Goal: Task Accomplishment & Management: Manage account settings

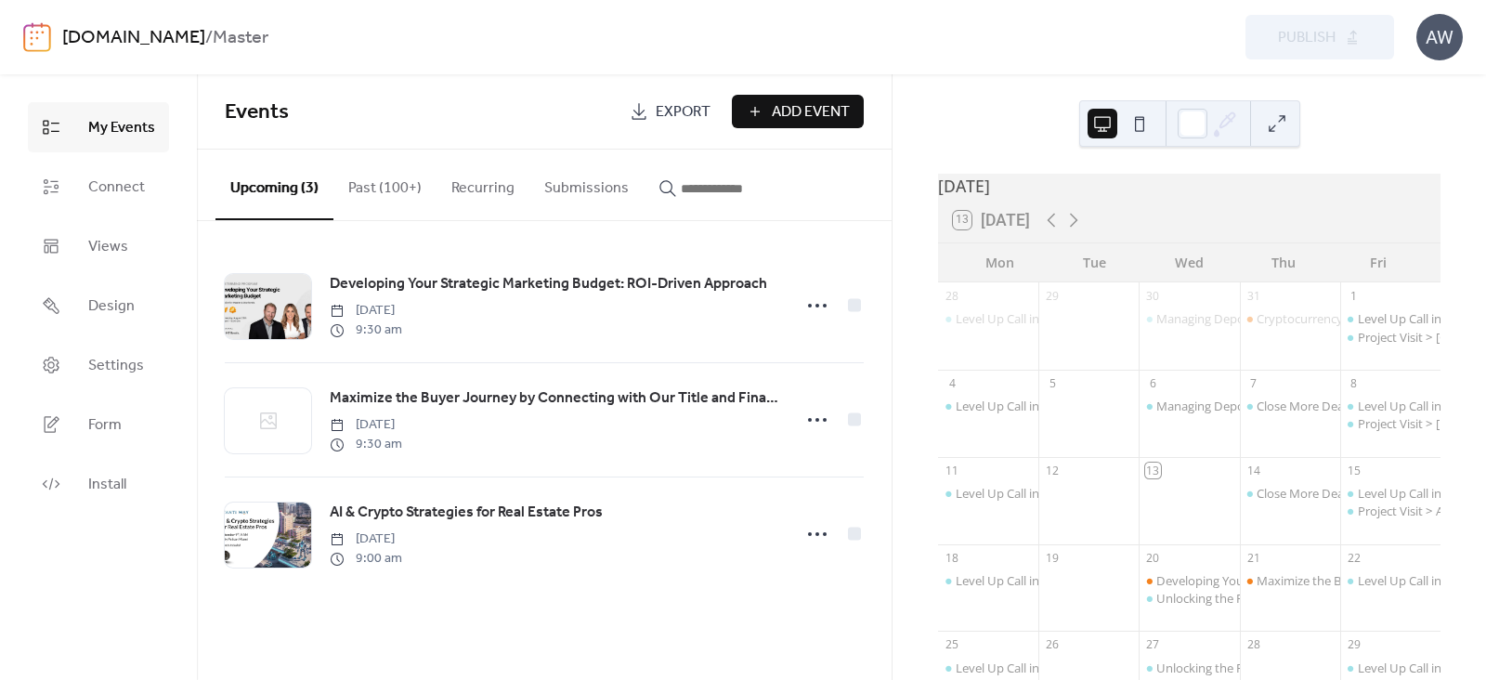
scroll to position [103, 0]
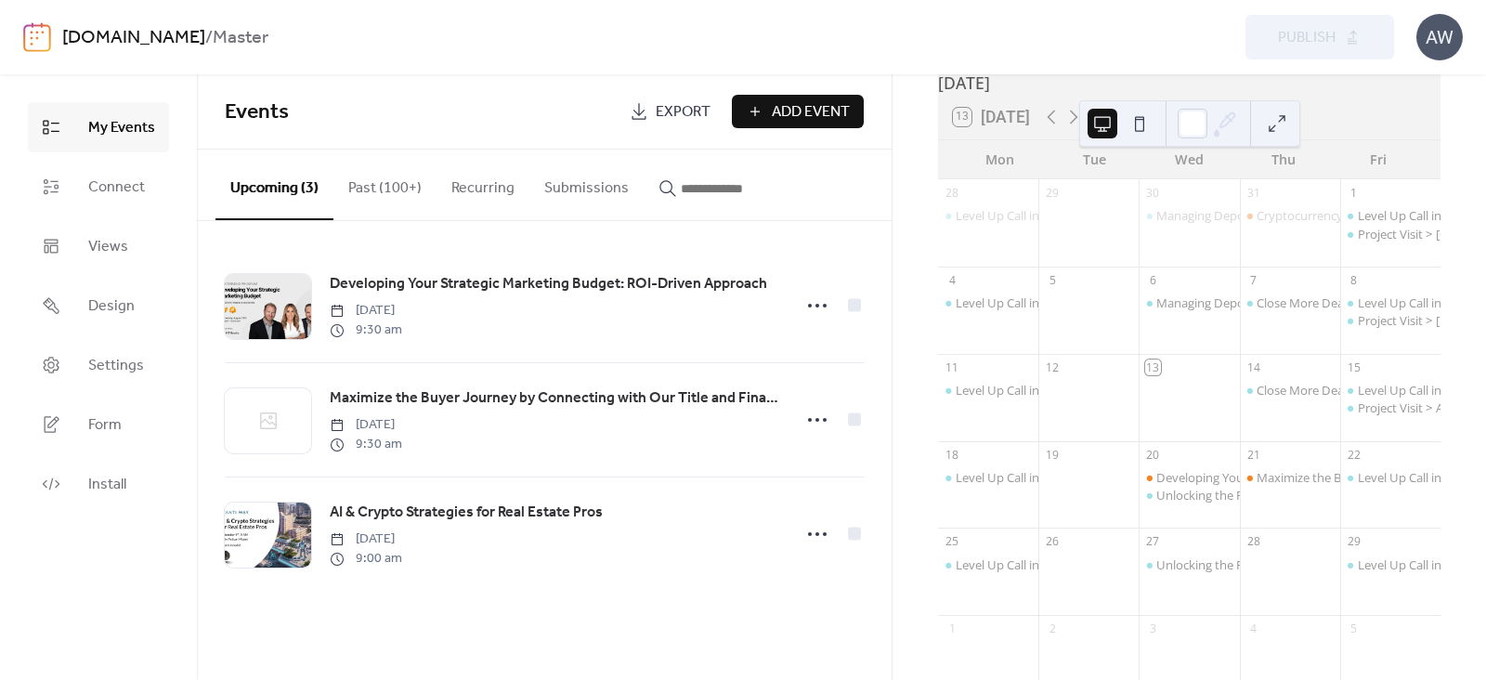
click at [205, 48] on link "[DOMAIN_NAME]" at bounding box center [133, 37] width 143 height 35
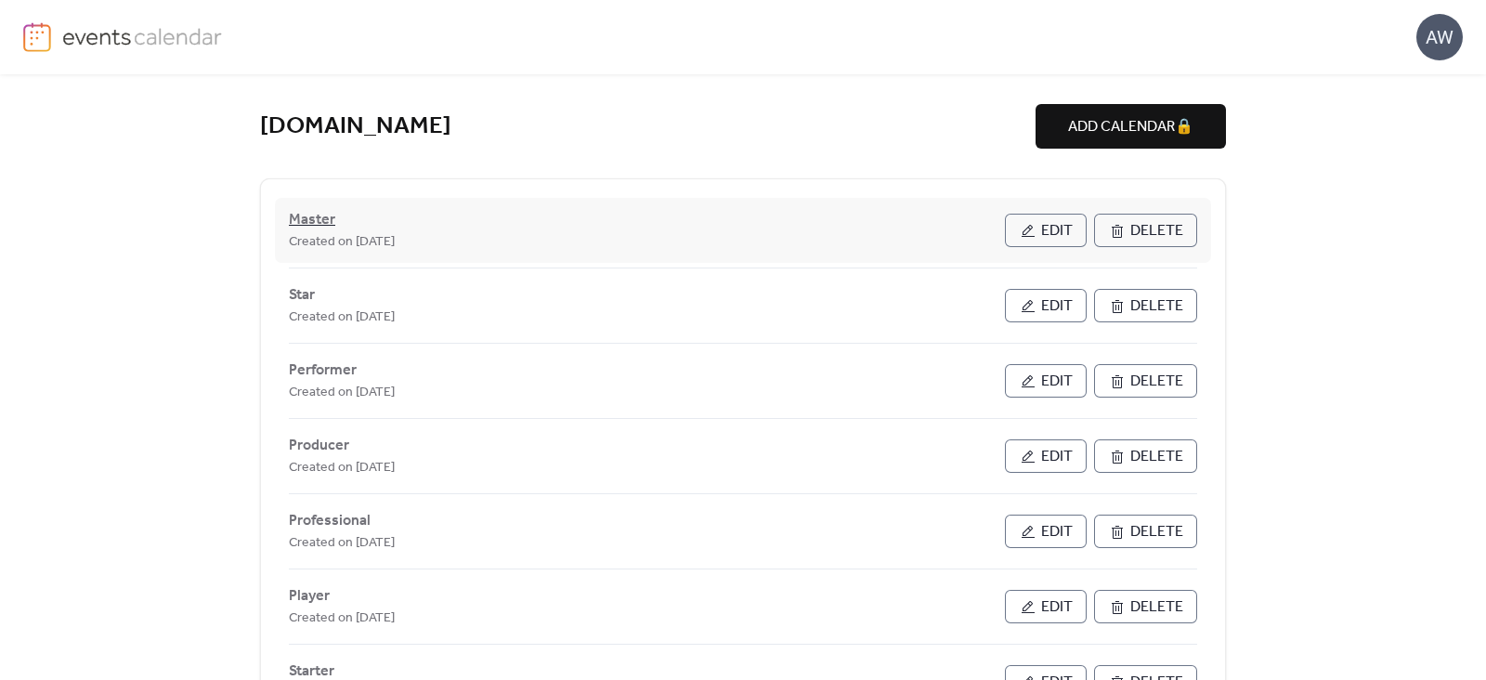
click at [306, 222] on span "Master" at bounding box center [312, 220] width 46 height 22
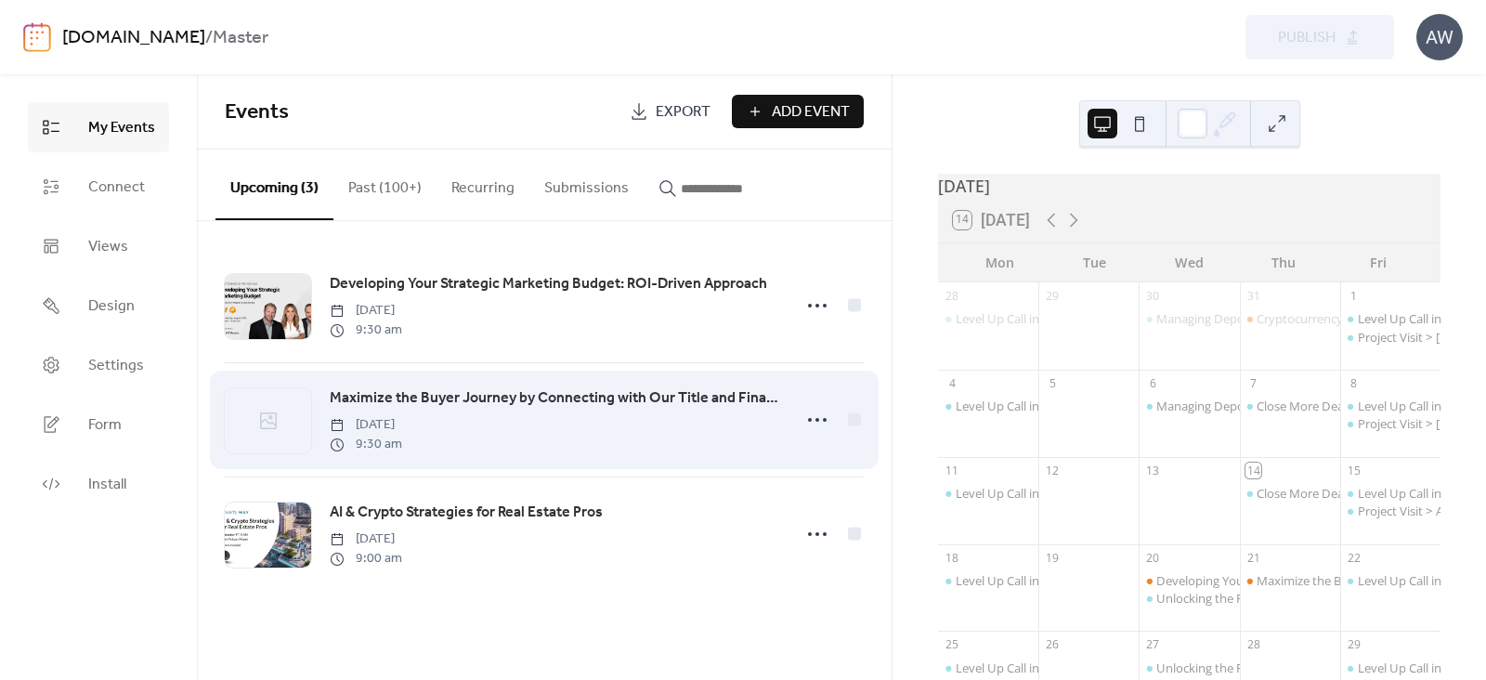
click at [381, 397] on span "Maximize the Buyer Journey by Connecting with Our Title and Financial Network i…" at bounding box center [555, 398] width 451 height 22
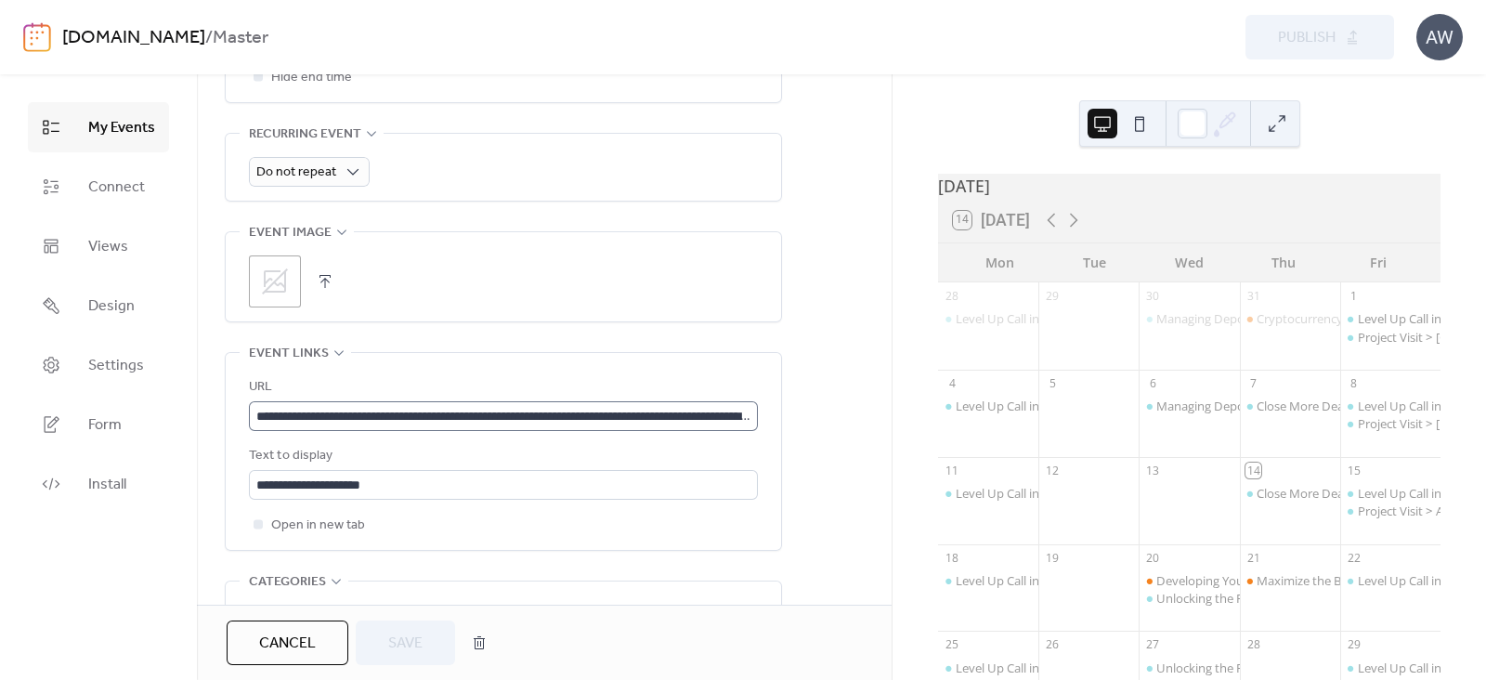
scroll to position [913, 0]
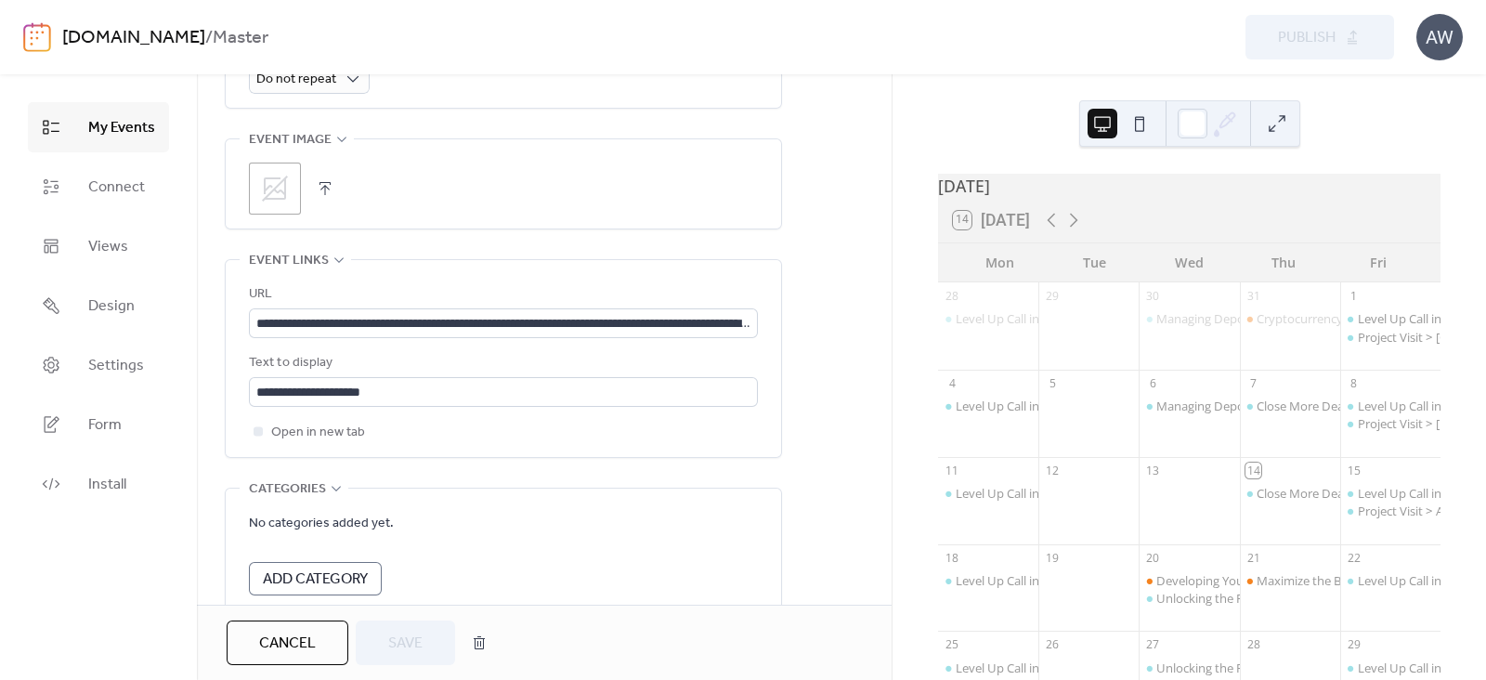
click at [270, 179] on icon at bounding box center [275, 189] width 30 height 30
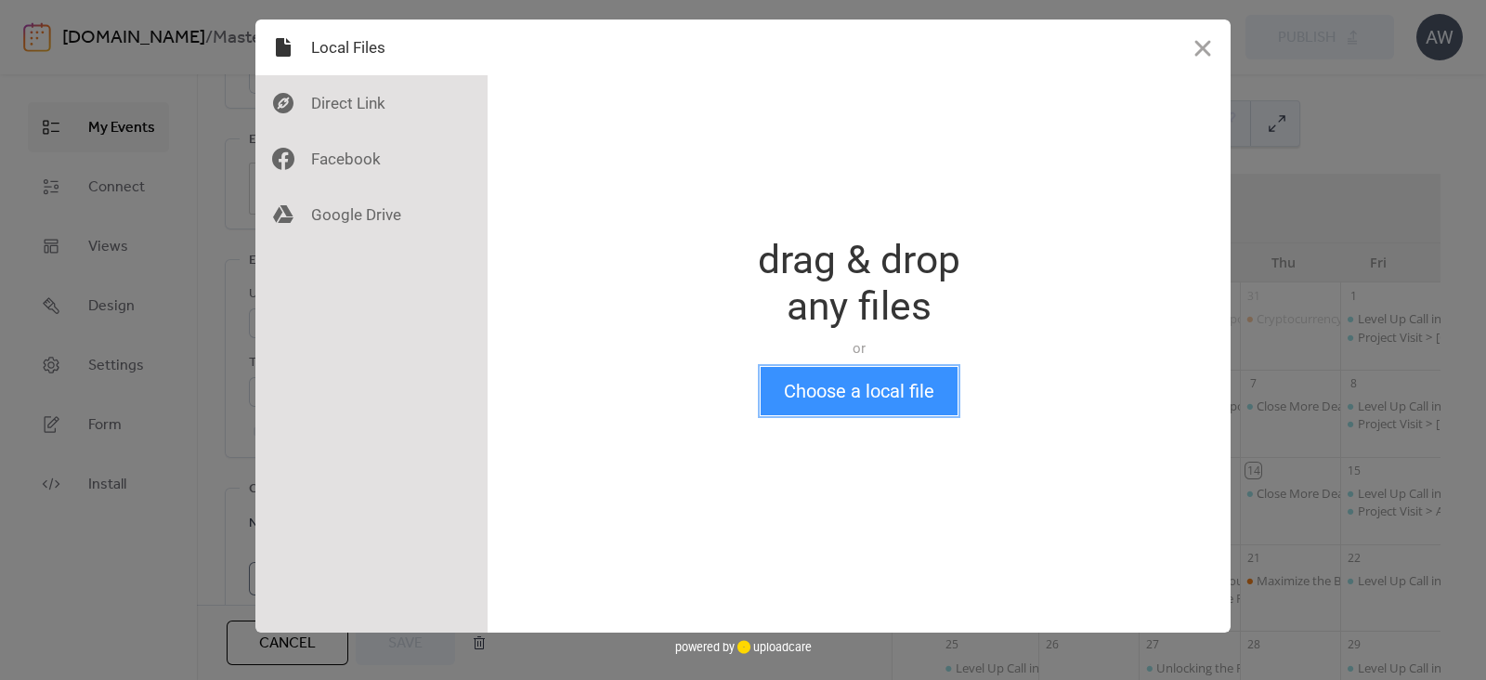
click at [797, 388] on button "Choose a local file" at bounding box center [859, 391] width 197 height 48
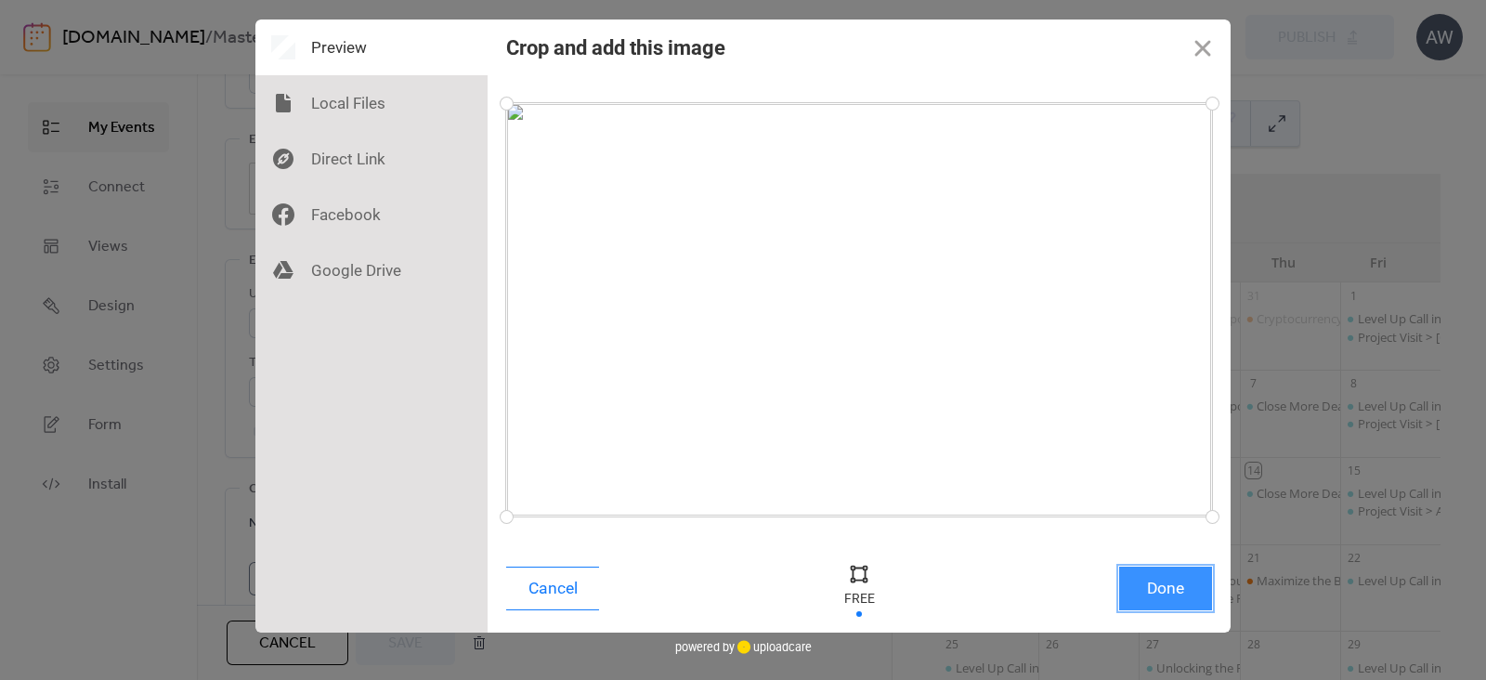
click at [1167, 582] on button "Done" at bounding box center [1165, 589] width 93 height 44
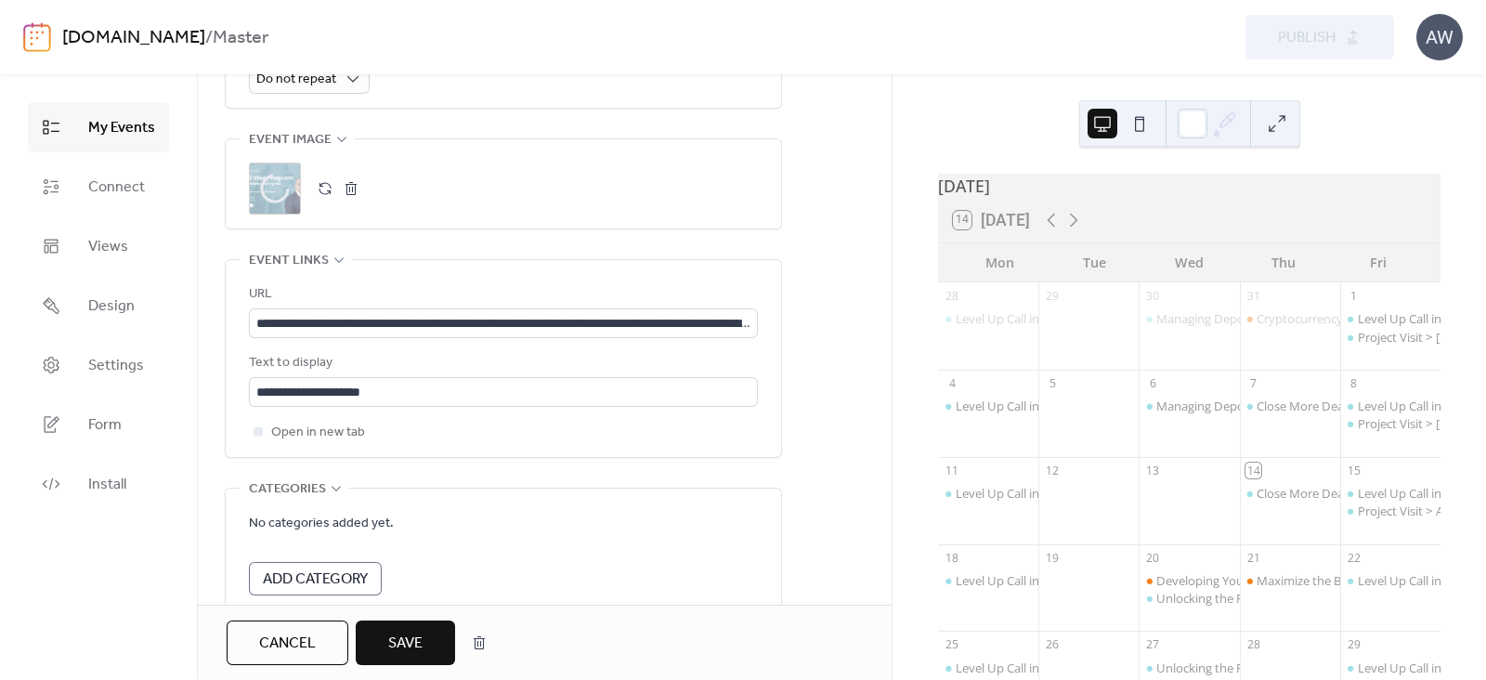
click at [394, 652] on span "Save" at bounding box center [405, 644] width 34 height 22
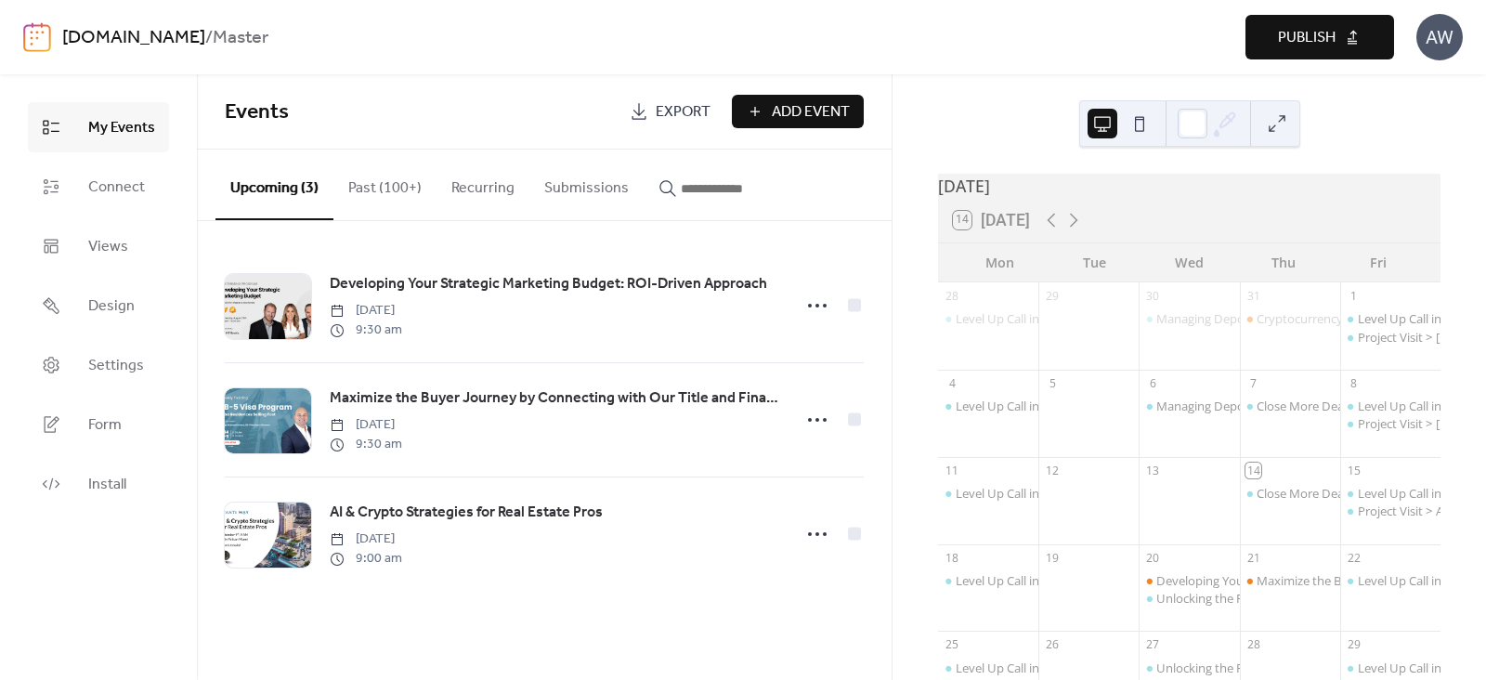
click at [1305, 53] on button "Publish" at bounding box center [1320, 37] width 149 height 45
click at [190, 44] on link "[DOMAIN_NAME]" at bounding box center [133, 37] width 143 height 35
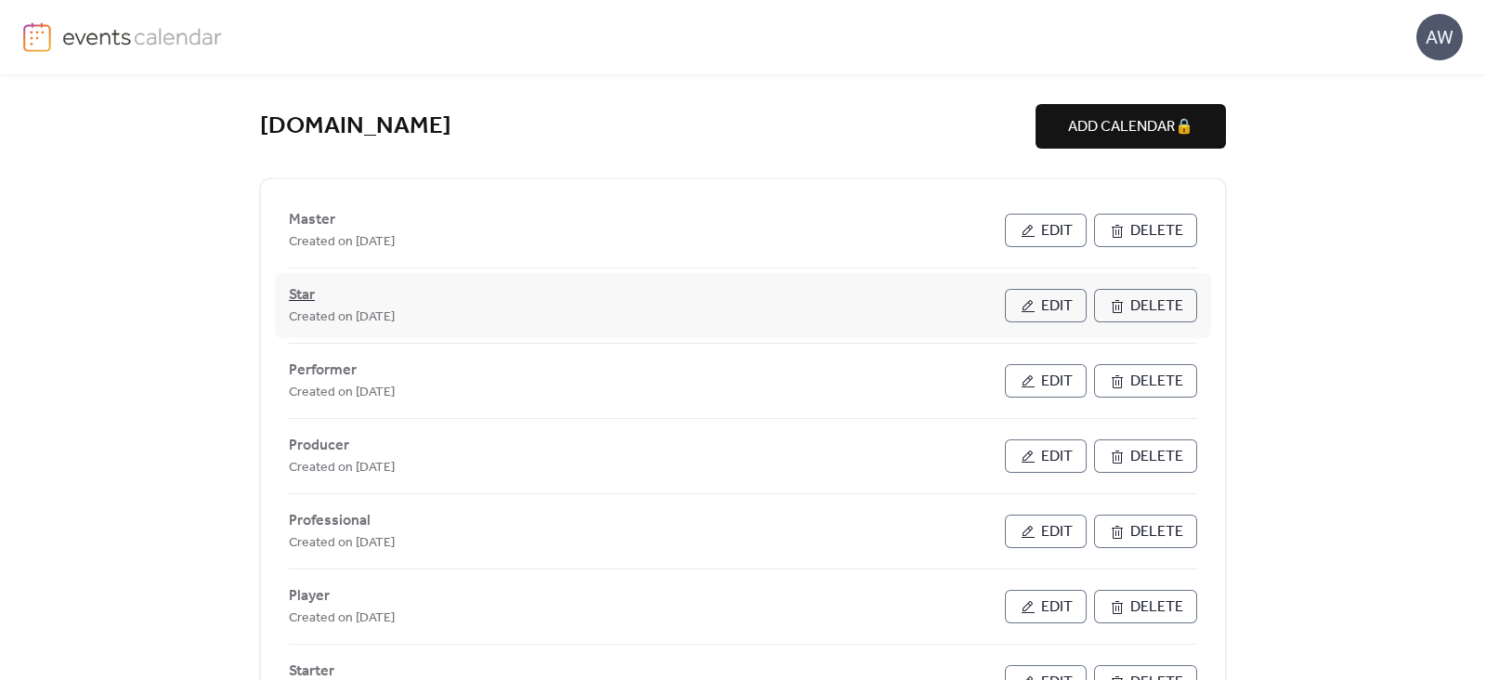
click at [297, 291] on span "Star" at bounding box center [302, 295] width 26 height 22
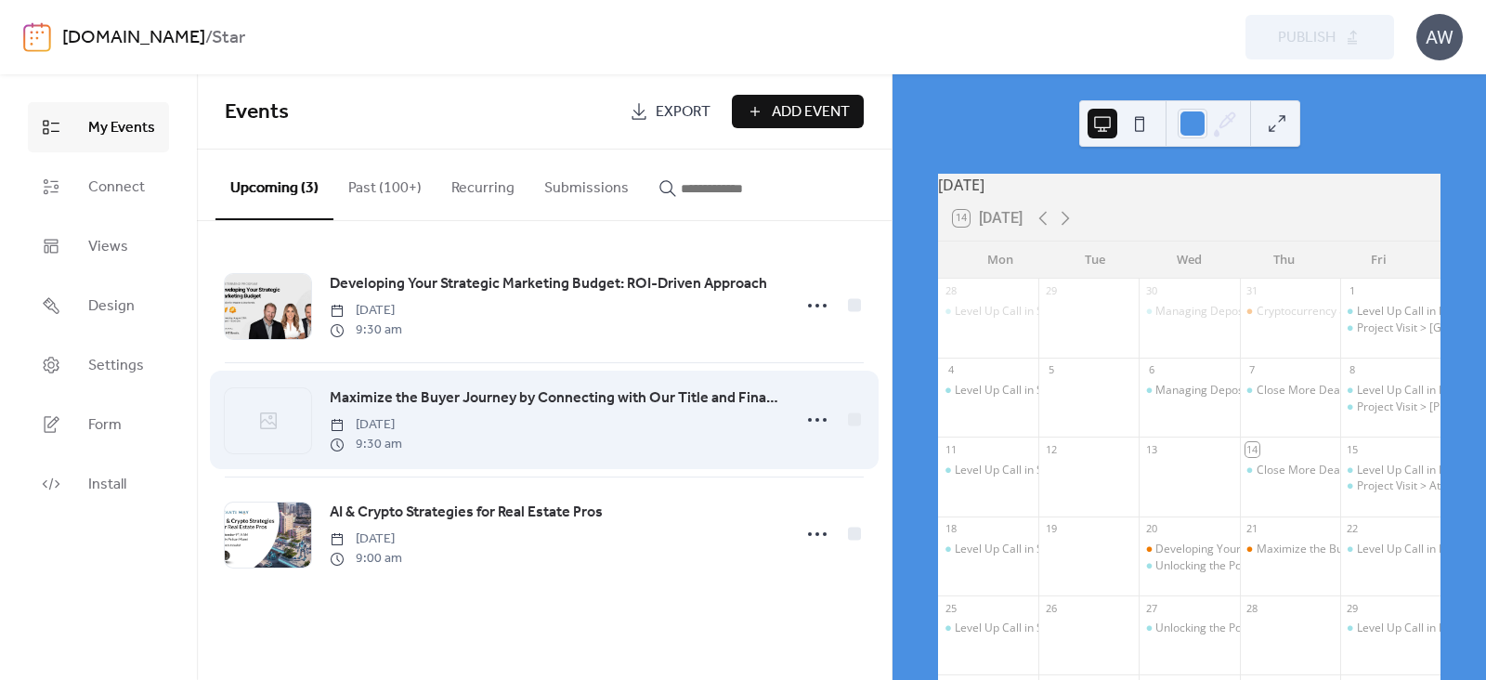
click at [359, 401] on span "Maximize the Buyer Journey by Connecting with Our Title and Financial Network i…" at bounding box center [555, 398] width 451 height 22
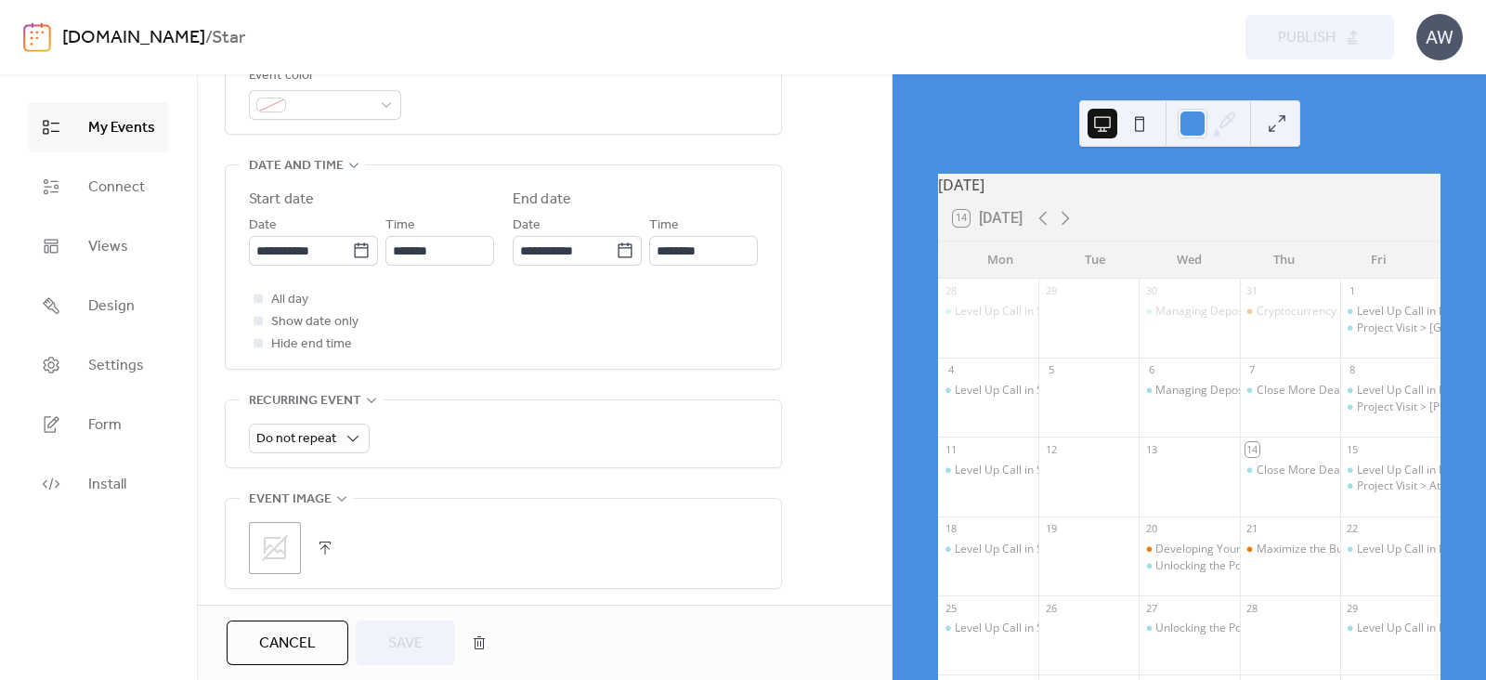
scroll to position [674, 0]
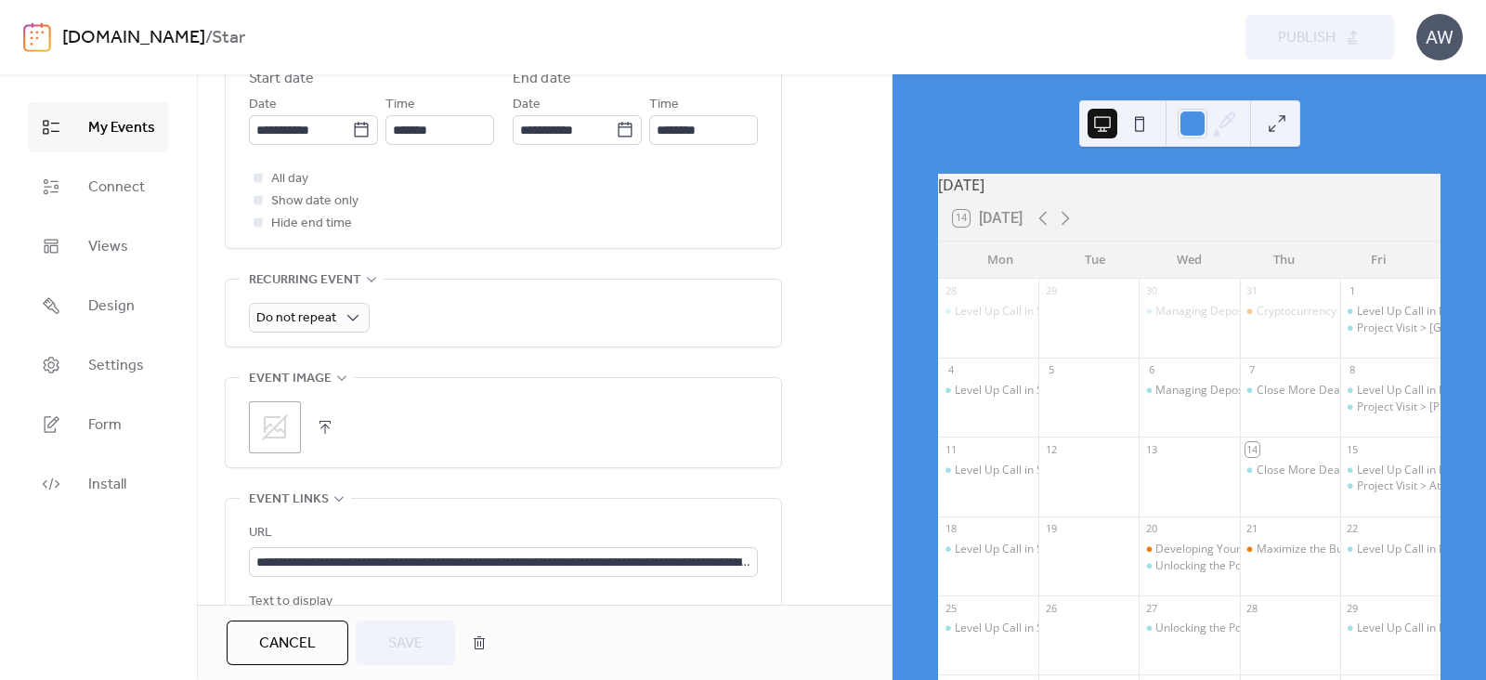
click at [277, 412] on icon at bounding box center [275, 427] width 30 height 30
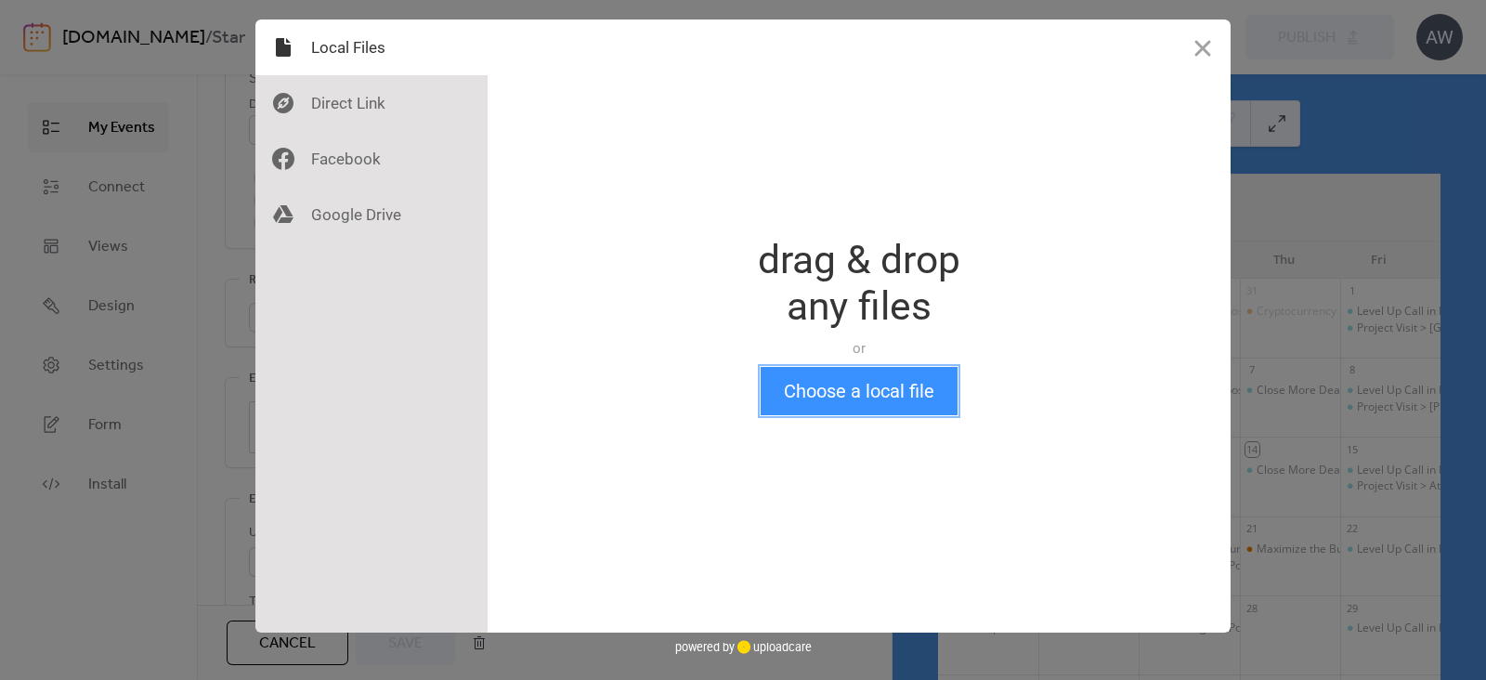
click at [894, 382] on button "Choose a local file" at bounding box center [859, 391] width 197 height 48
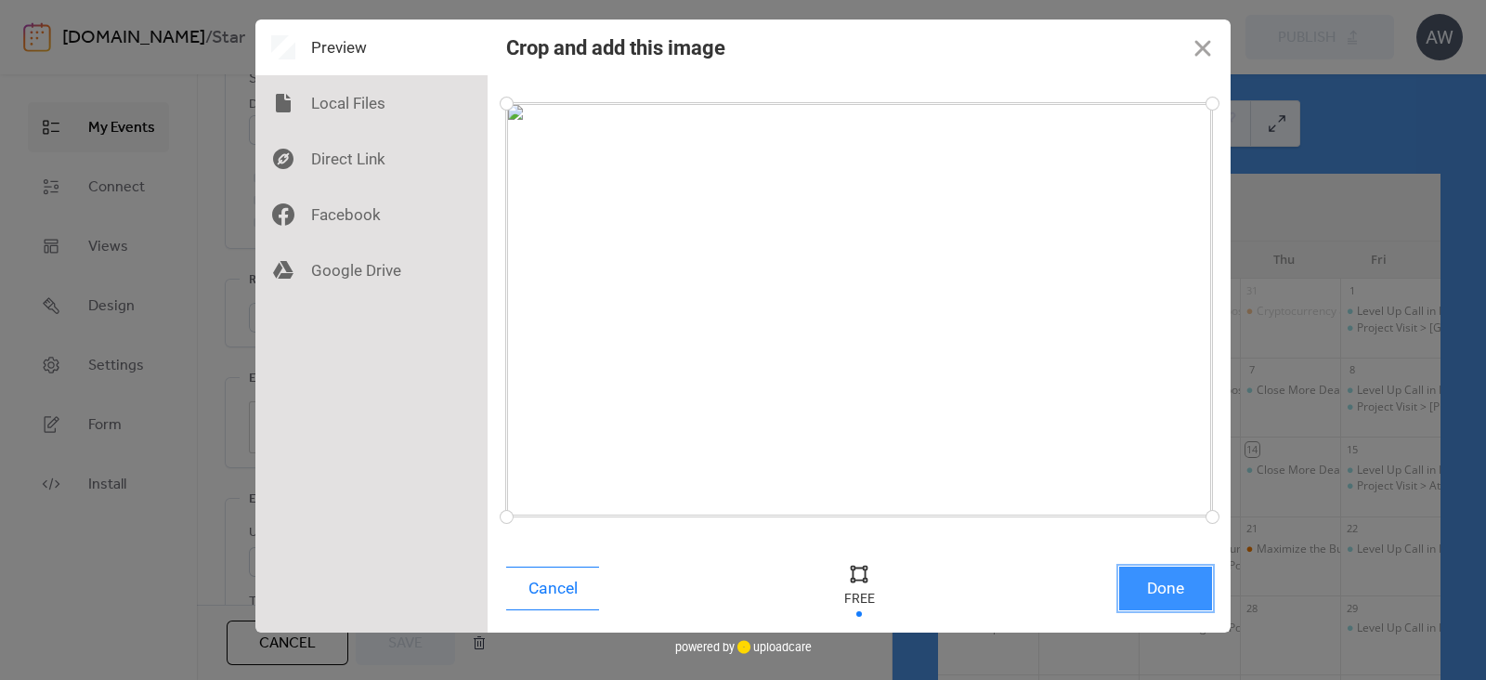
click at [1165, 580] on button "Done" at bounding box center [1165, 589] width 93 height 44
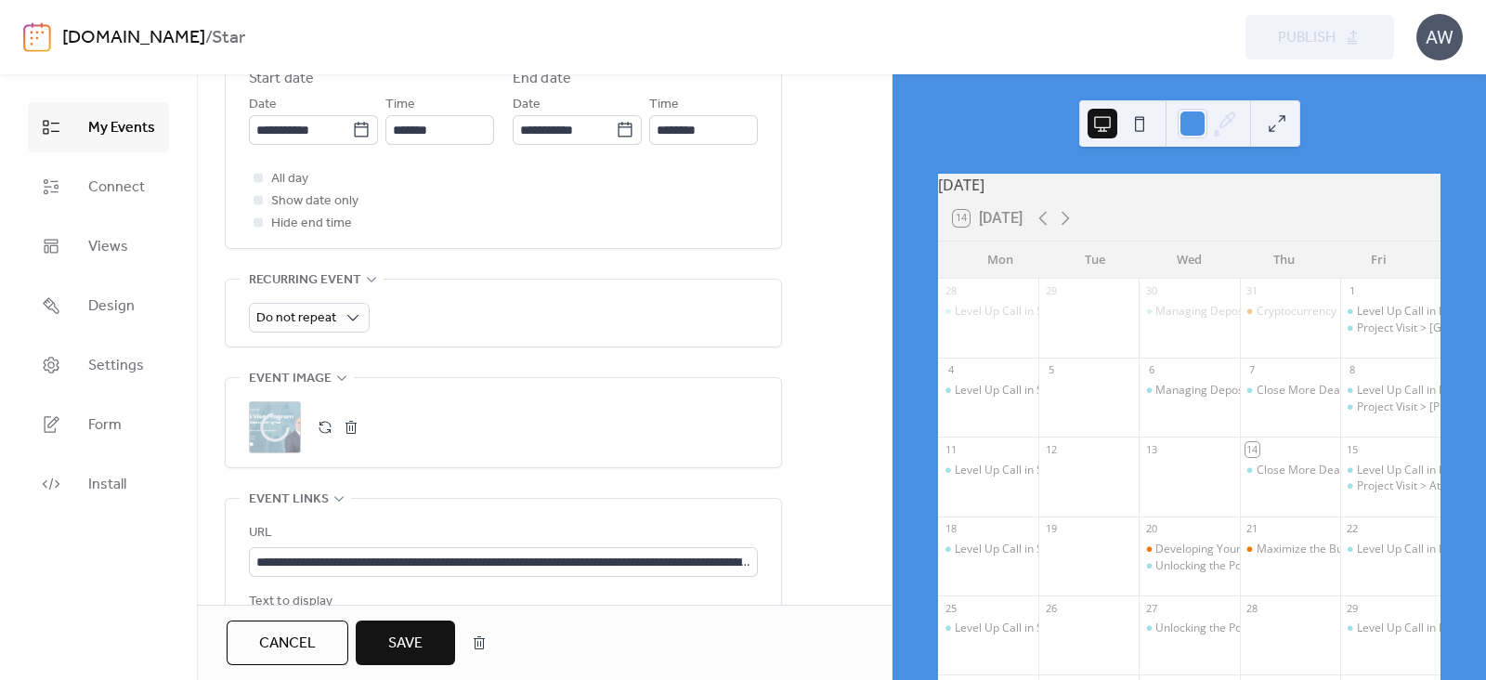
click at [417, 634] on span "Save" at bounding box center [405, 644] width 34 height 22
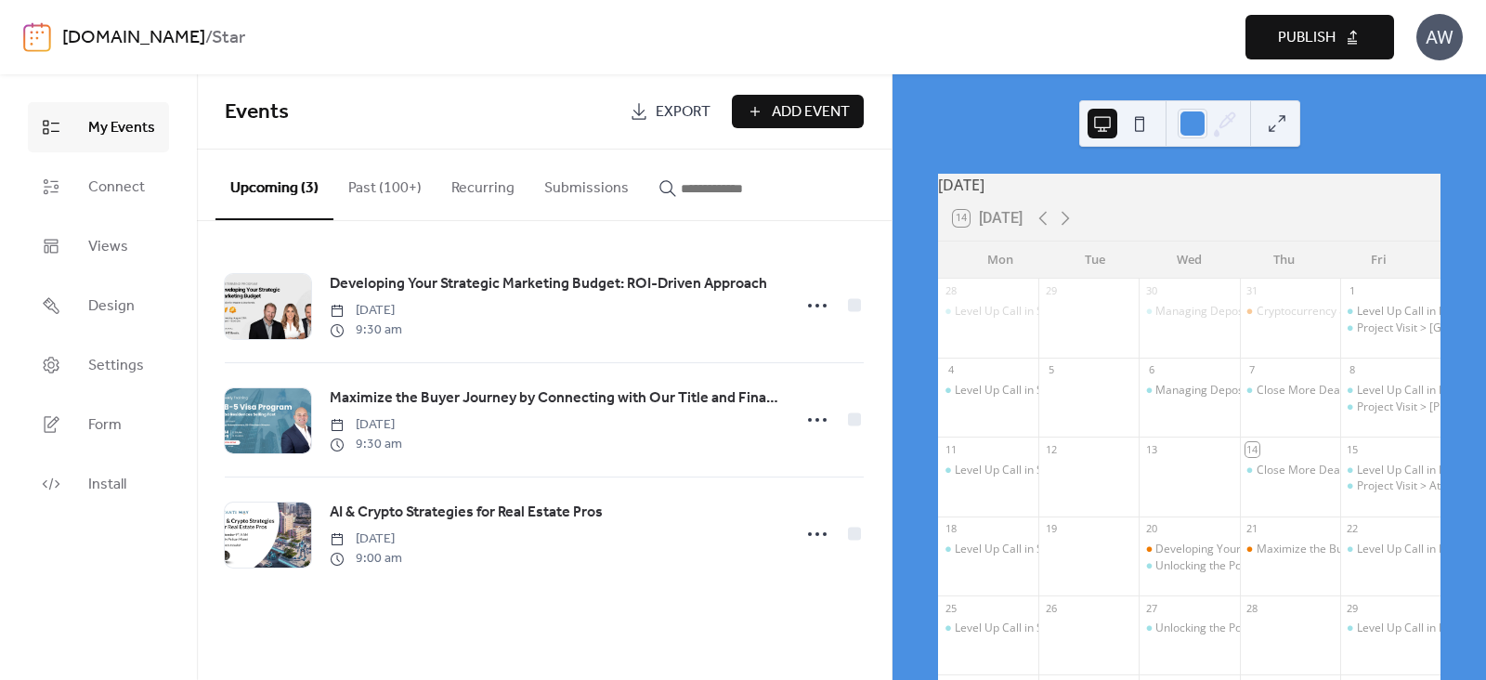
click at [1271, 29] on button "Publish" at bounding box center [1320, 37] width 149 height 45
click at [205, 39] on link "[DOMAIN_NAME]" at bounding box center [133, 37] width 143 height 35
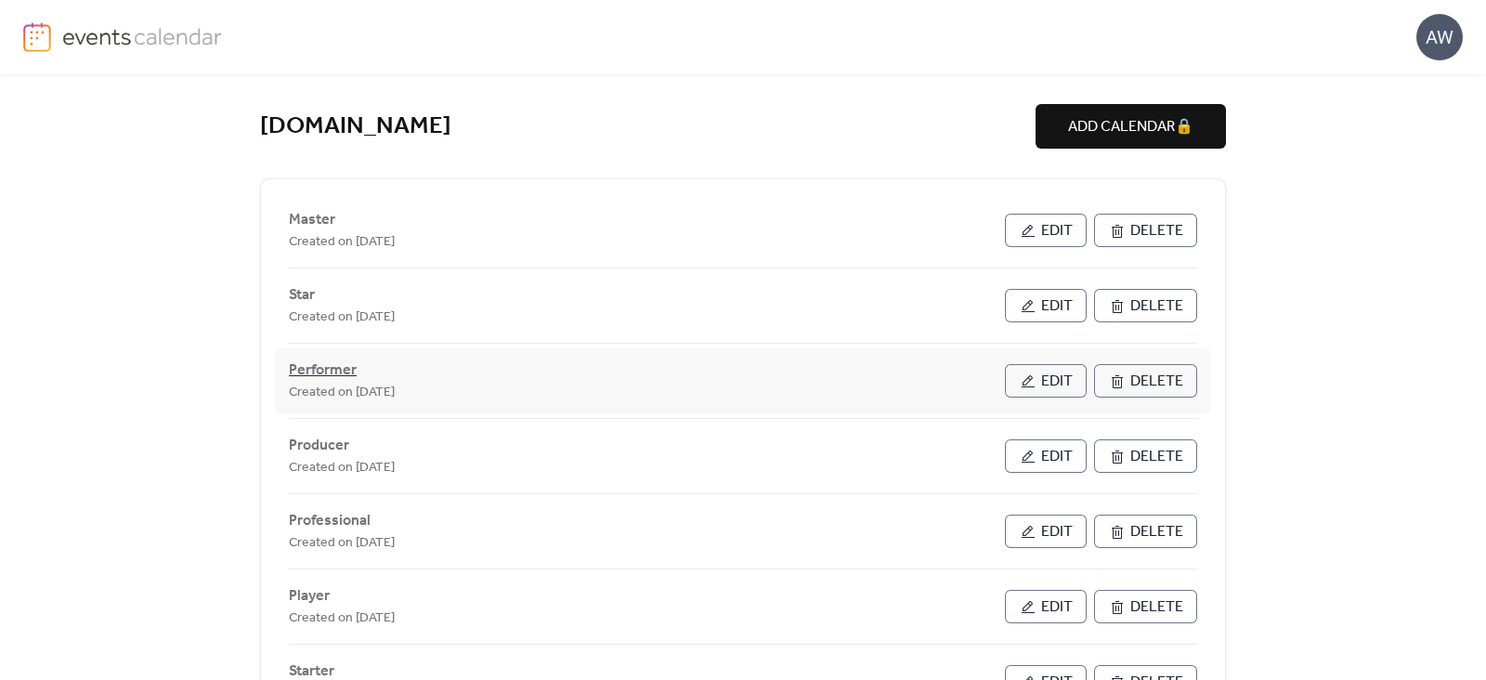
click at [331, 372] on span "Performer" at bounding box center [323, 371] width 68 height 22
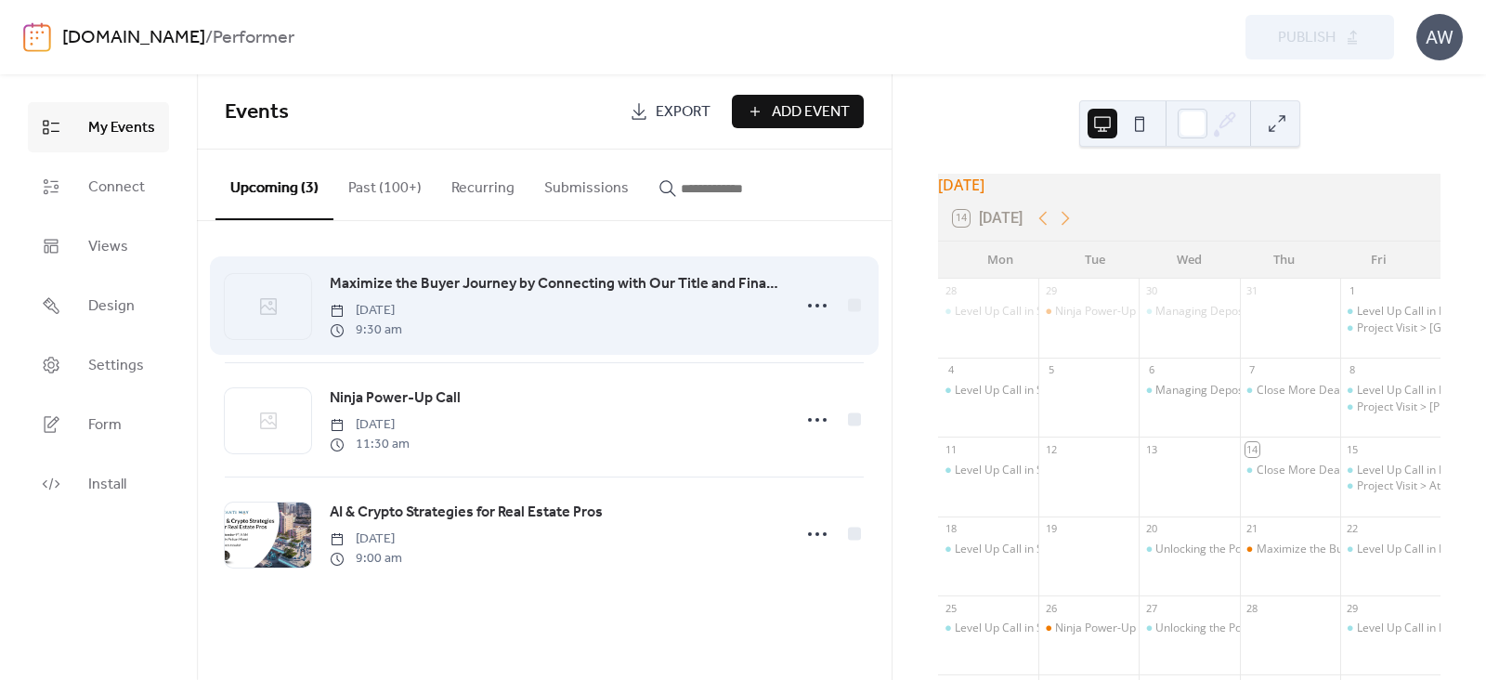
click at [417, 287] on span "Maximize the Buyer Journey by Connecting with Our Title and Financial Network i…" at bounding box center [555, 284] width 451 height 22
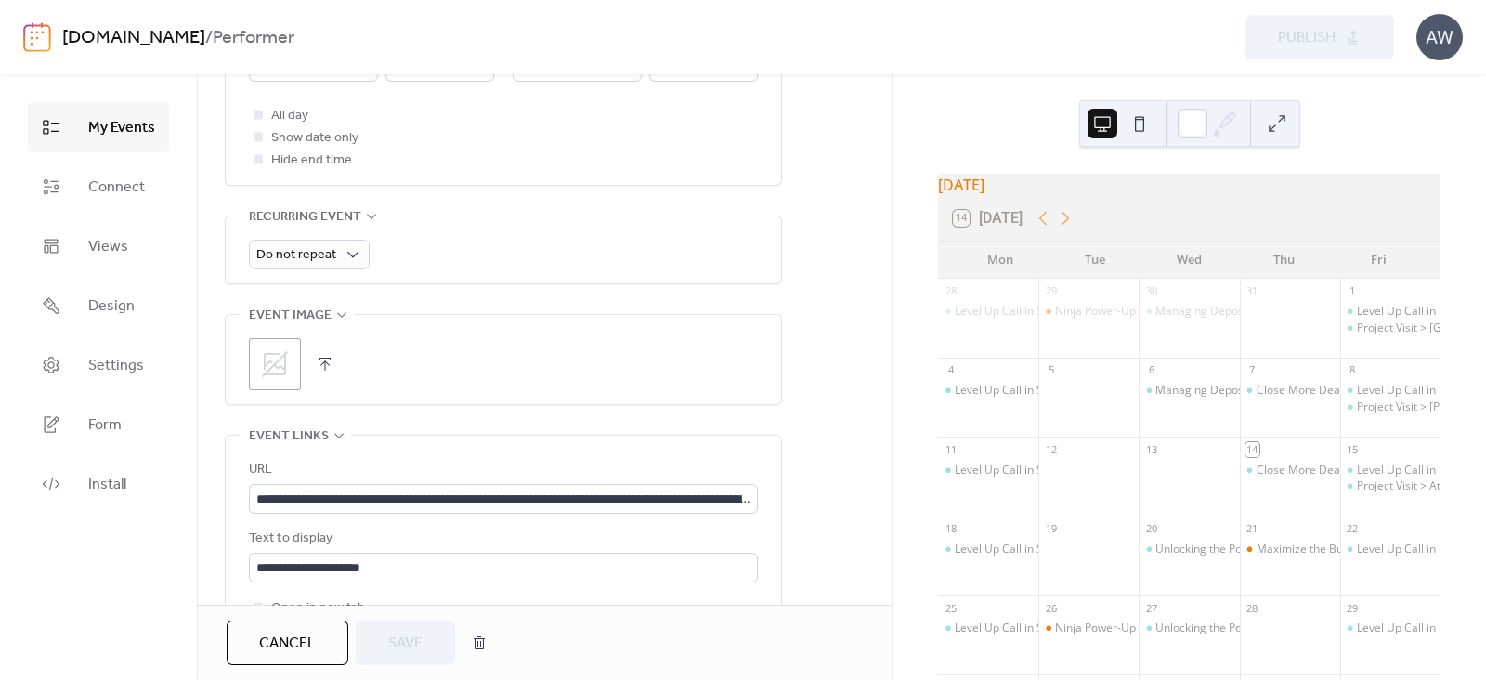
click at [283, 360] on icon at bounding box center [275, 364] width 26 height 26
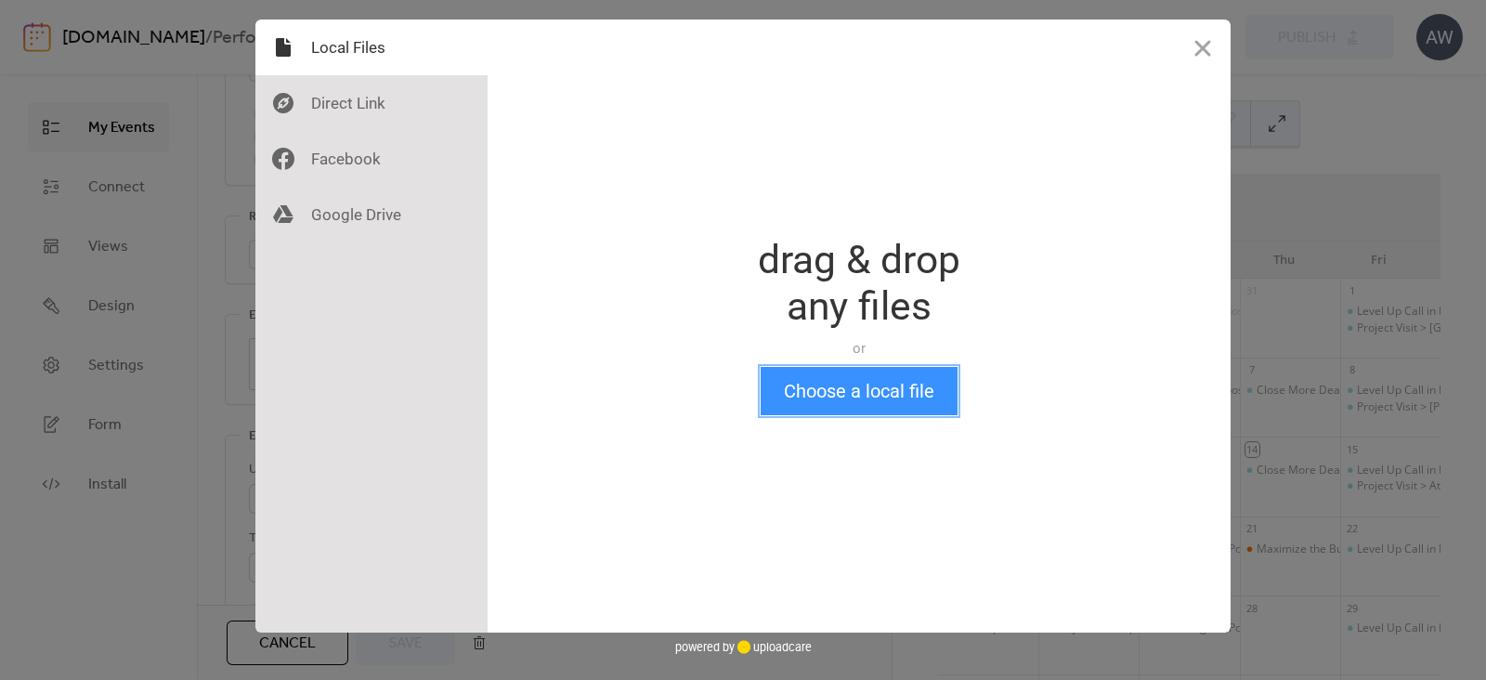
click at [829, 387] on button "Choose a local file" at bounding box center [859, 391] width 197 height 48
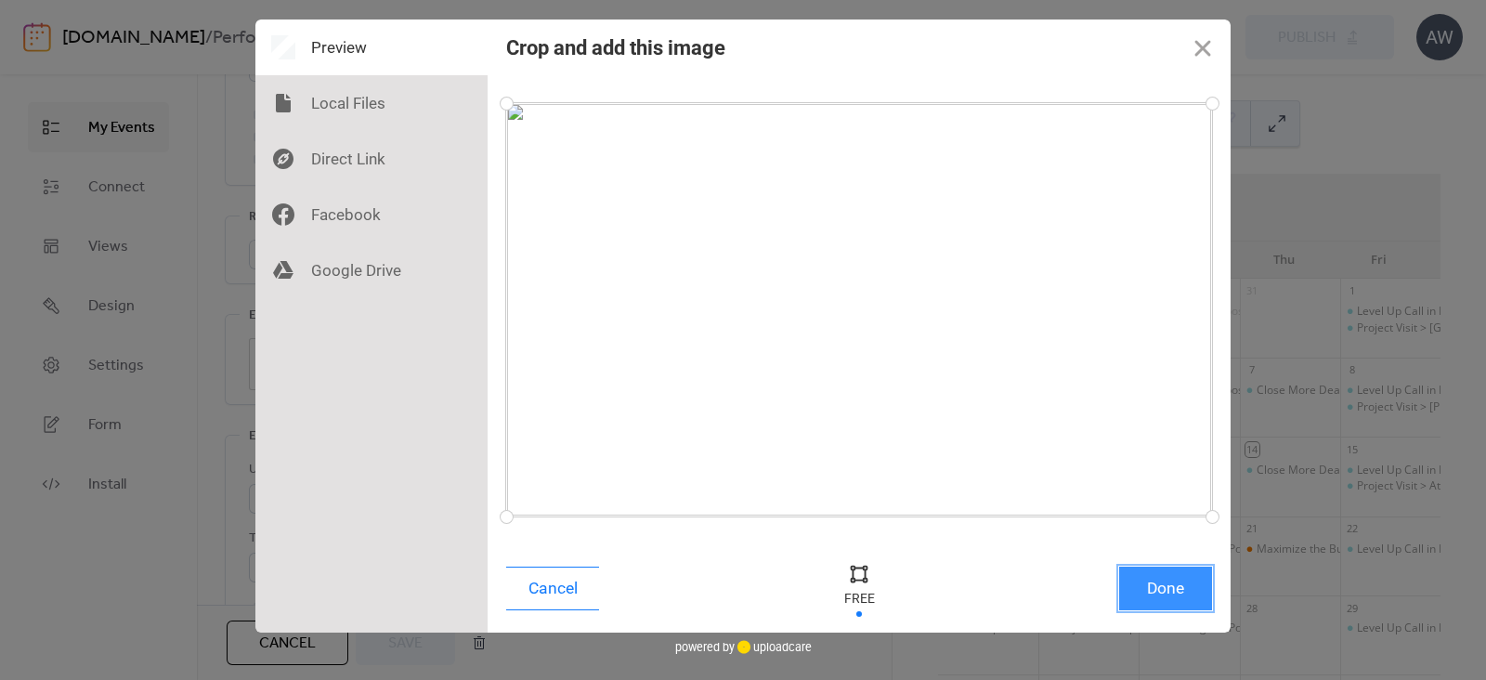
click at [1147, 596] on button "Done" at bounding box center [1165, 589] width 93 height 44
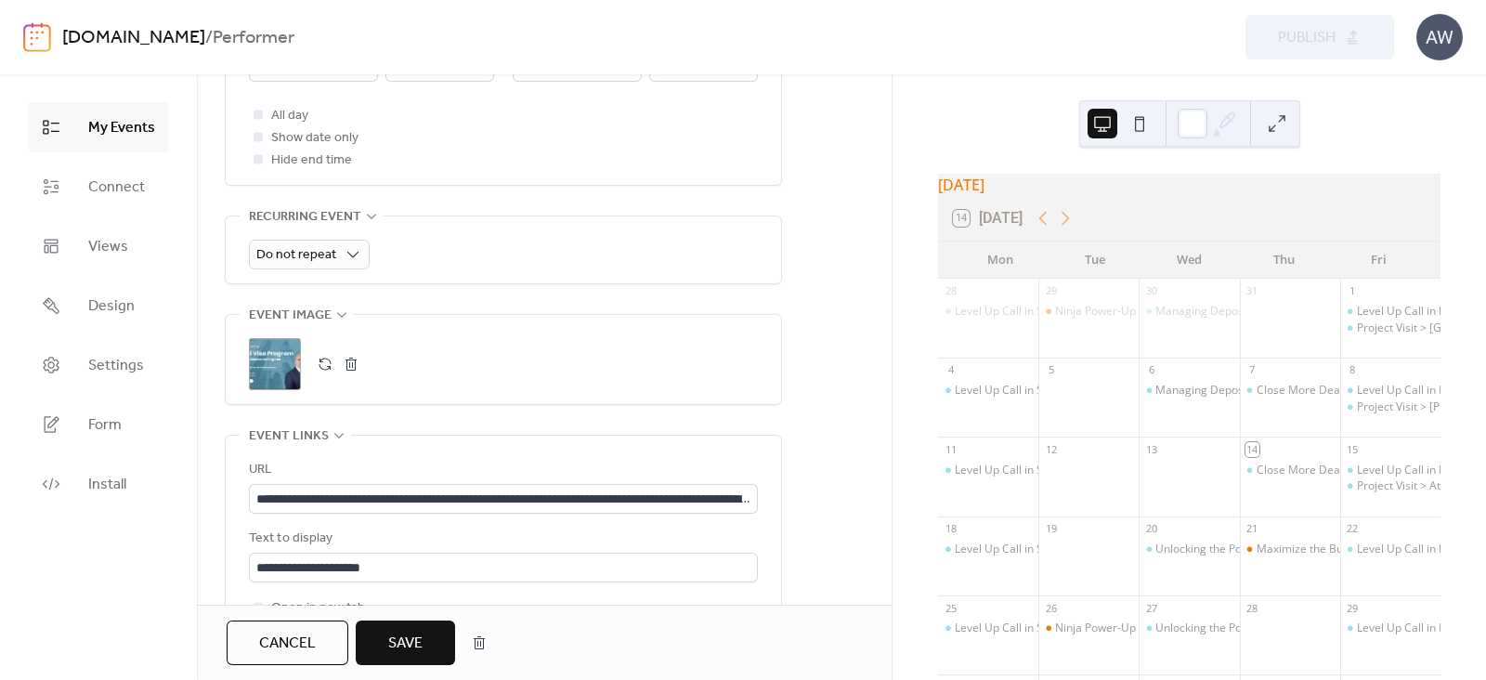
click at [409, 638] on span "Save" at bounding box center [405, 644] width 34 height 22
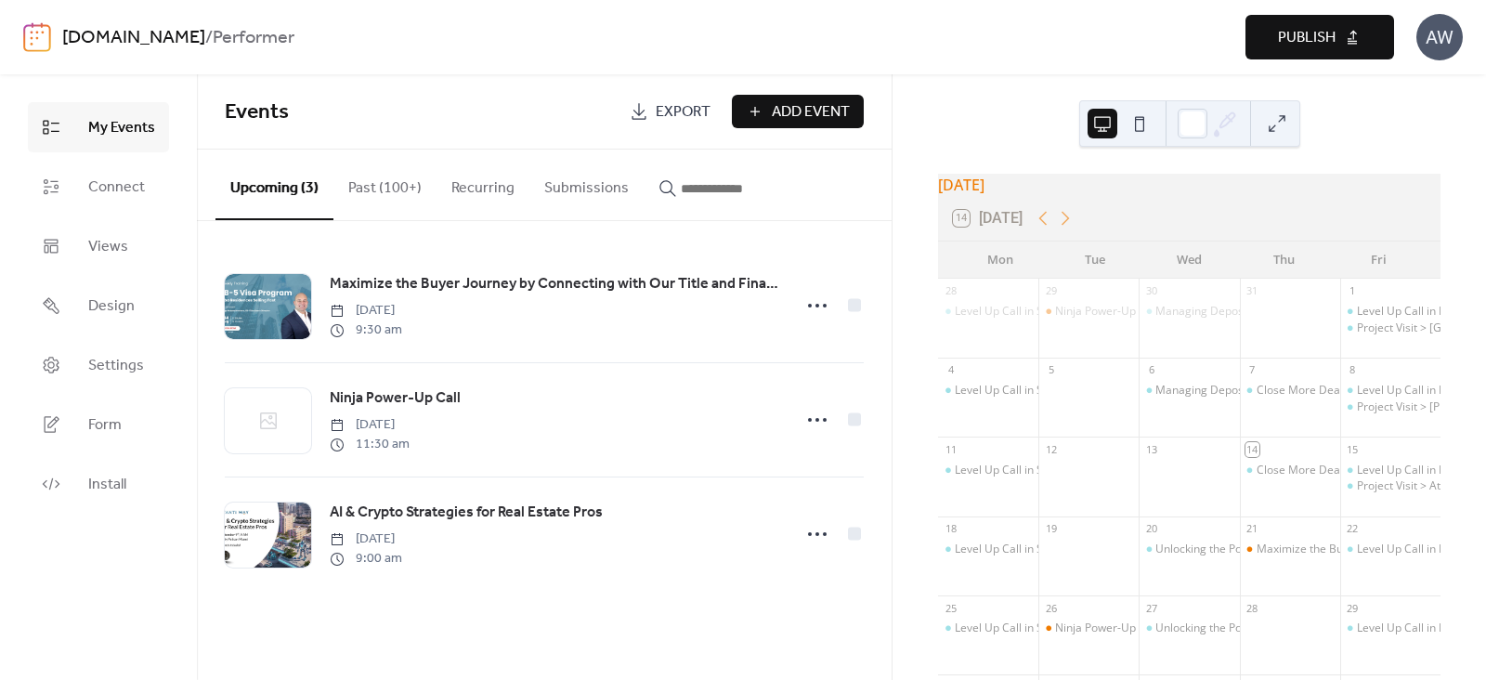
click at [1300, 33] on span "Publish" at bounding box center [1307, 38] width 58 height 22
click at [205, 32] on link "[DOMAIN_NAME]" at bounding box center [133, 37] width 143 height 35
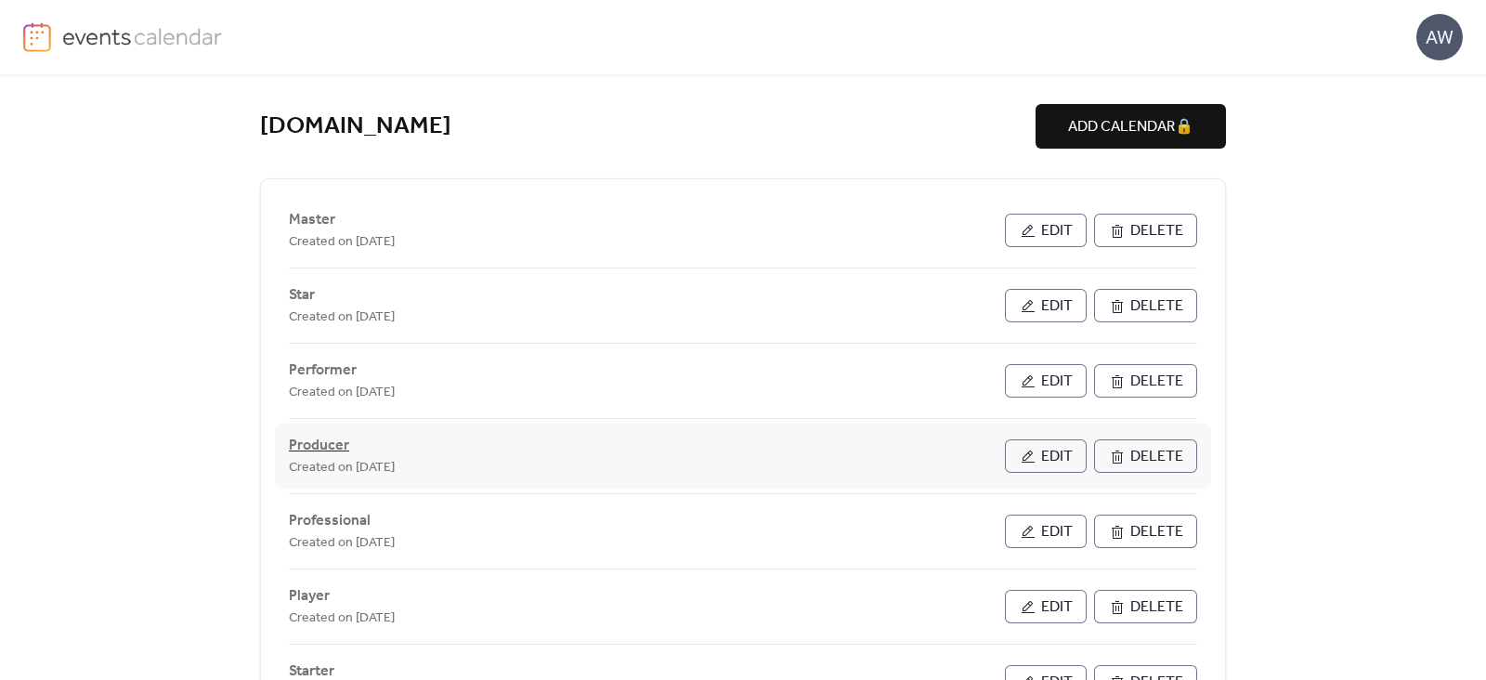
click at [321, 441] on span "Producer" at bounding box center [319, 446] width 60 height 22
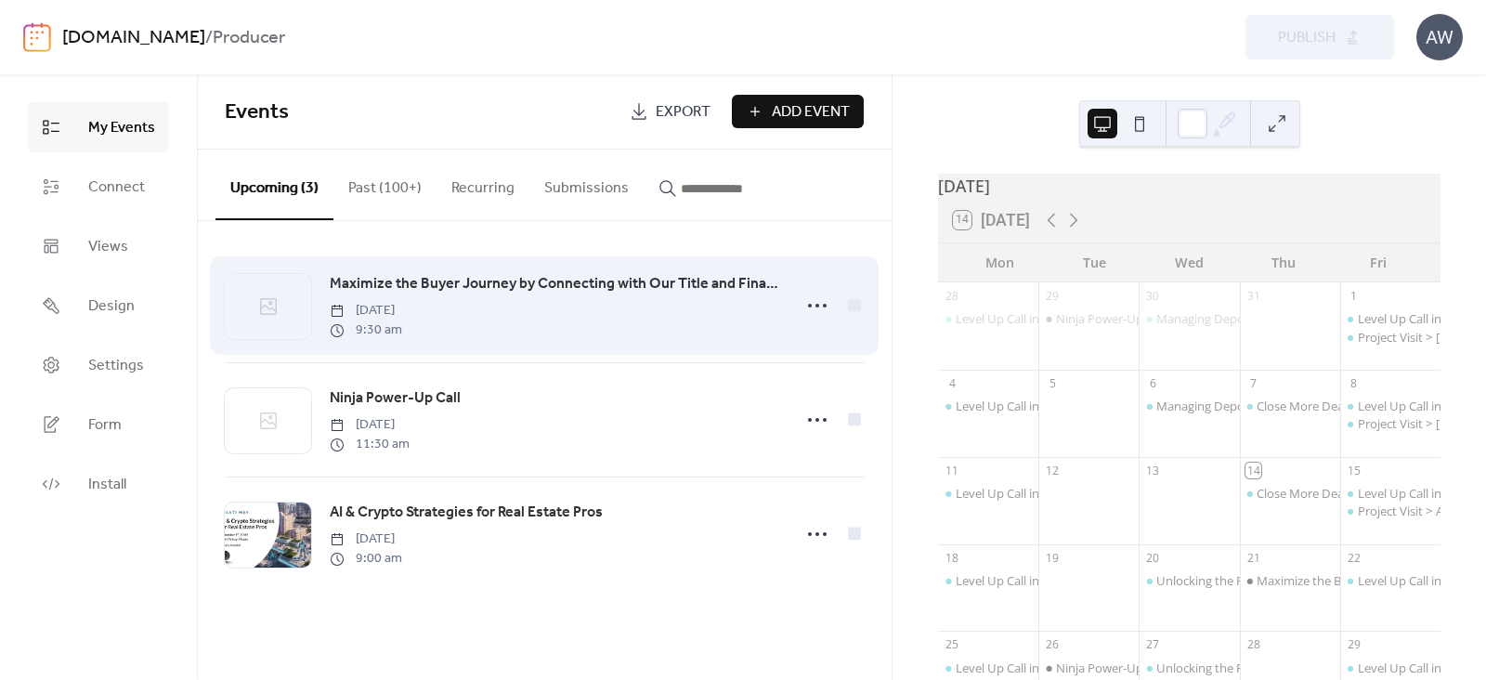
click at [364, 279] on span "Maximize the Buyer Journey by Connecting with Our Title and Financial Network i…" at bounding box center [555, 284] width 451 height 22
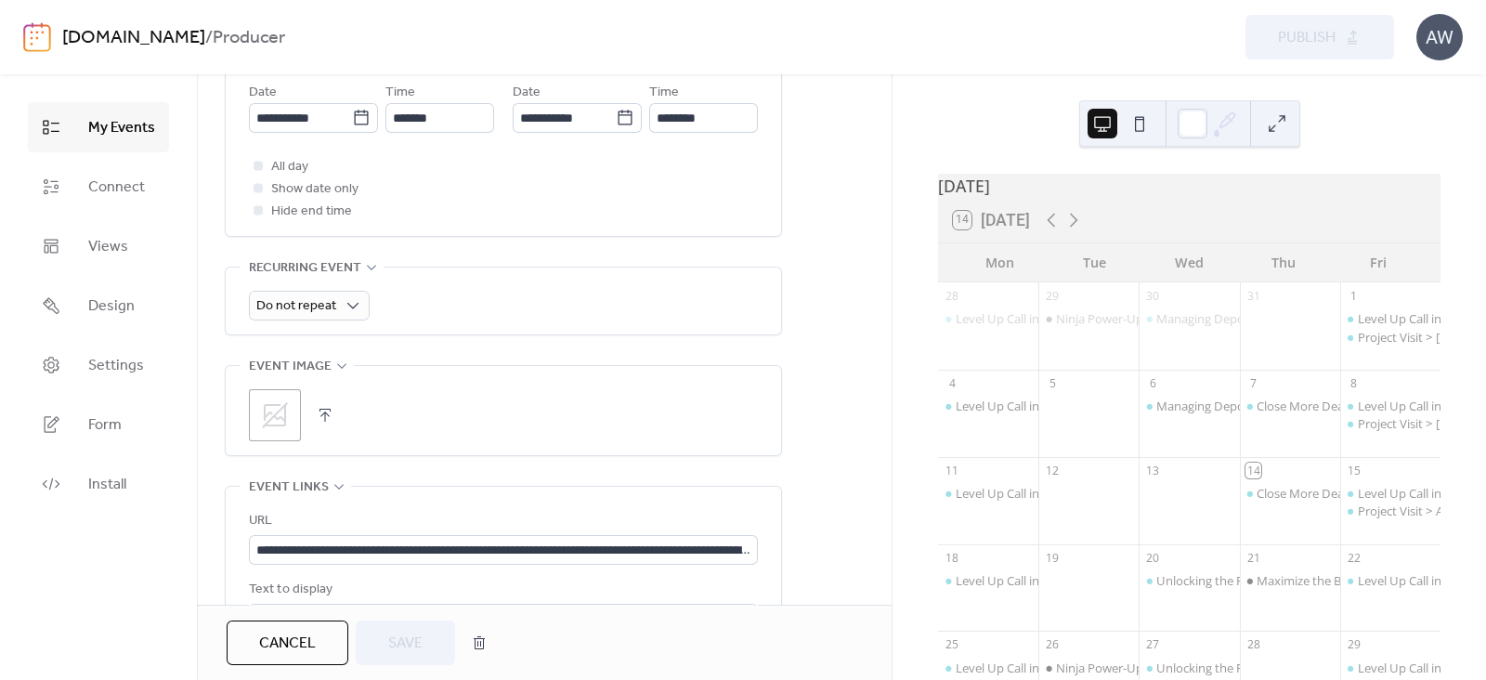
scroll to position [690, 0]
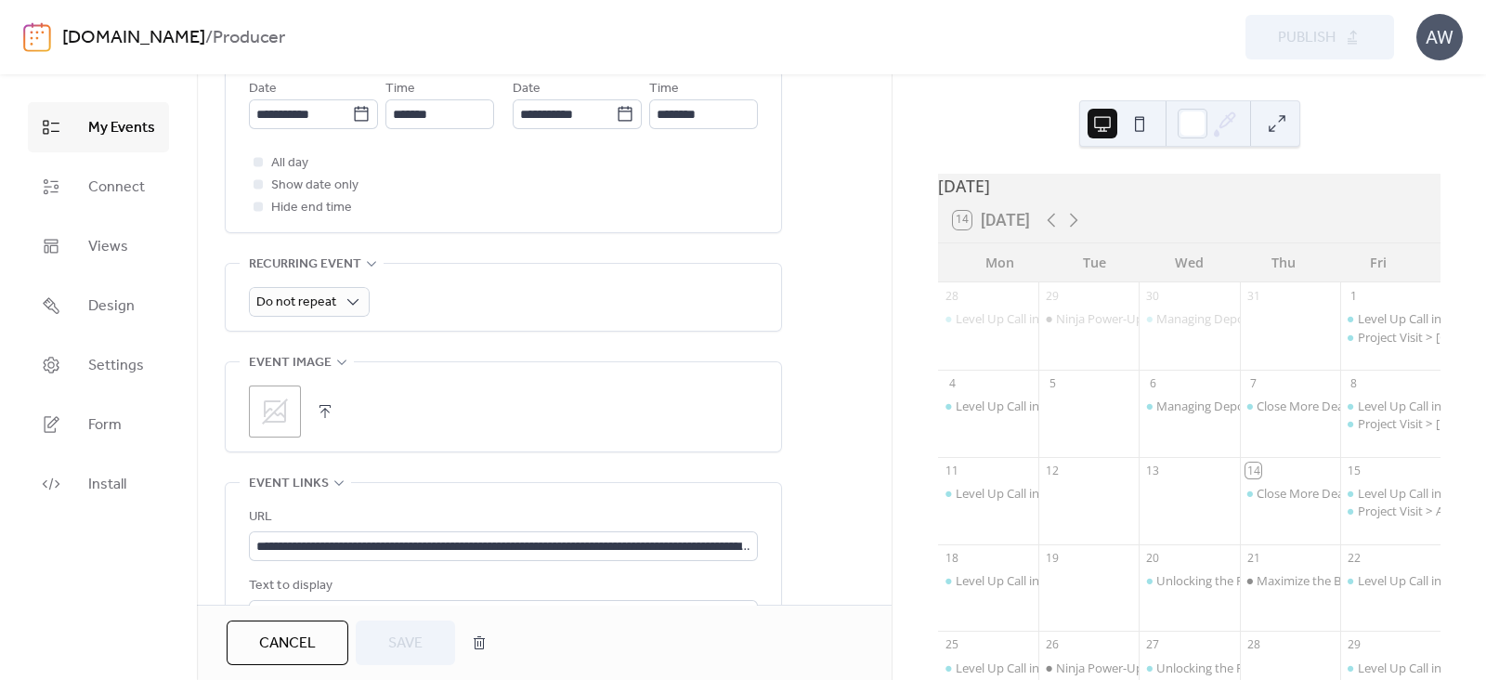
click at [324, 408] on button "button" at bounding box center [325, 412] width 26 height 26
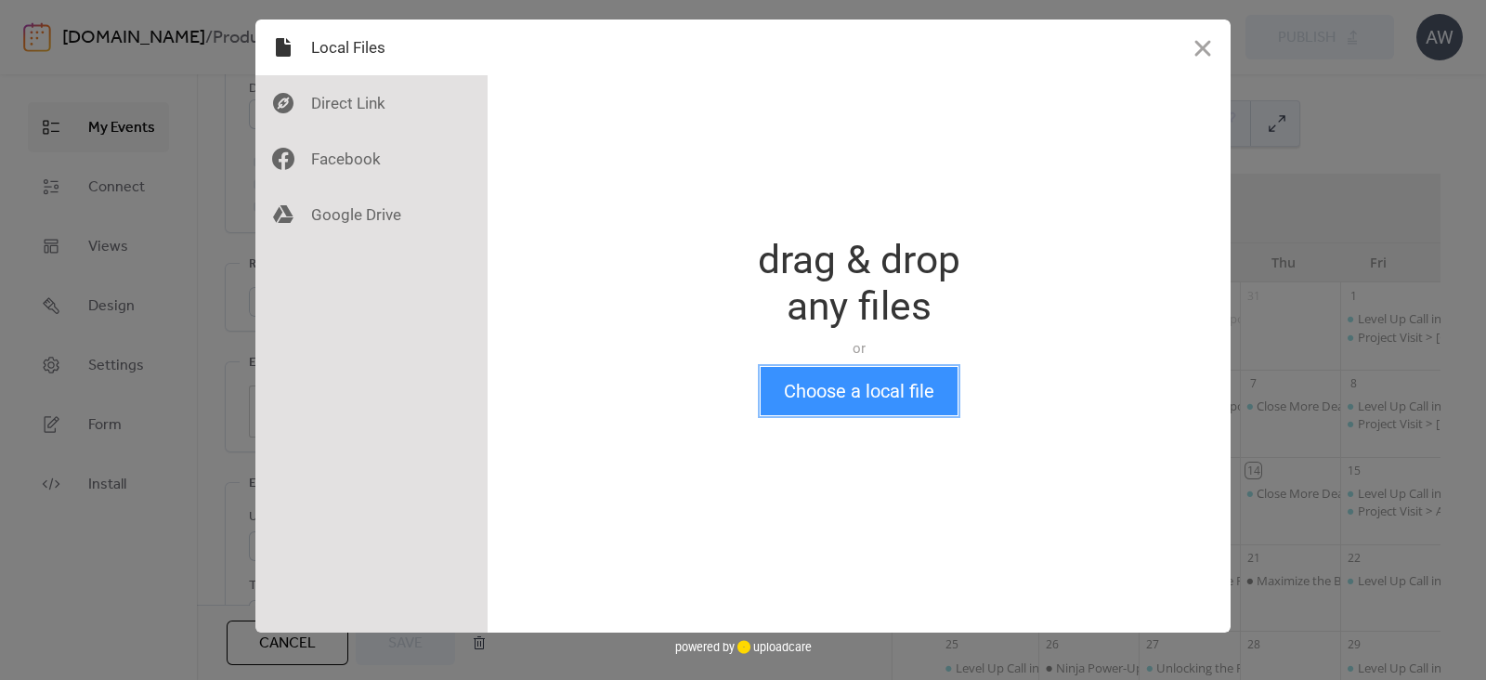
click at [851, 388] on button "Choose a local file" at bounding box center [859, 391] width 197 height 48
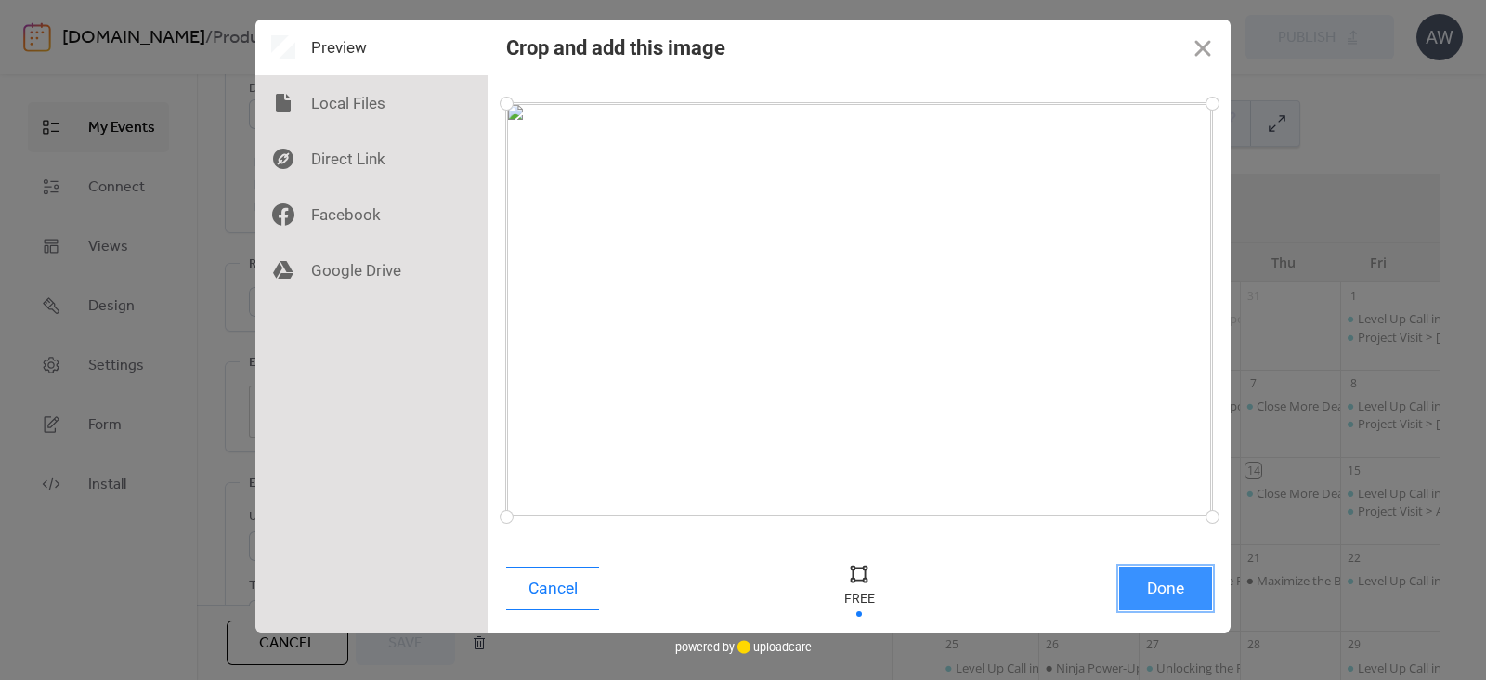
click at [1161, 583] on button "Done" at bounding box center [1165, 589] width 93 height 44
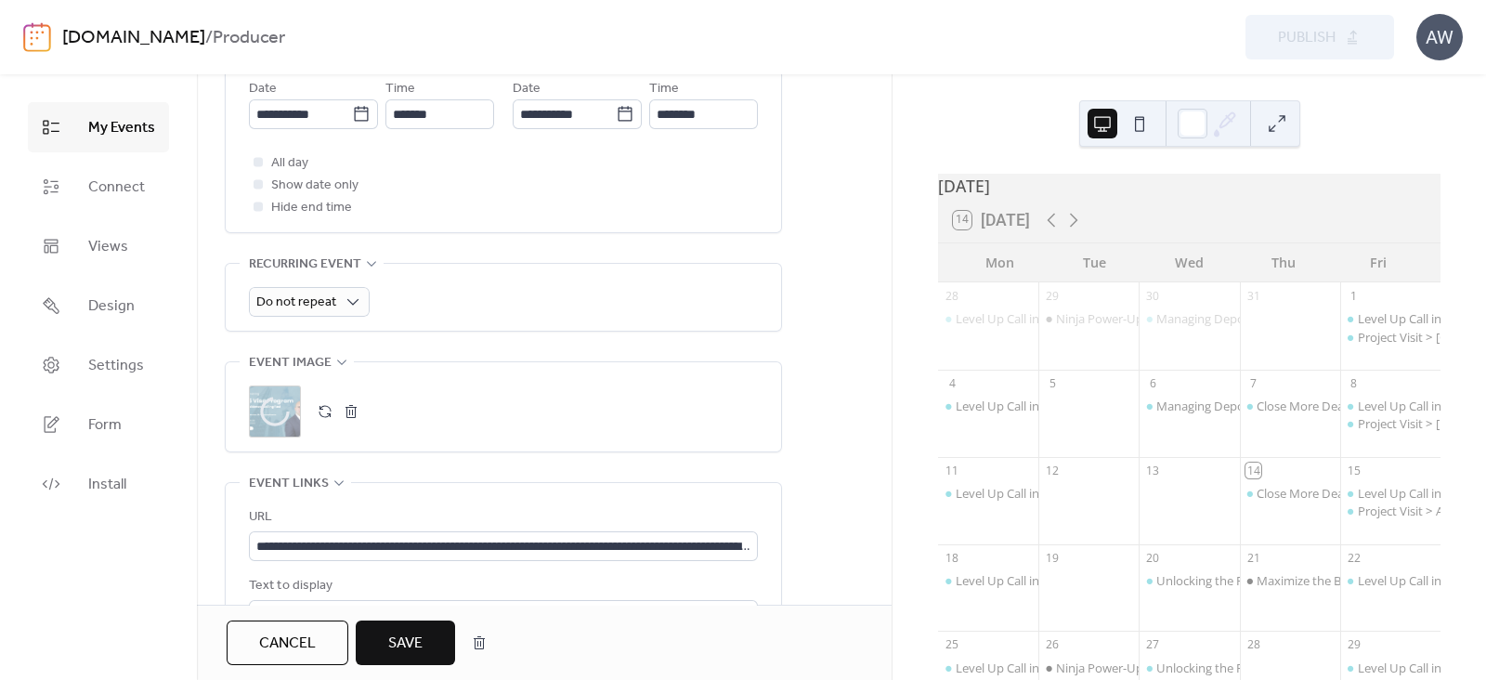
click at [404, 634] on span "Save" at bounding box center [405, 644] width 34 height 22
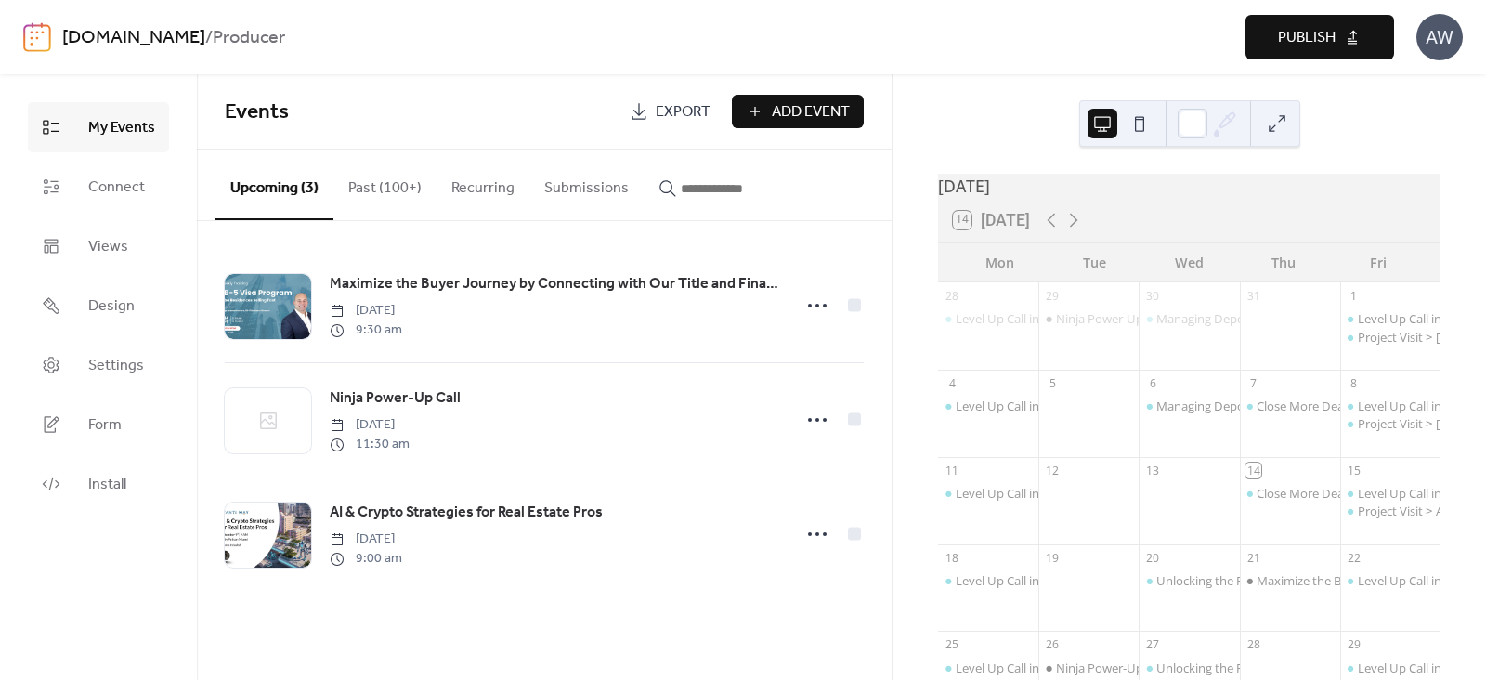
click at [1293, 38] on span "Publish" at bounding box center [1307, 38] width 58 height 22
click at [197, 40] on link "[DOMAIN_NAME]" at bounding box center [133, 37] width 143 height 35
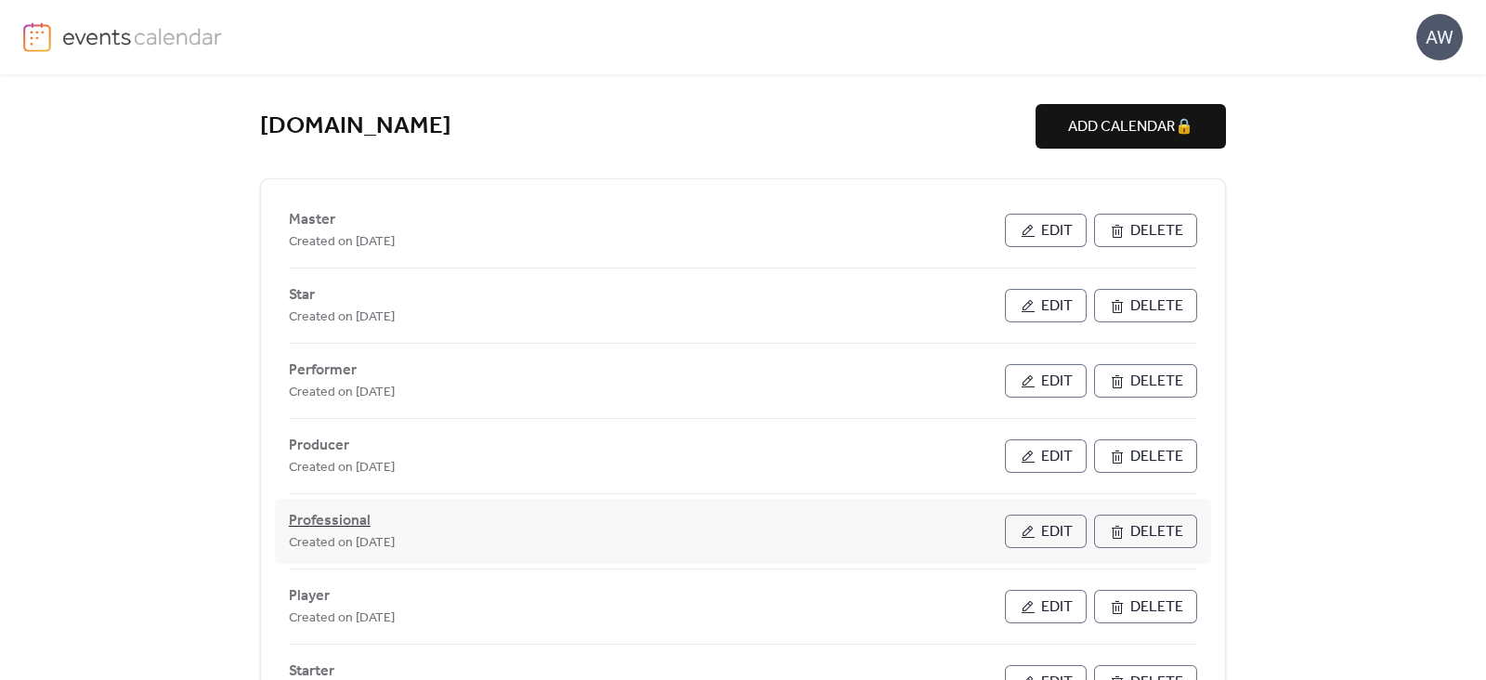
click at [314, 520] on span "Professional" at bounding box center [330, 521] width 82 height 22
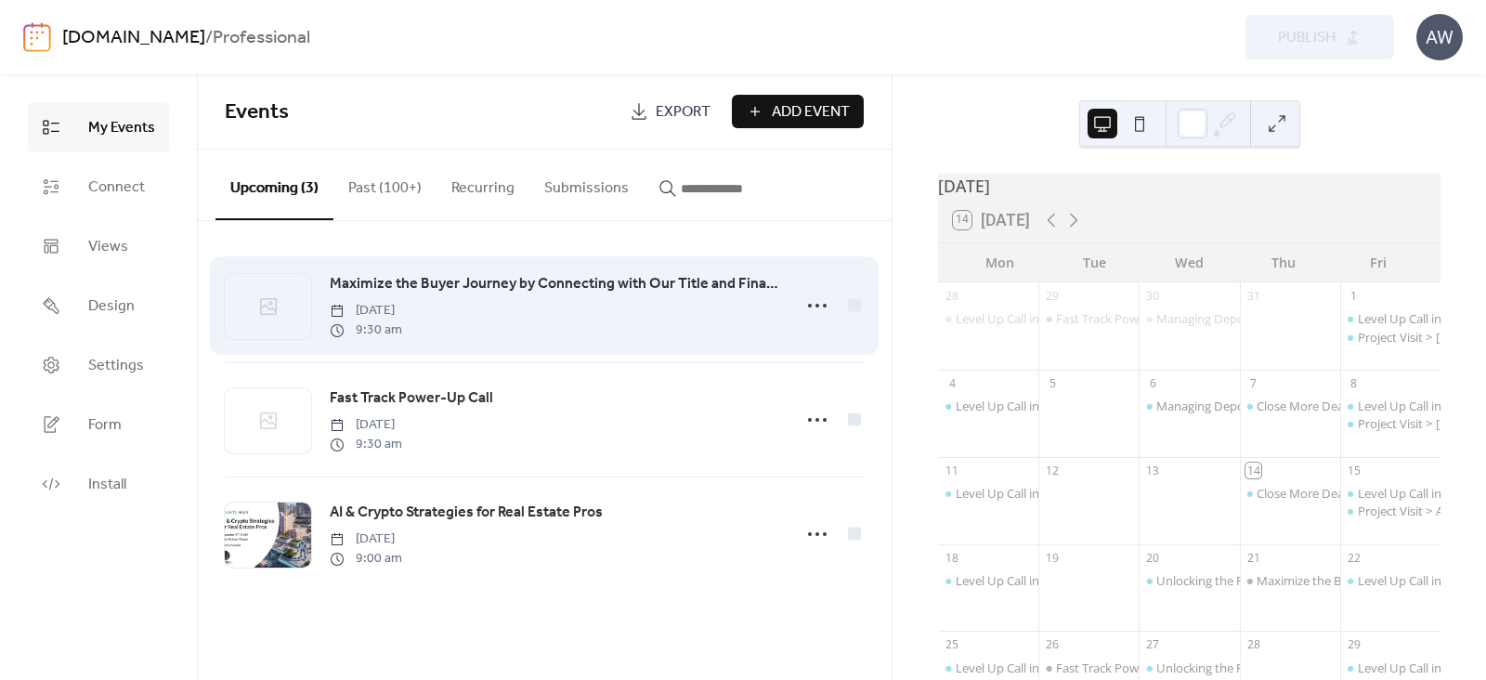
click at [381, 273] on span "Maximize the Buyer Journey by Connecting with Our Title and Financial Network i…" at bounding box center [555, 284] width 451 height 22
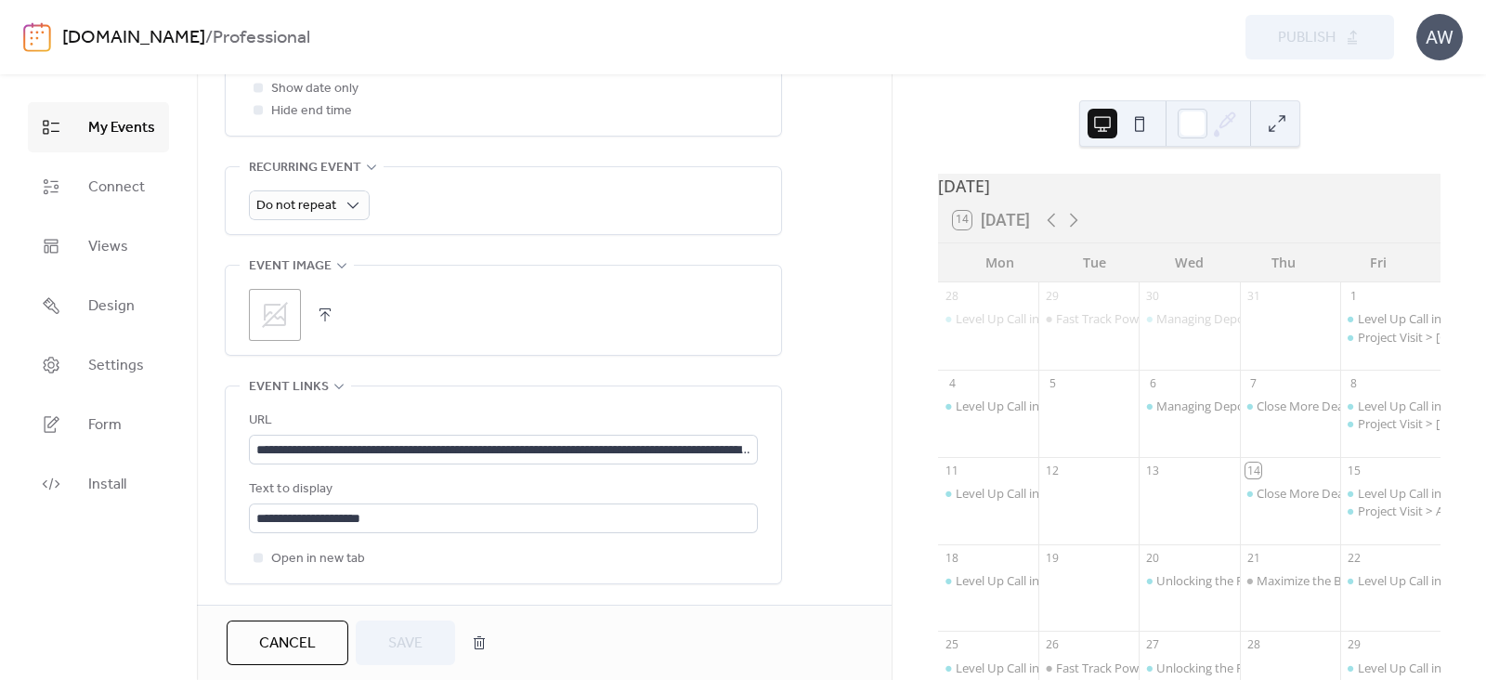
click at [280, 312] on icon at bounding box center [275, 315] width 30 height 30
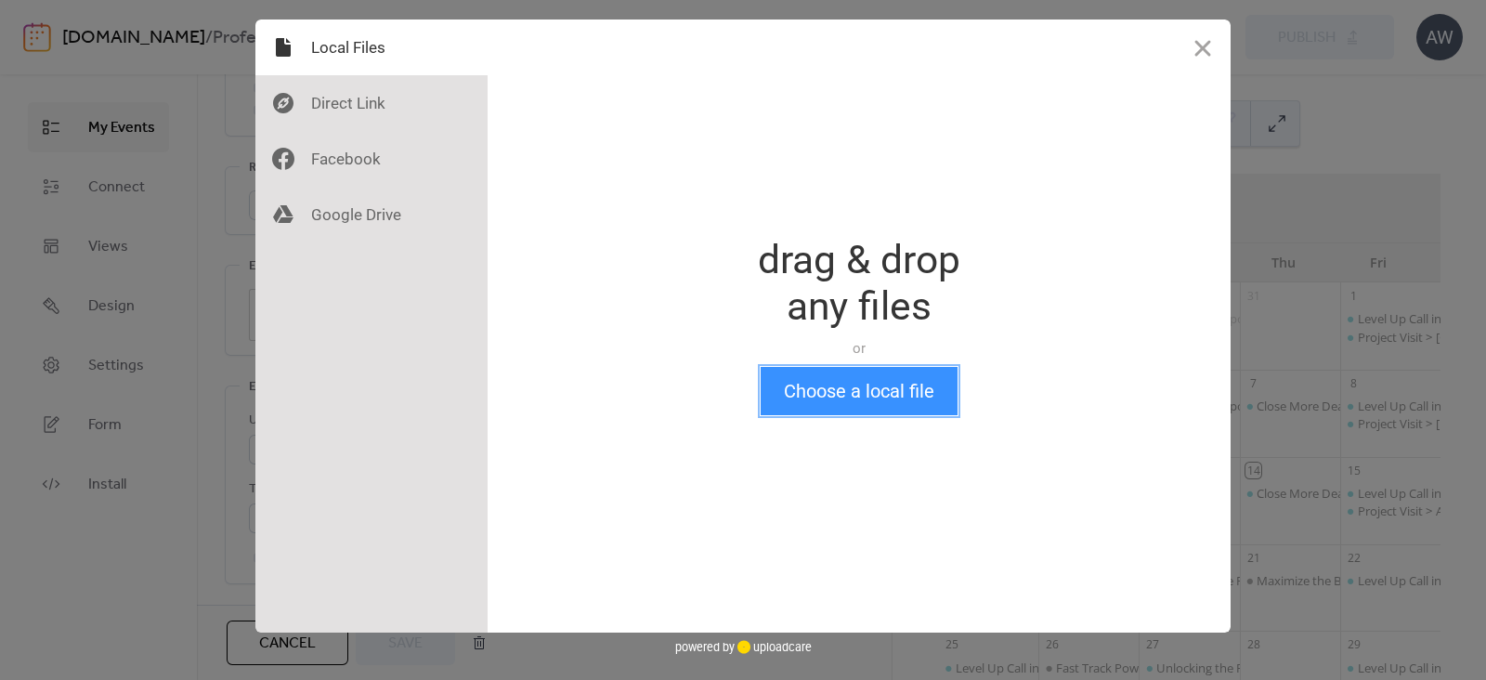
click at [822, 392] on button "Choose a local file" at bounding box center [859, 391] width 197 height 48
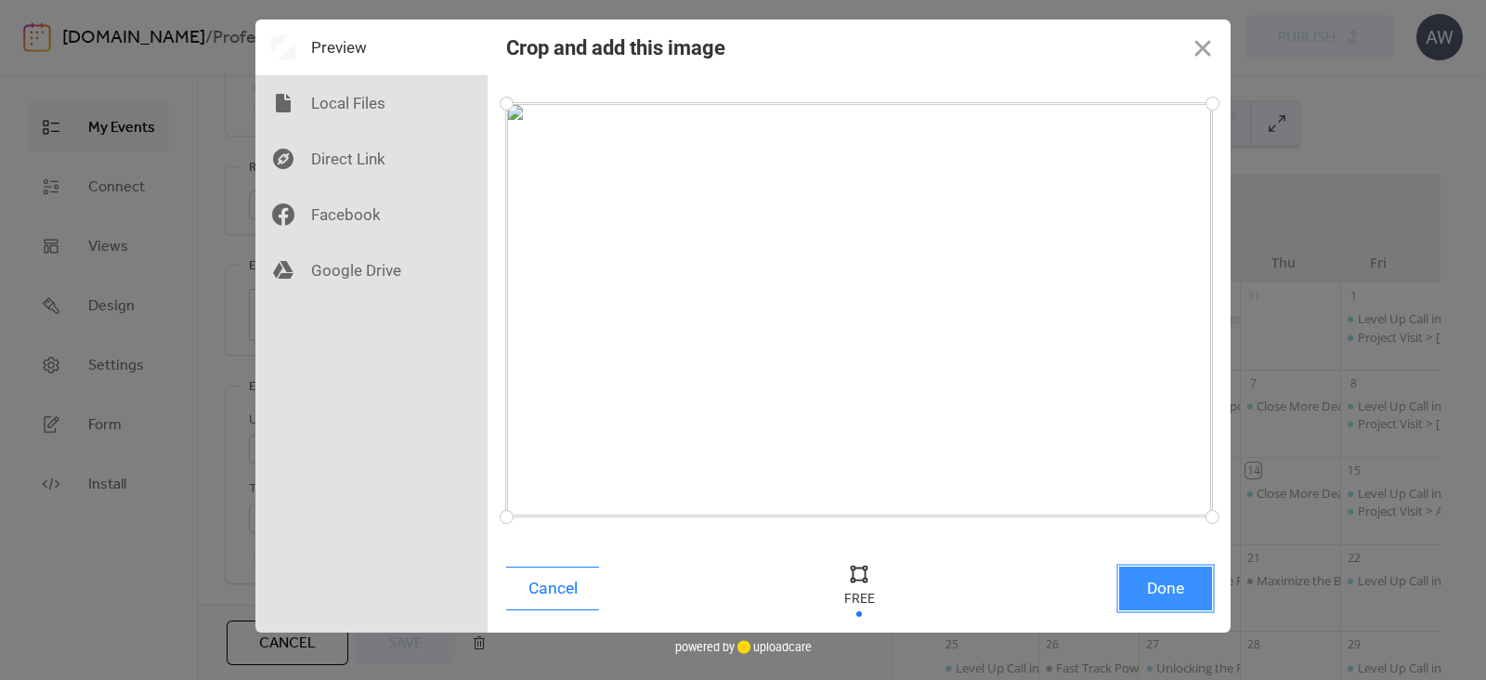
click at [1159, 586] on button "Done" at bounding box center [1165, 589] width 93 height 44
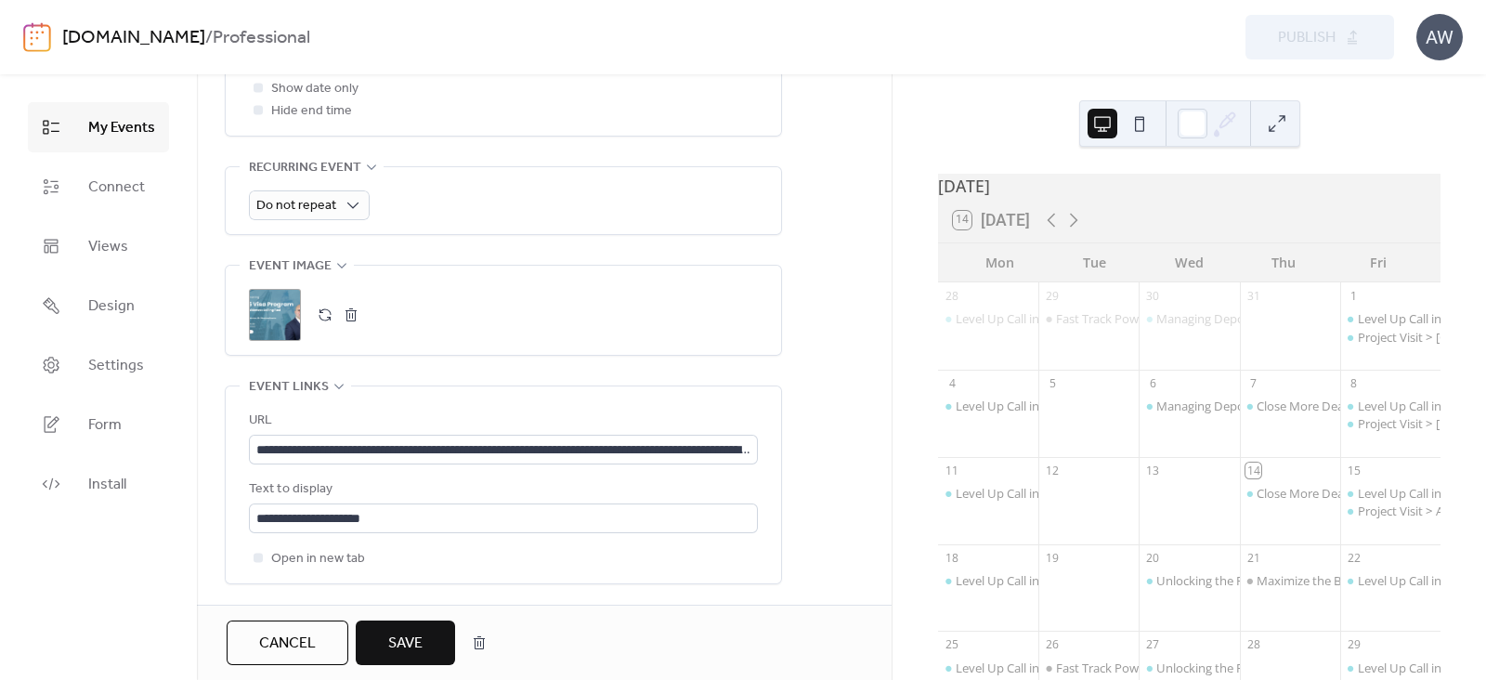
click at [423, 626] on button "Save" at bounding box center [405, 643] width 99 height 45
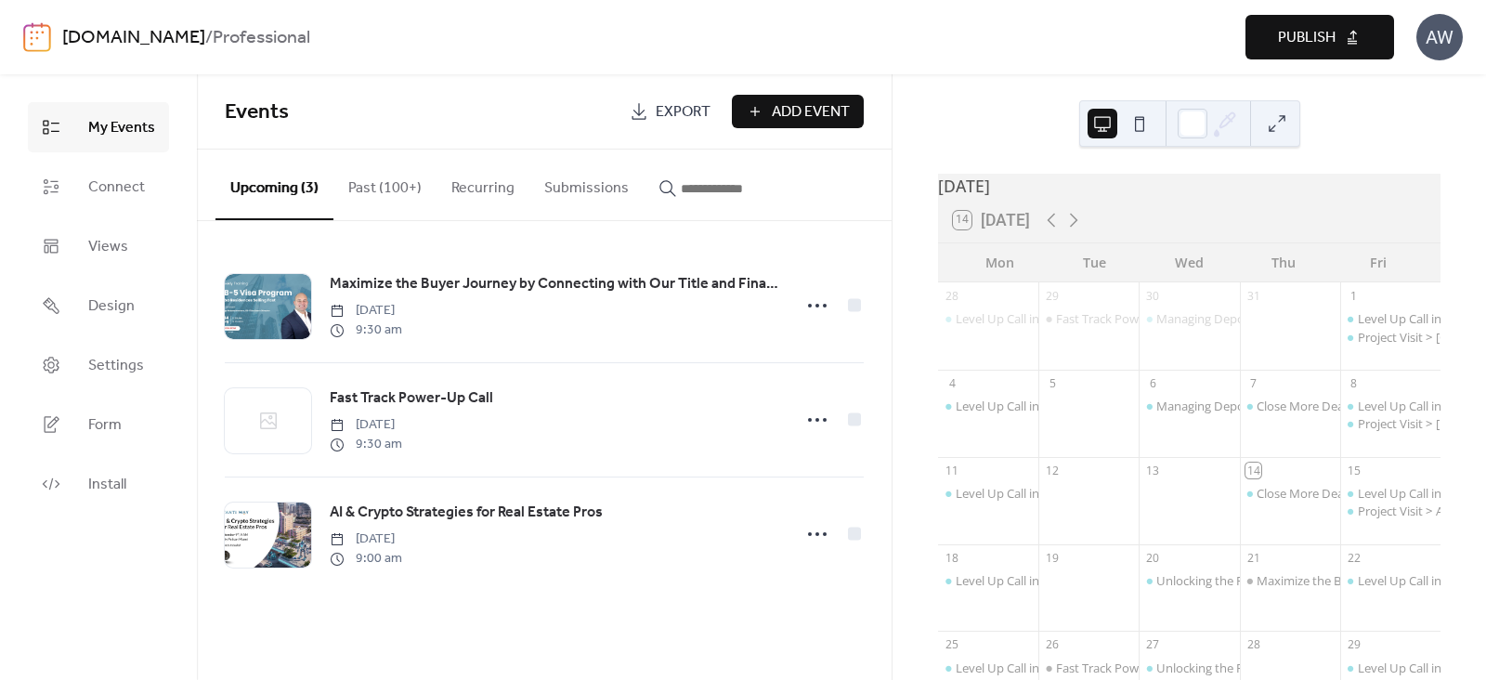
click at [1328, 35] on span "Publish" at bounding box center [1307, 38] width 58 height 22
click at [205, 49] on link "[DOMAIN_NAME]" at bounding box center [133, 37] width 143 height 35
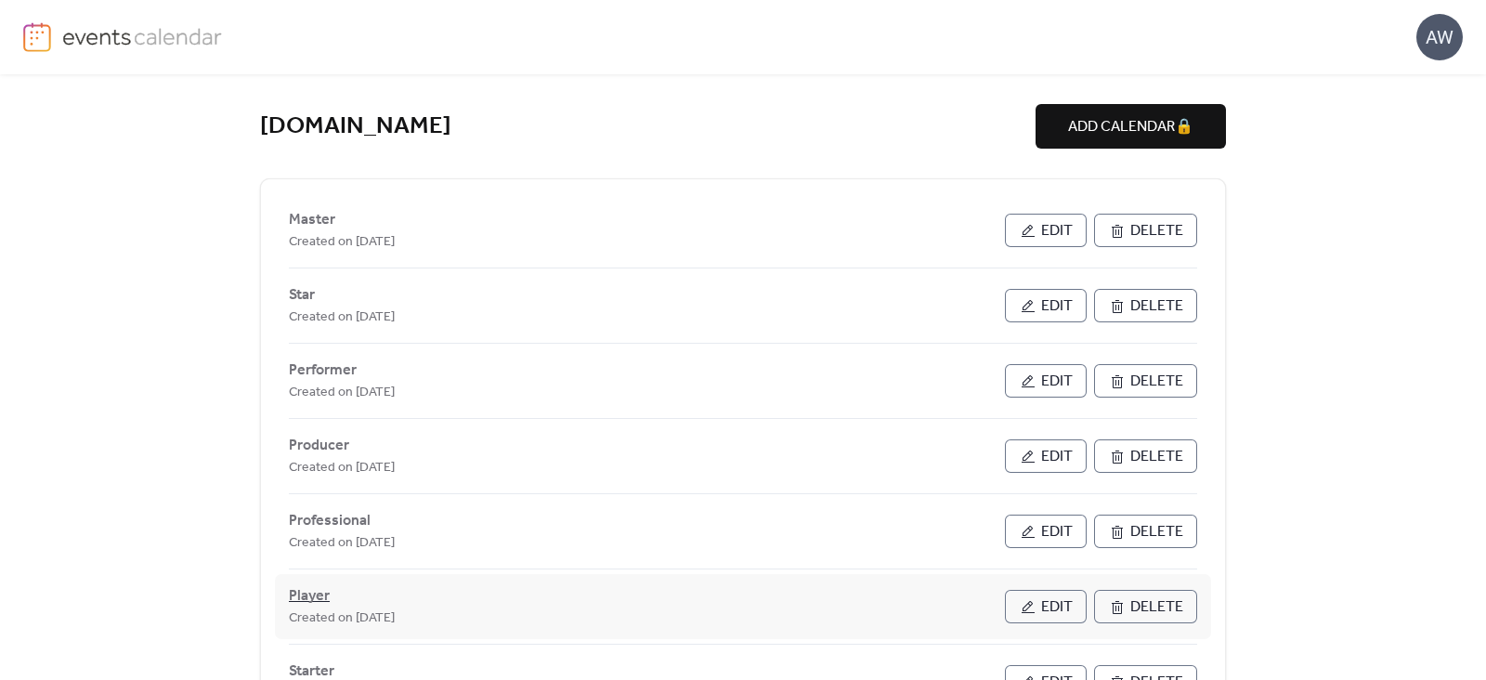
click at [301, 594] on span "Player" at bounding box center [309, 596] width 41 height 22
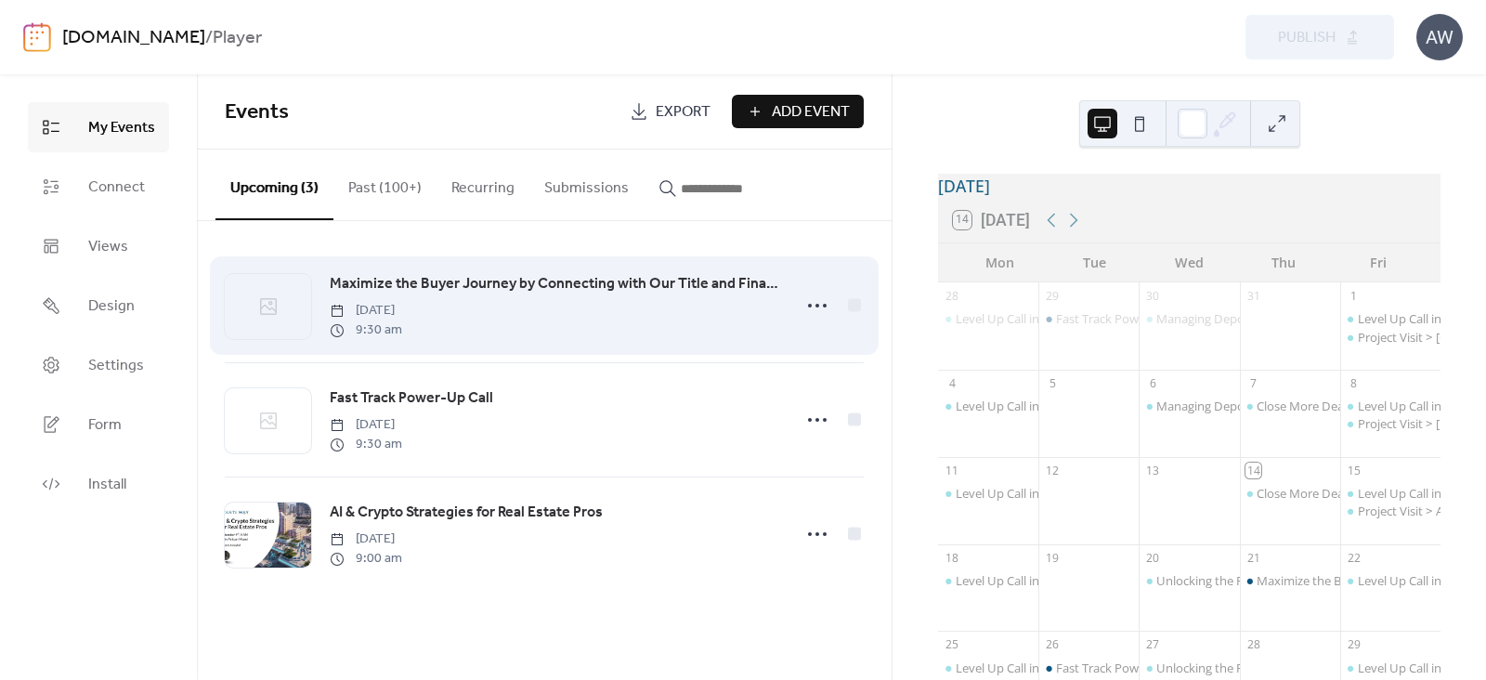
click at [405, 278] on span "Maximize the Buyer Journey by Connecting with Our Title and Financial Network i…" at bounding box center [555, 284] width 451 height 22
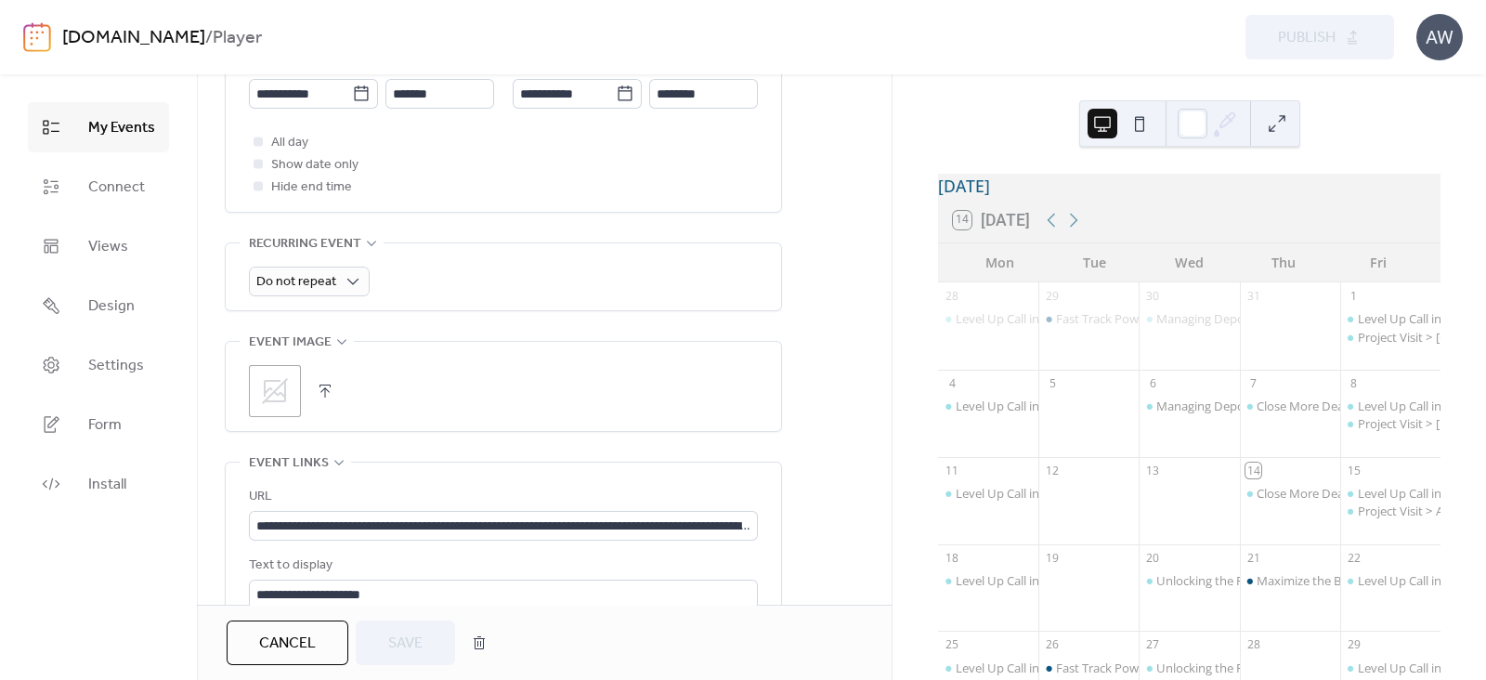
click at [274, 393] on icon at bounding box center [275, 391] width 30 height 30
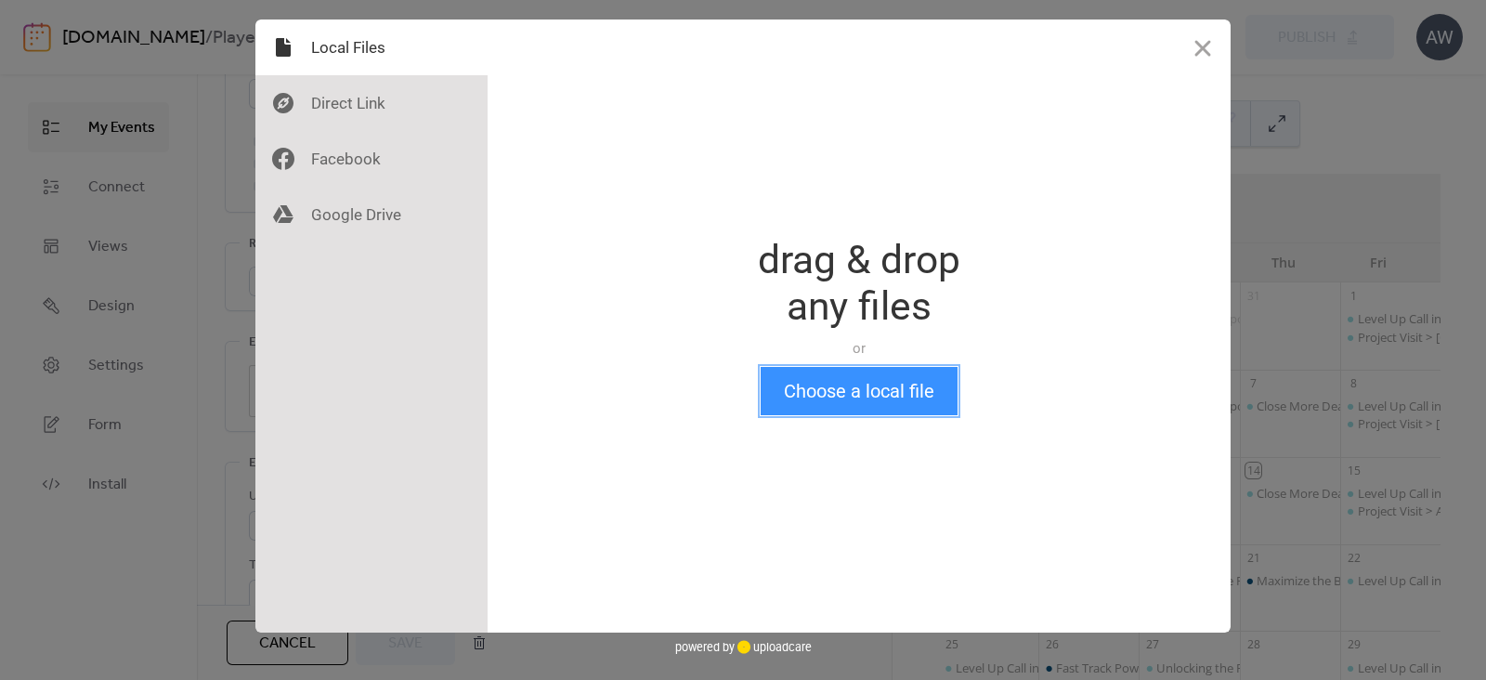
click at [848, 393] on button "Choose a local file" at bounding box center [859, 391] width 197 height 48
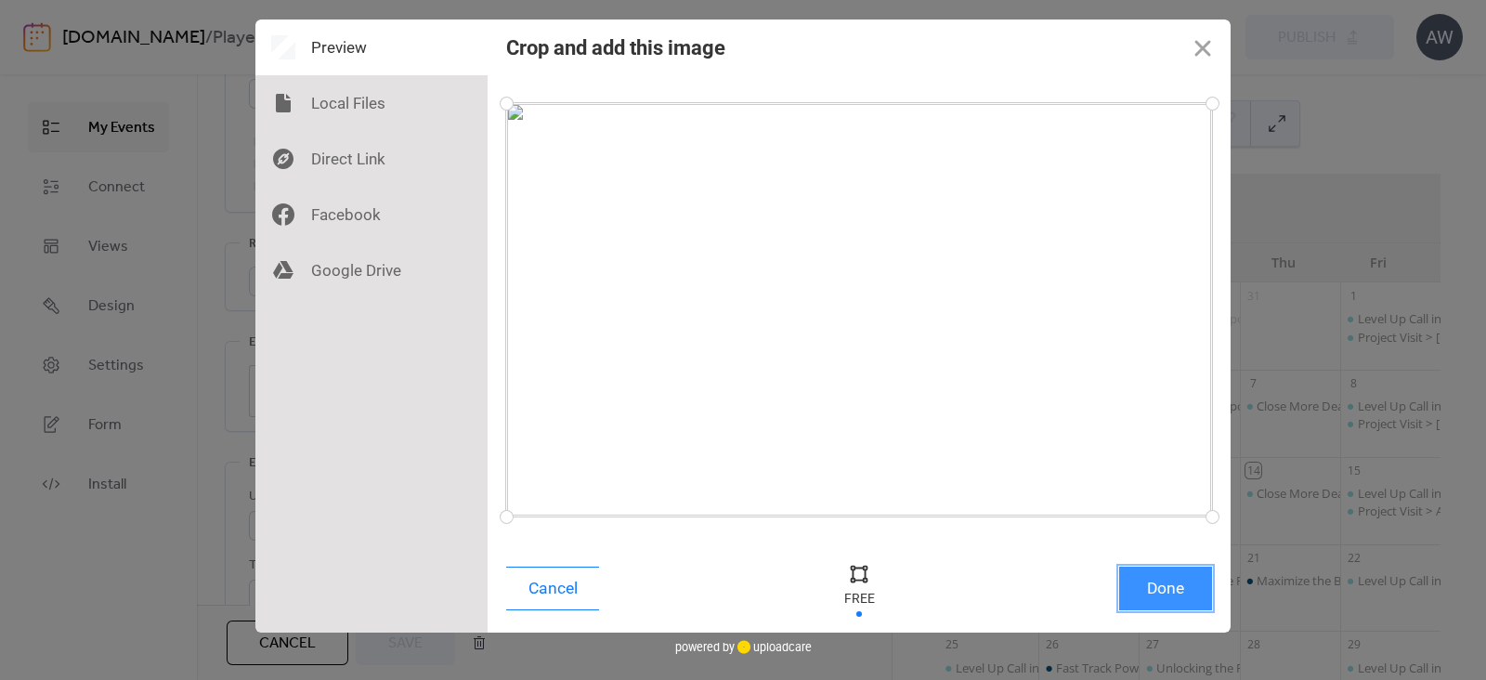
click at [1166, 591] on button "Done" at bounding box center [1165, 589] width 93 height 44
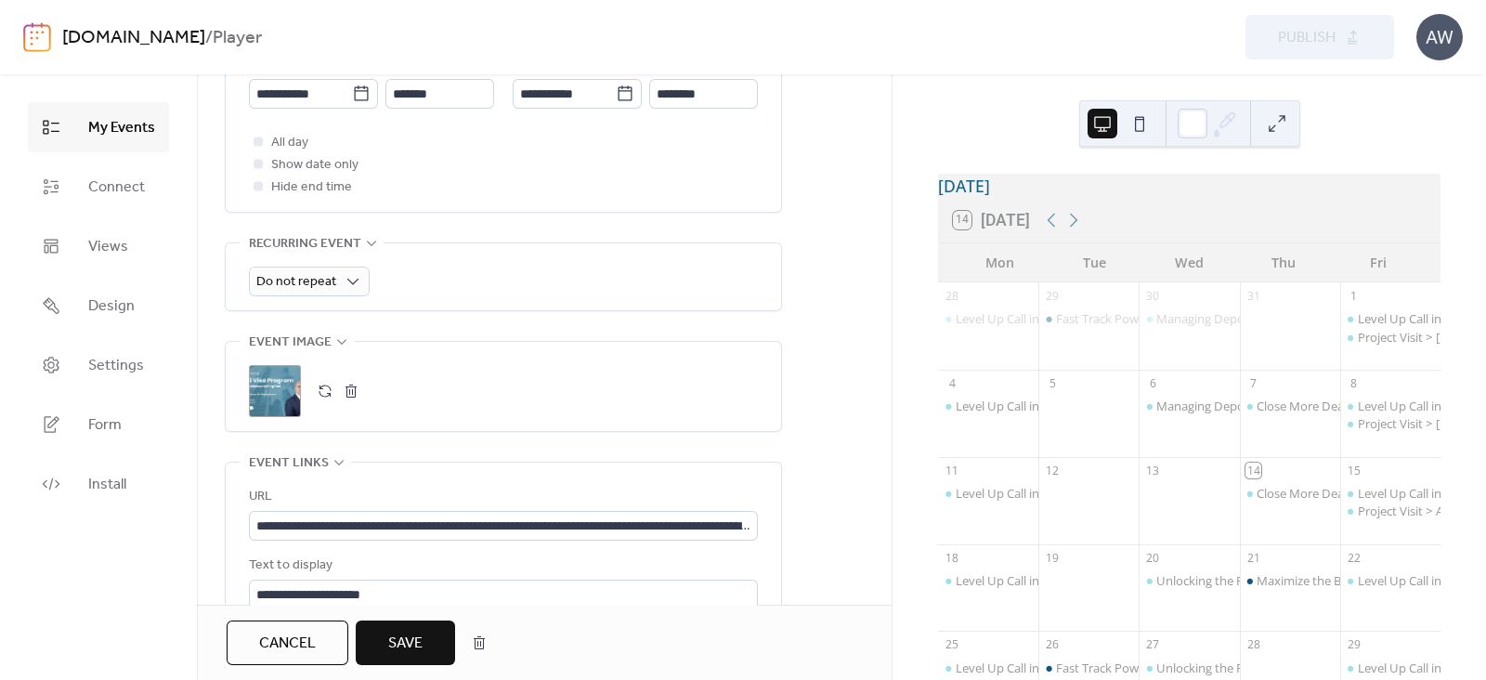
click at [394, 634] on span "Save" at bounding box center [405, 644] width 34 height 22
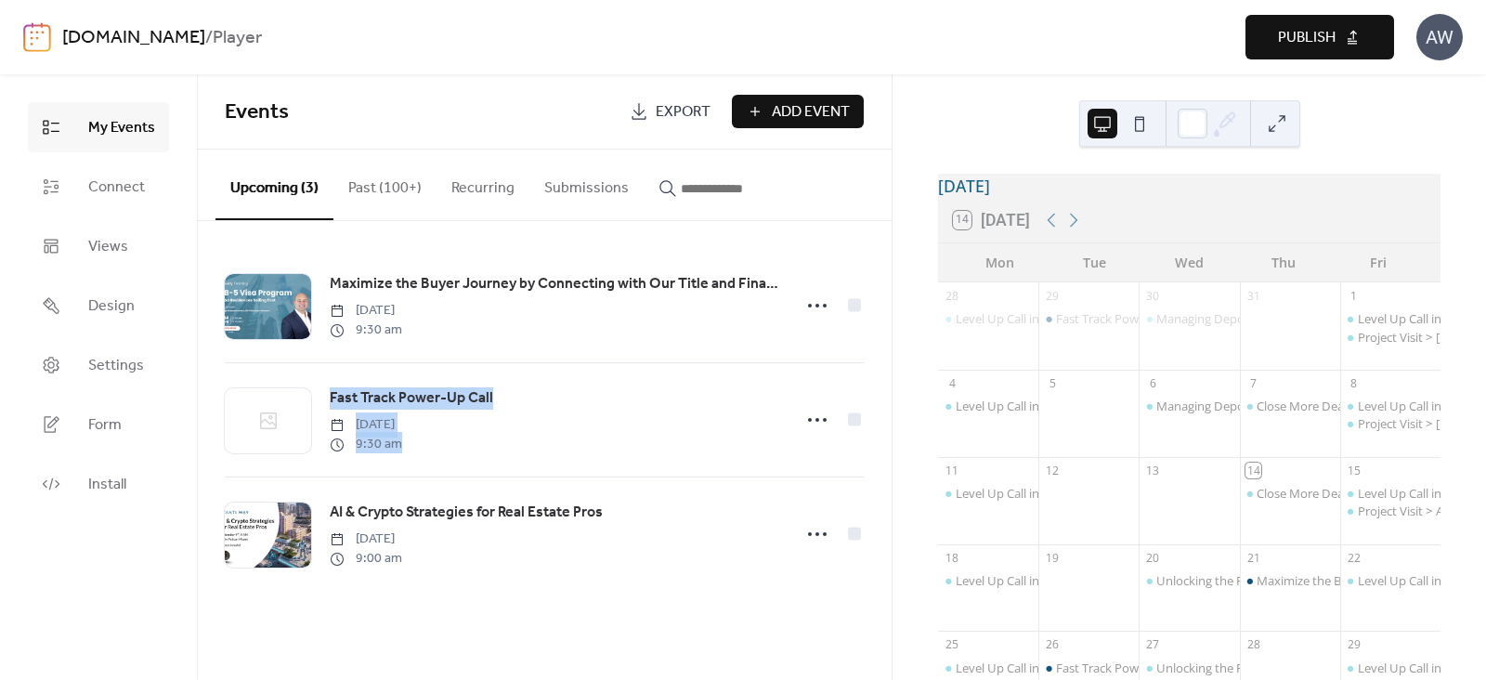
drag, startPoint x: 887, startPoint y: 367, endPoint x: 888, endPoint y: 301, distance: 66.0
click at [888, 301] on div "Maximize the Buyer Journey by Connecting with Our Title and Financial Network i…" at bounding box center [544, 420] width 695 height 398
click at [1301, 30] on span "Publish" at bounding box center [1307, 38] width 58 height 22
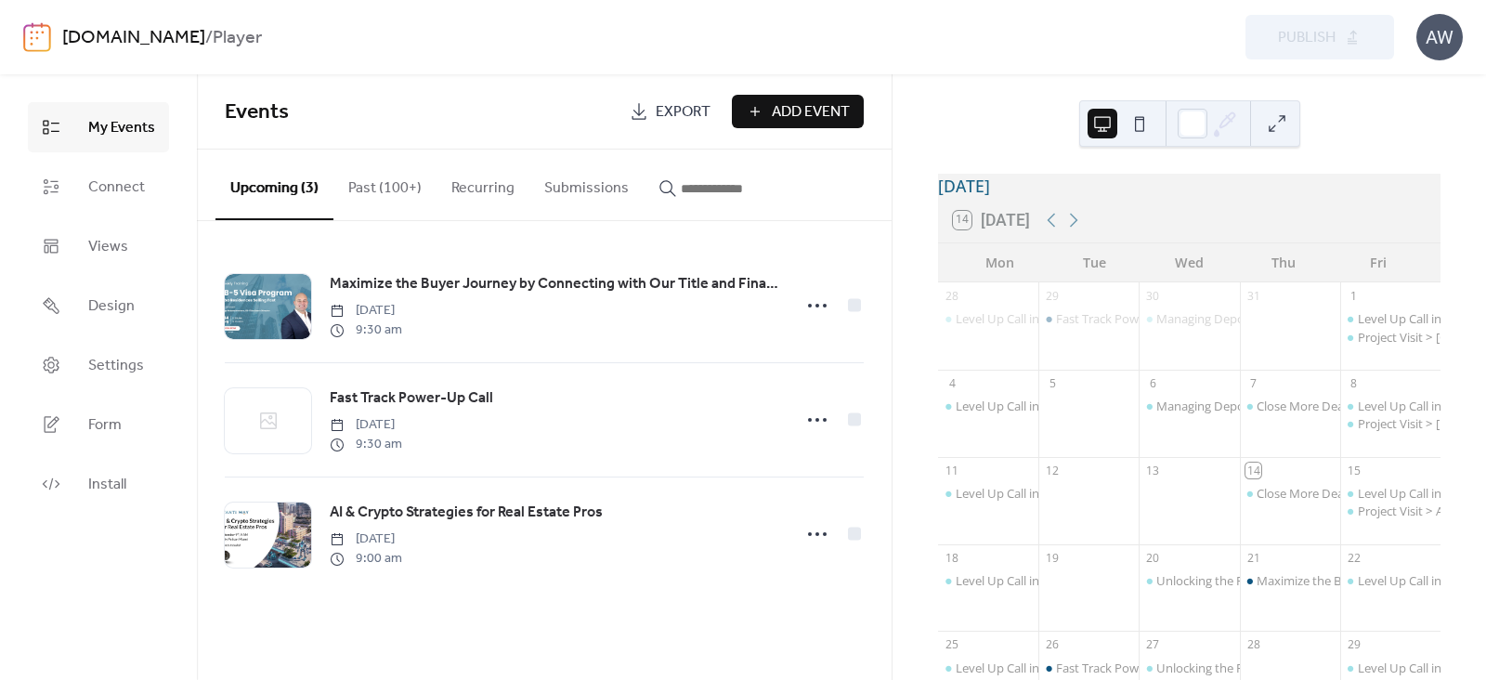
click at [603, 33] on div "[DOMAIN_NAME] / Player" at bounding box center [405, 37] width 686 height 35
click at [205, 35] on link "[DOMAIN_NAME]" at bounding box center [133, 37] width 143 height 35
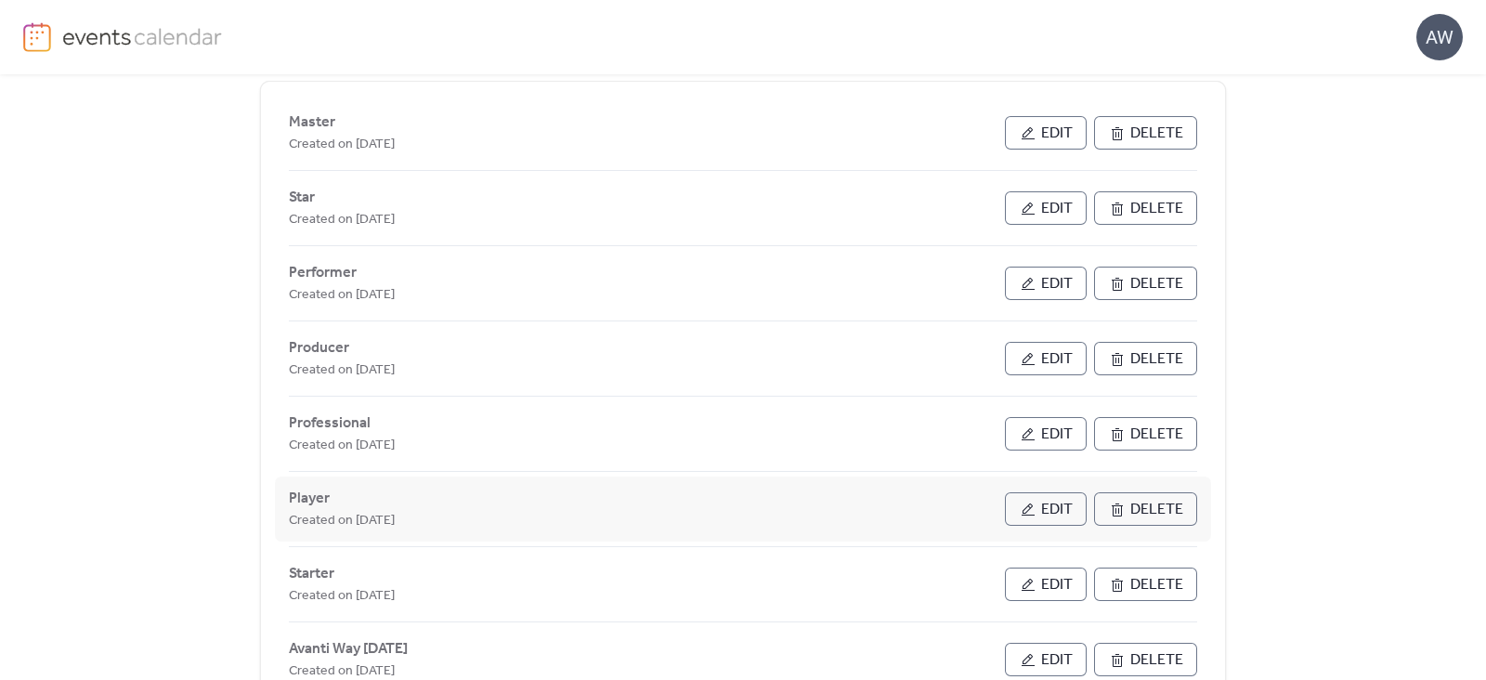
scroll to position [217, 0]
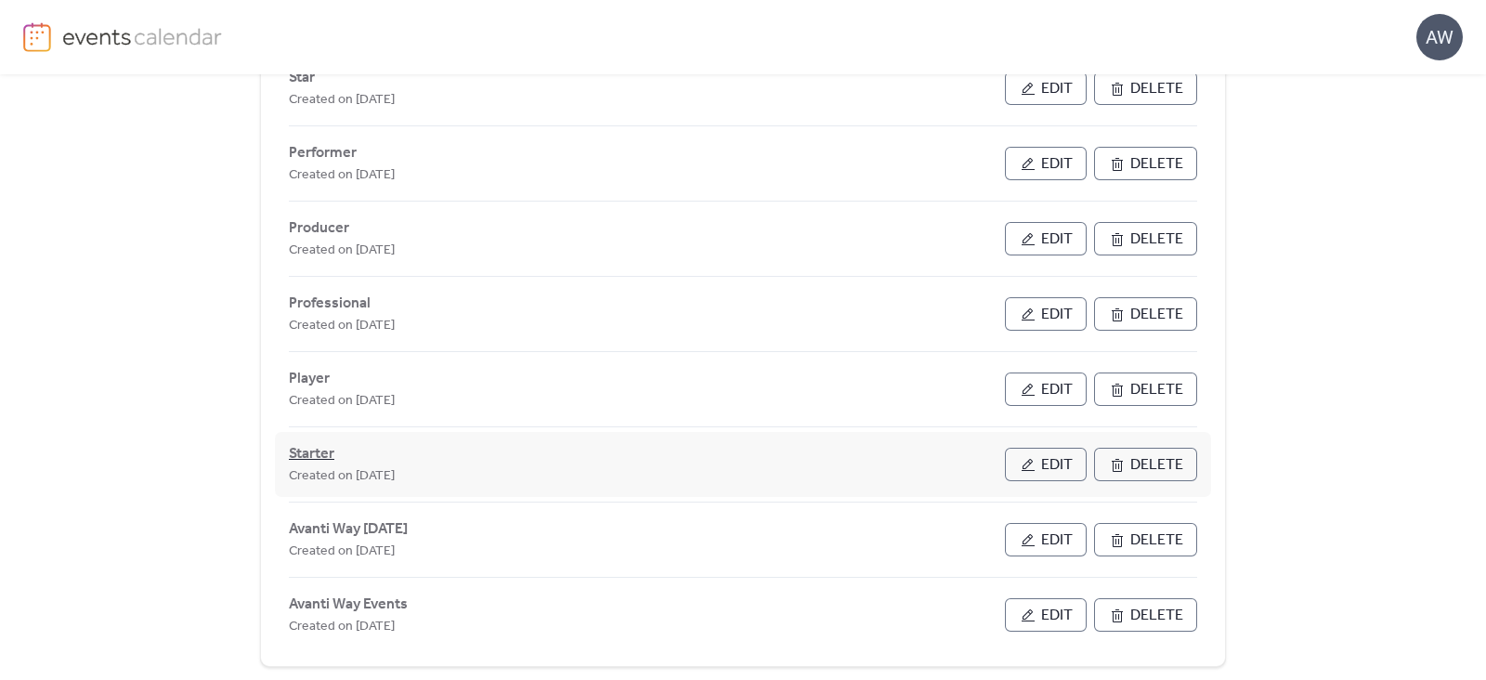
click at [309, 451] on span "Starter" at bounding box center [312, 454] width 46 height 22
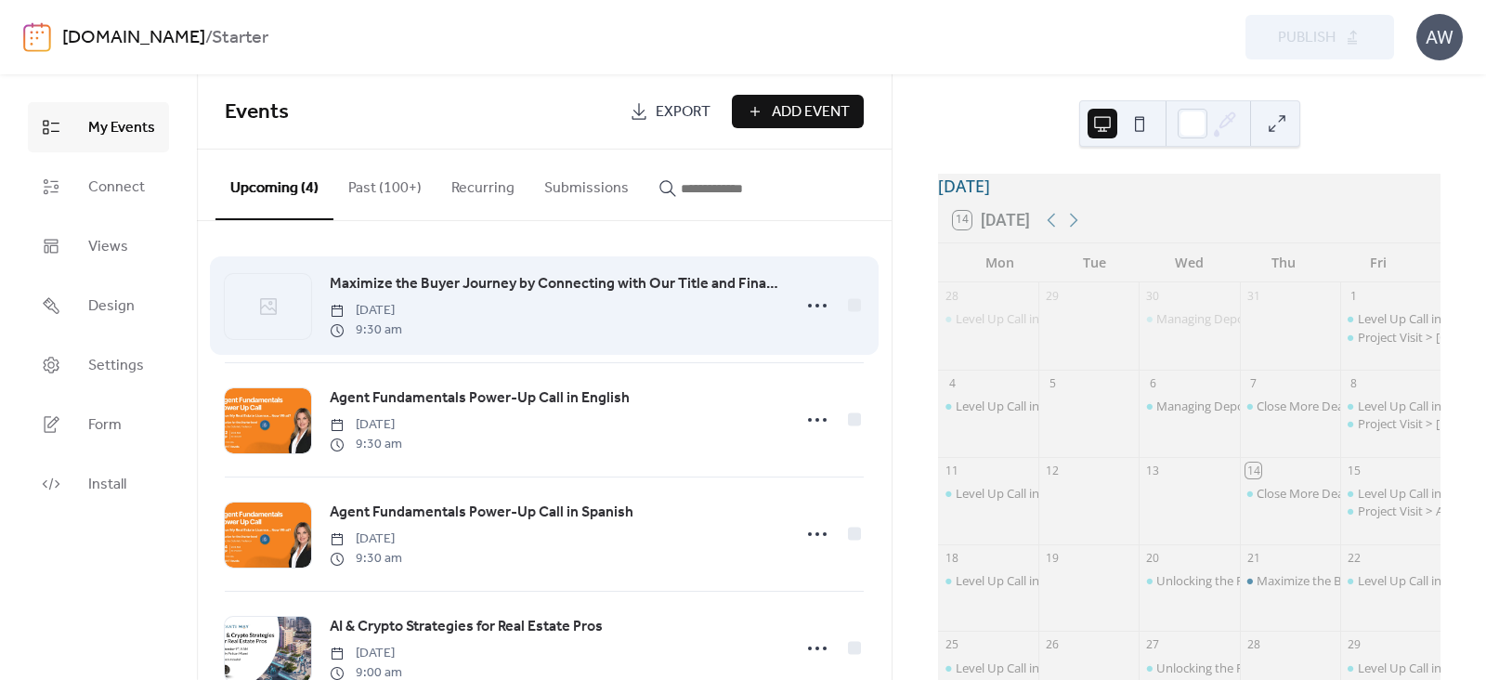
click at [401, 277] on span "Maximize the Buyer Journey by Connecting with Our Title and Financial Network i…" at bounding box center [555, 284] width 451 height 22
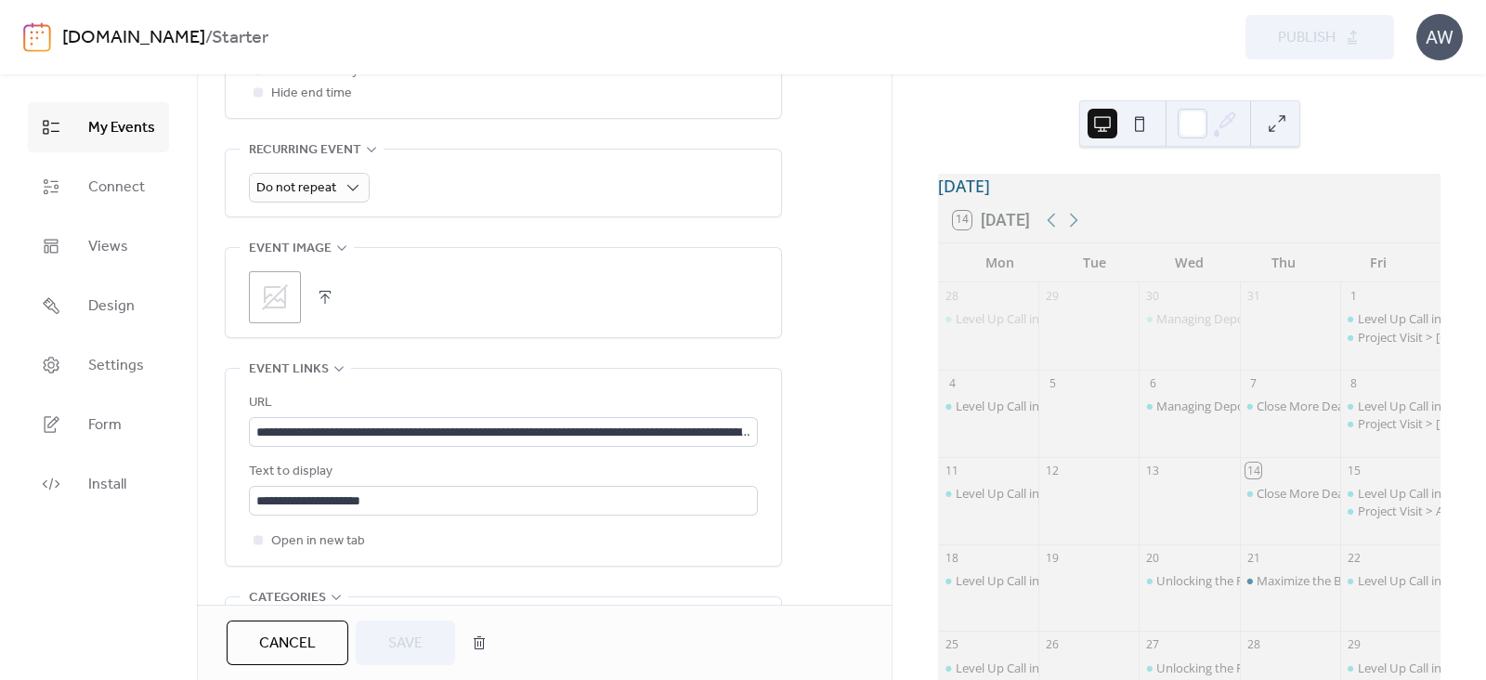
click at [269, 294] on icon at bounding box center [275, 297] width 30 height 30
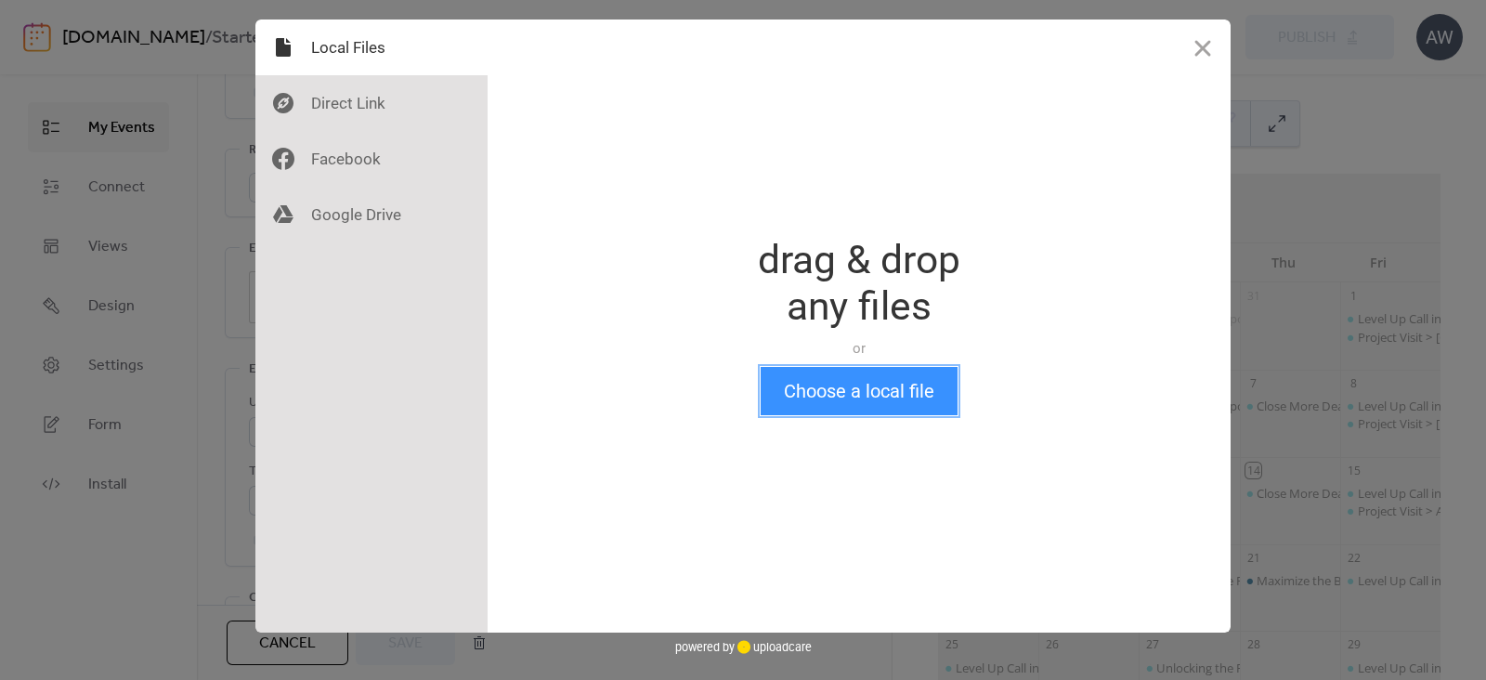
click at [834, 382] on button "Choose a local file" at bounding box center [859, 391] width 197 height 48
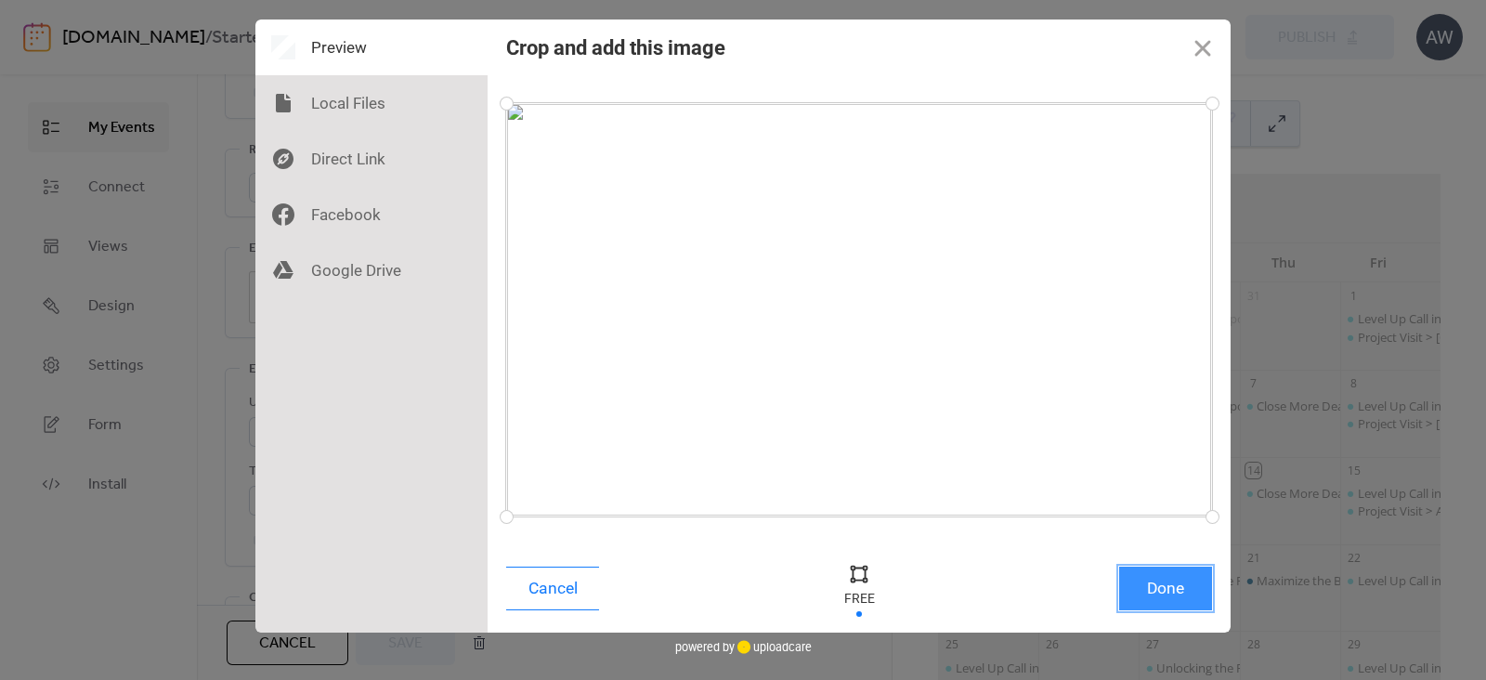
click at [1152, 585] on button "Done" at bounding box center [1165, 589] width 93 height 44
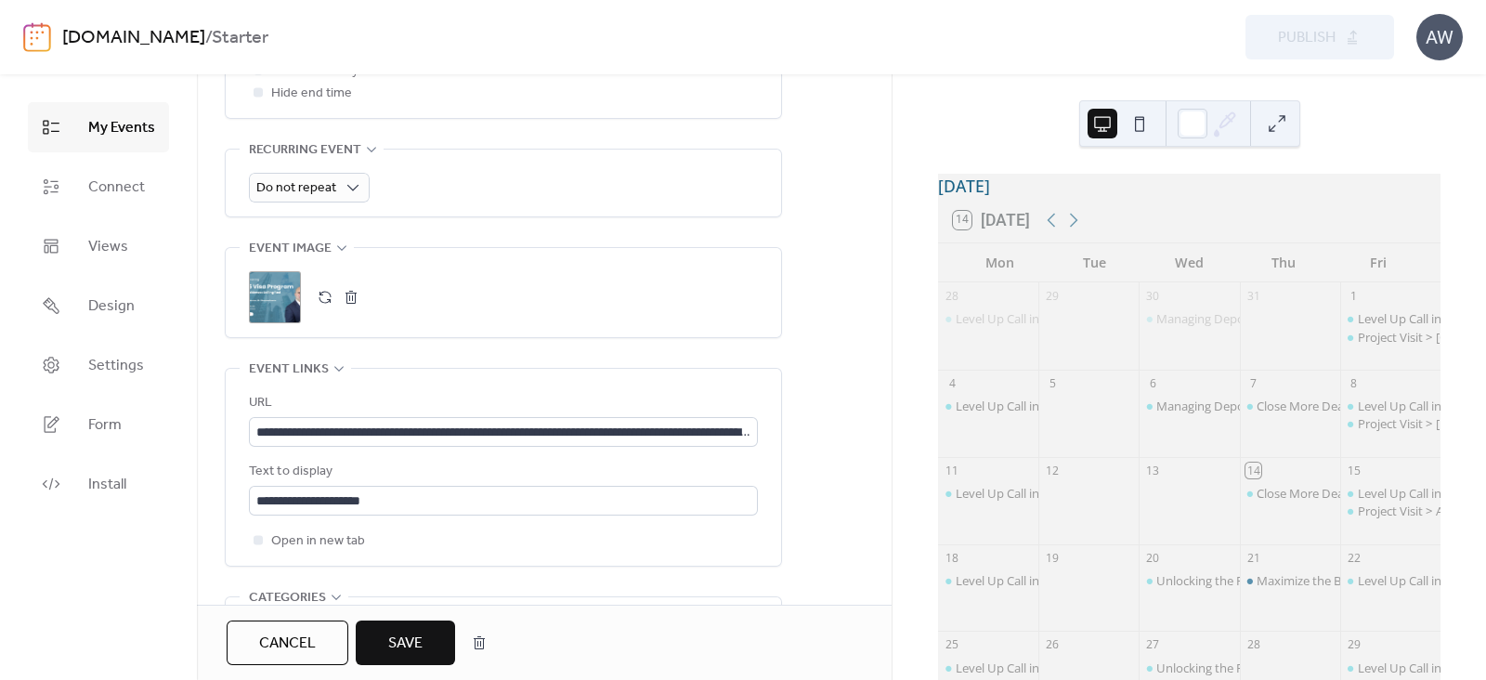
click at [405, 635] on span "Save" at bounding box center [405, 644] width 34 height 22
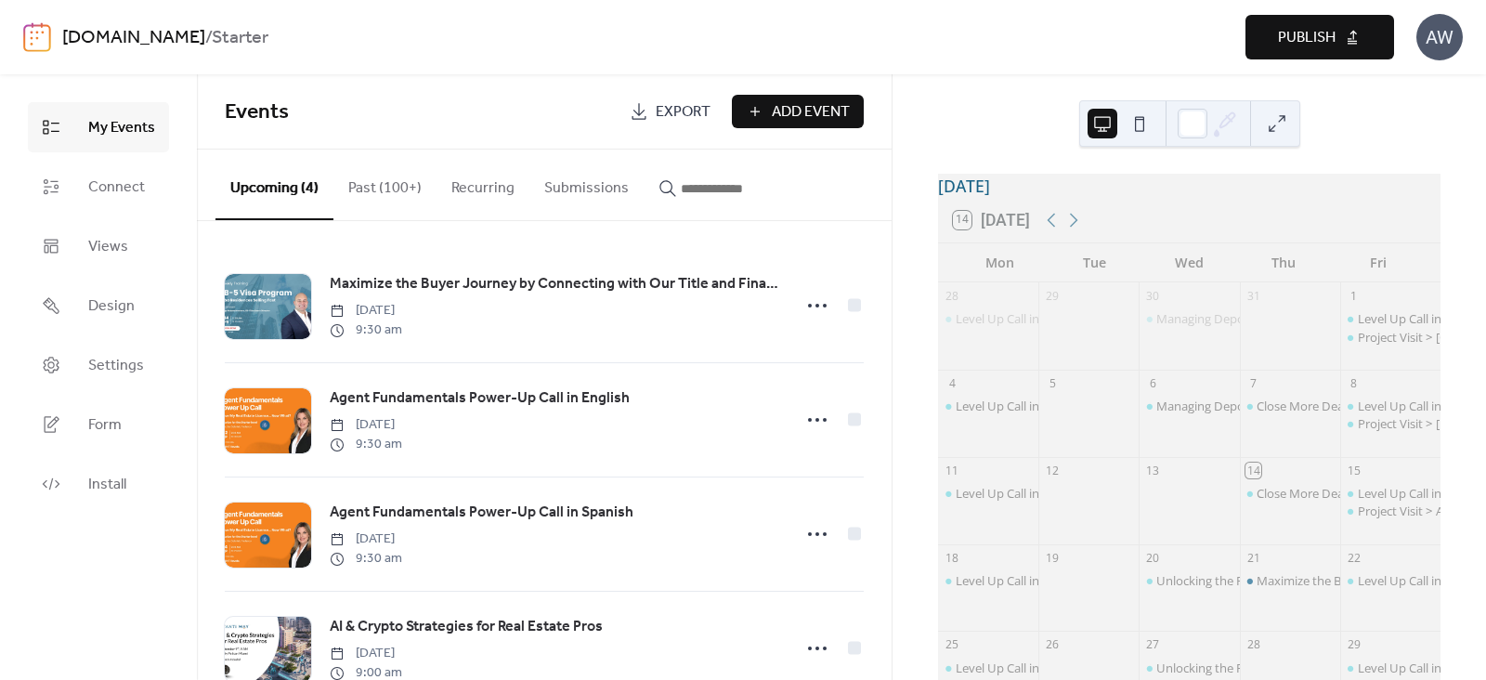
click at [1291, 27] on span "Publish" at bounding box center [1307, 38] width 58 height 22
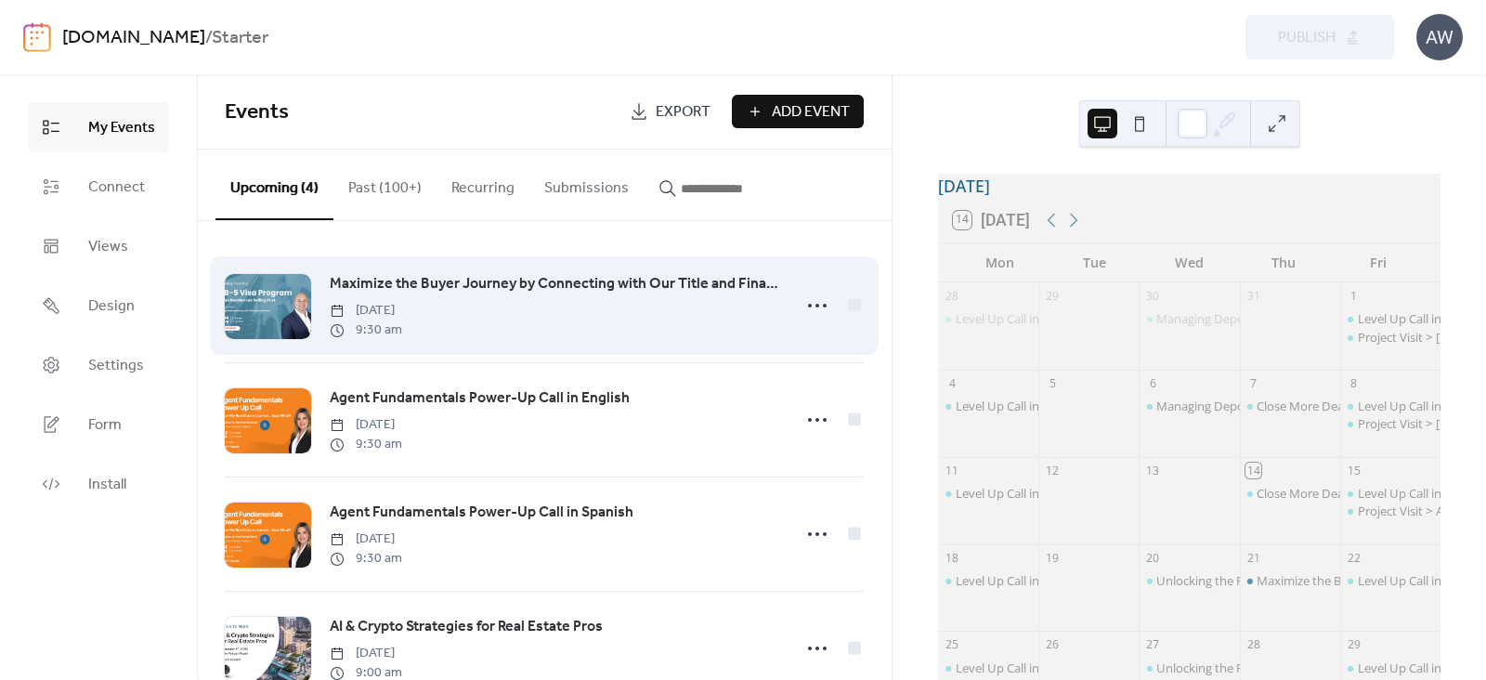
click at [393, 277] on span "Maximize the Buyer Journey by Connecting with Our Title and Financial Network i…" at bounding box center [555, 284] width 451 height 22
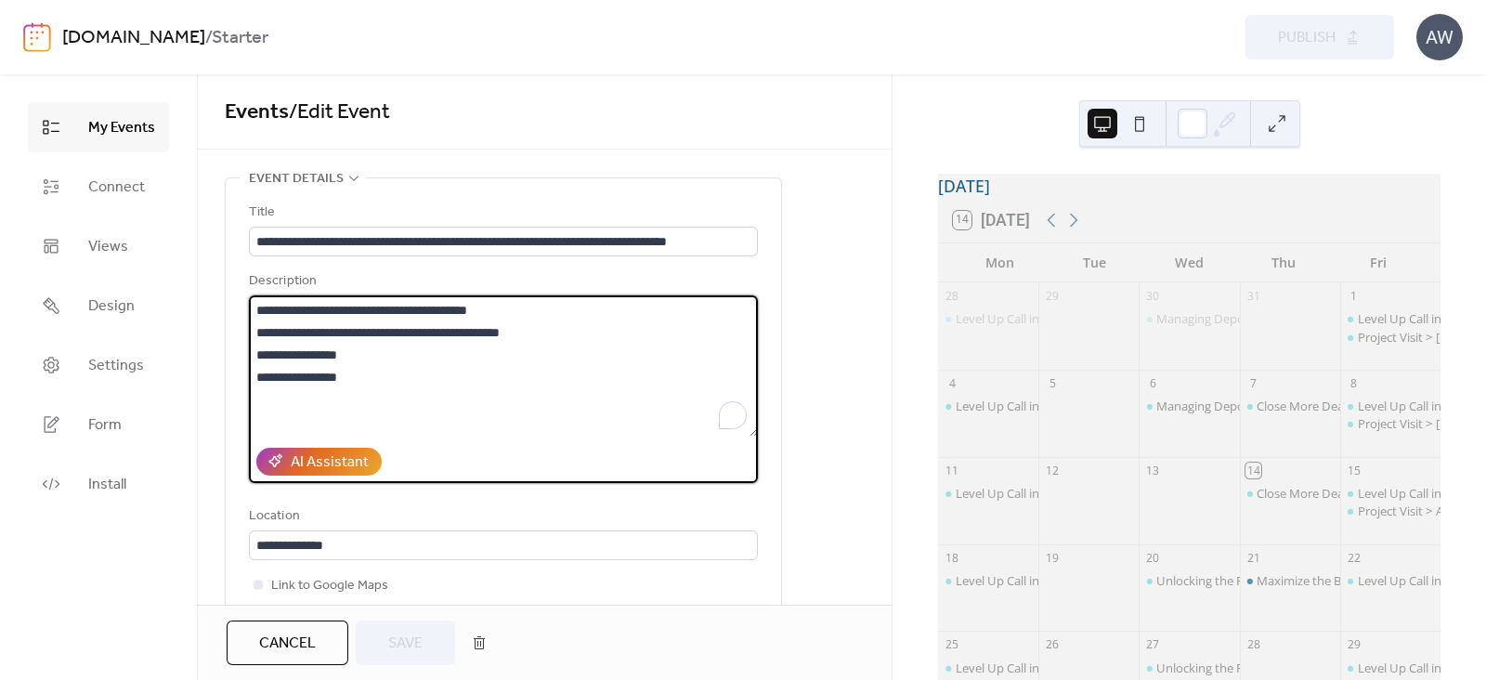
drag, startPoint x: 317, startPoint y: 329, endPoint x: 388, endPoint y: 330, distance: 71.5
click at [388, 330] on textarea "**********" at bounding box center [503, 365] width 509 height 141
drag, startPoint x: 525, startPoint y: 328, endPoint x: 253, endPoint y: 329, distance: 272.2
click at [253, 329] on div "**********" at bounding box center [503, 432] width 557 height 511
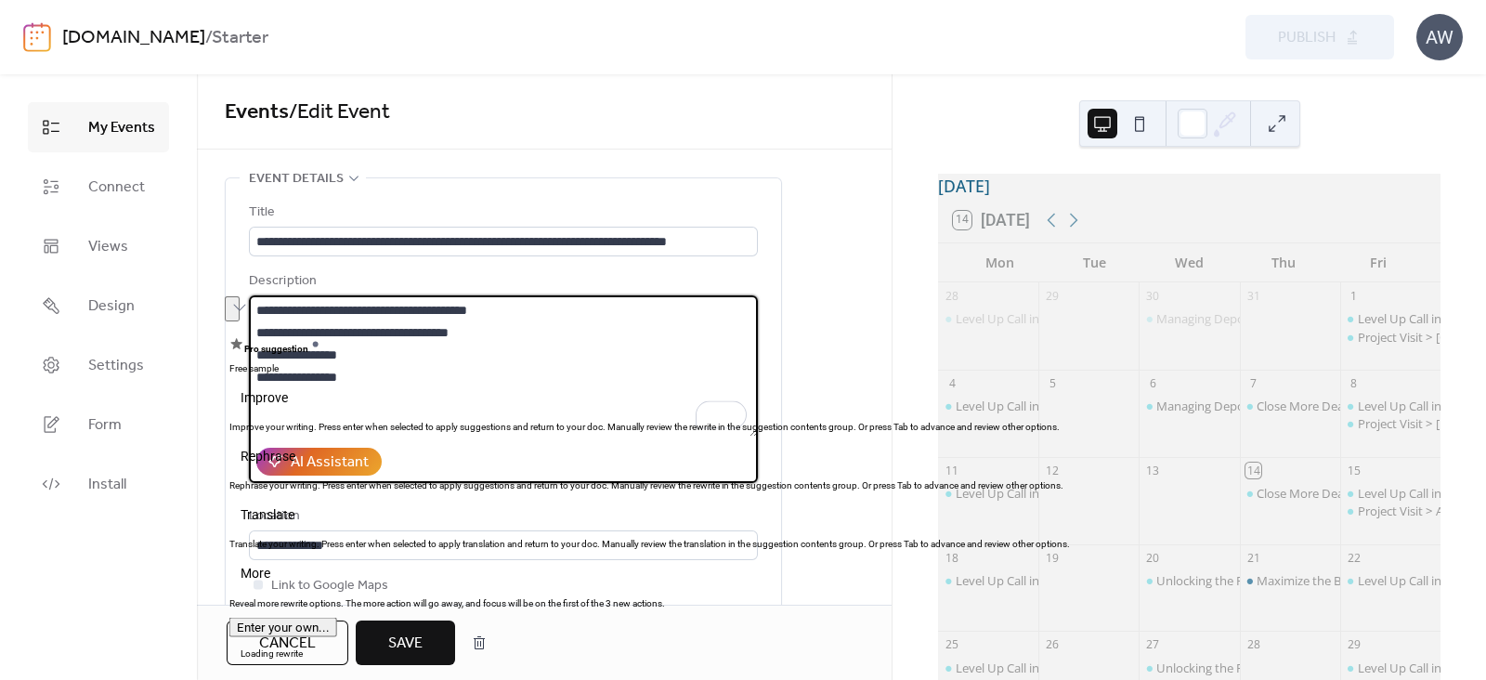
type textarea "**********"
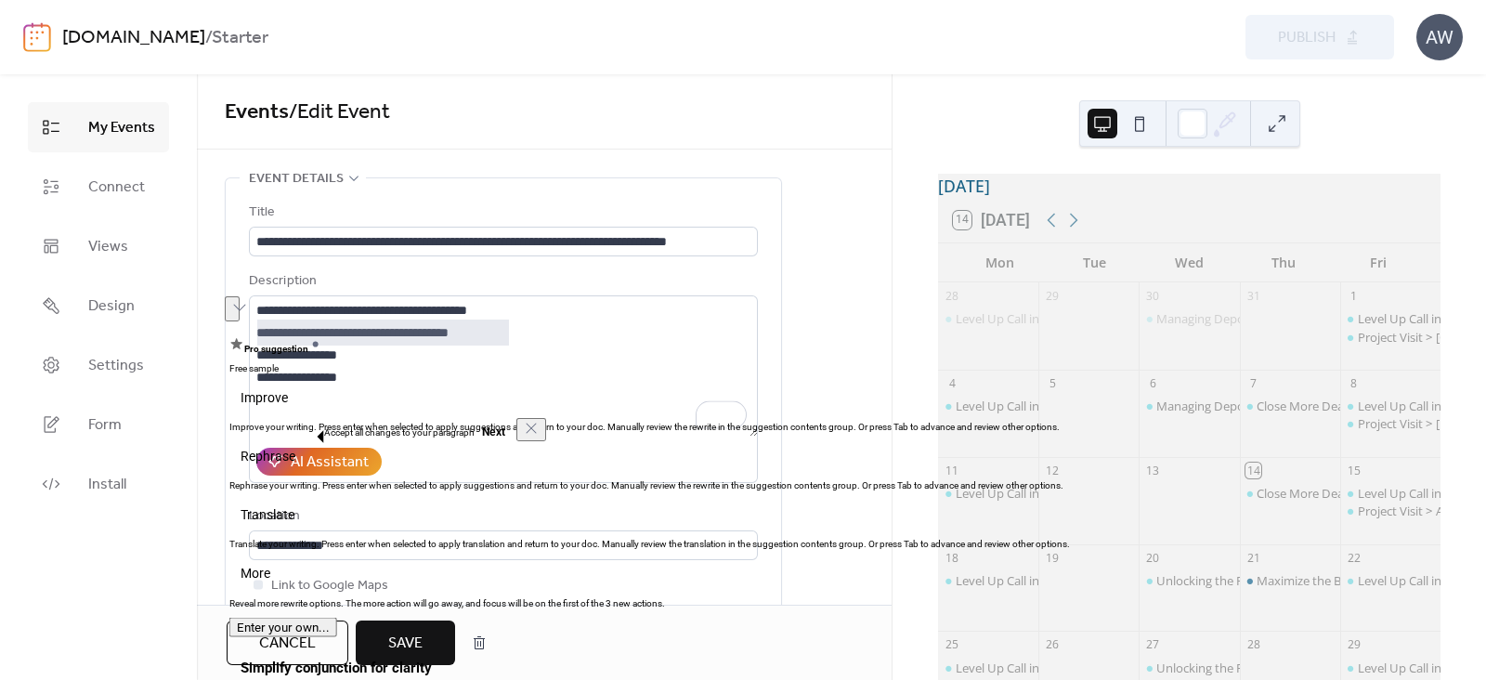
click at [390, 634] on span "Save" at bounding box center [405, 644] width 34 height 22
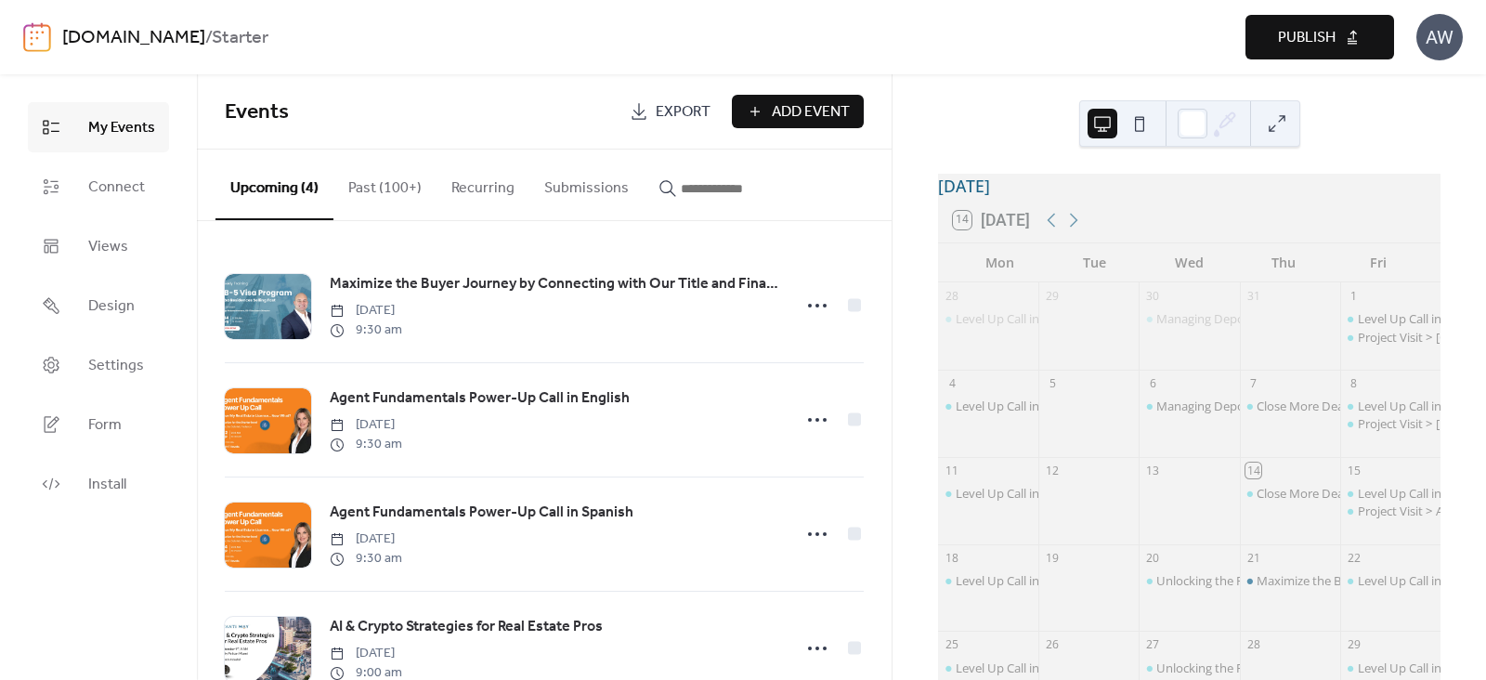
click at [1298, 52] on button "Publish" at bounding box center [1320, 37] width 149 height 45
click at [203, 34] on link "[DOMAIN_NAME]" at bounding box center [133, 37] width 143 height 35
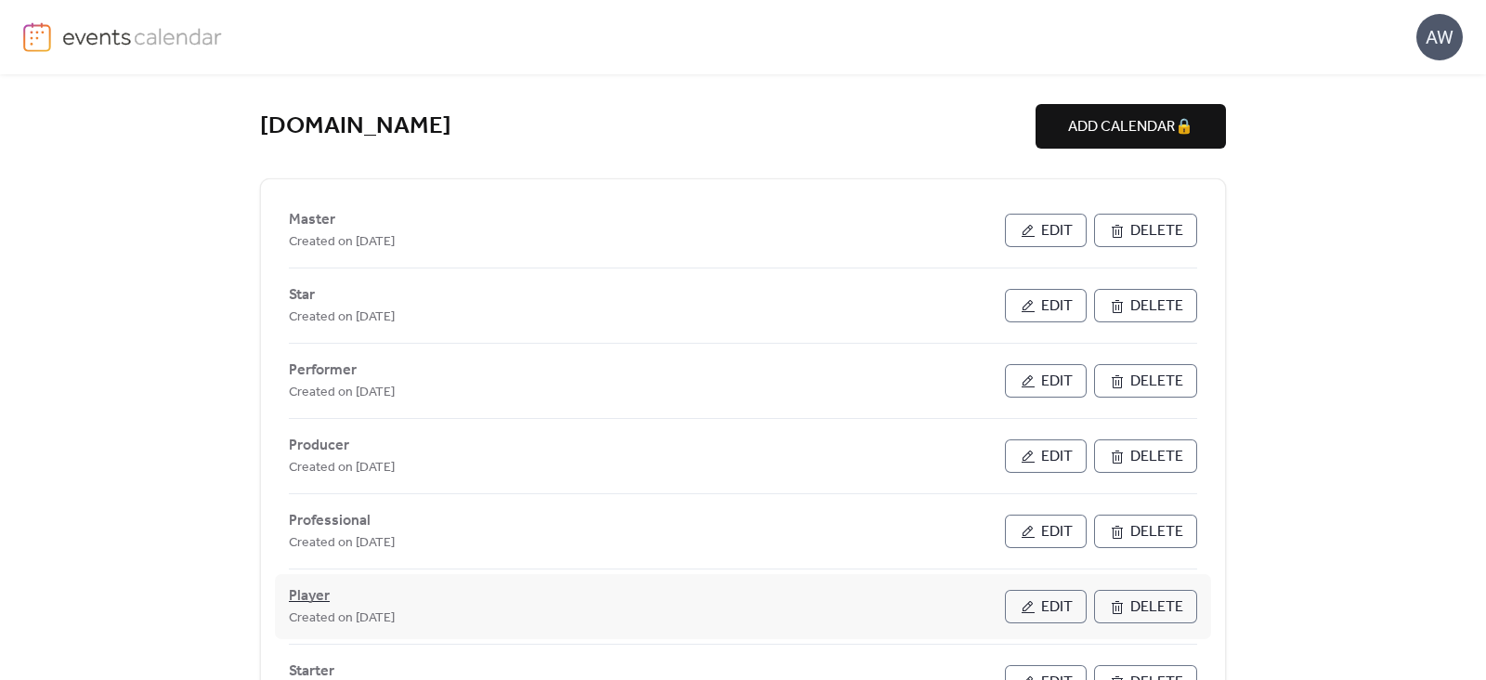
click at [297, 597] on span "Player" at bounding box center [309, 596] width 41 height 22
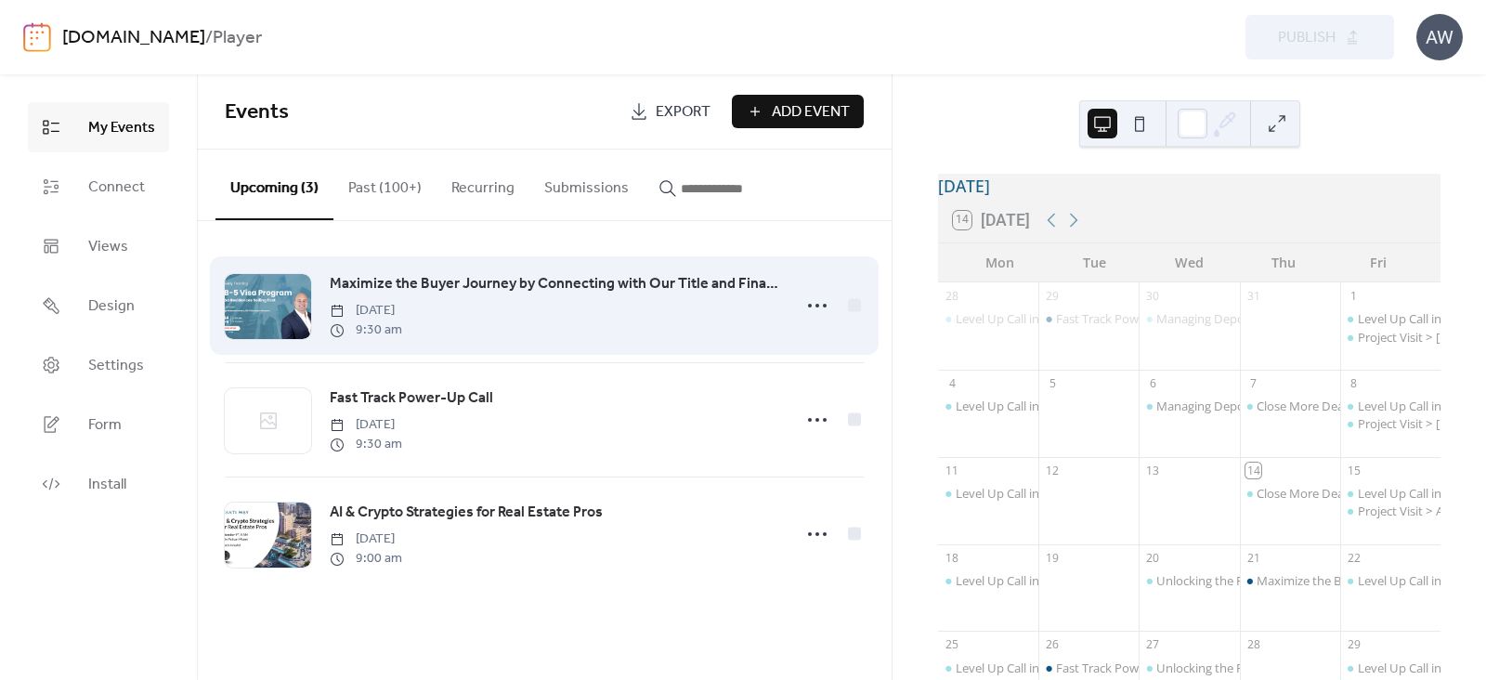
click at [374, 281] on span "Maximize the Buyer Journey by Connecting with Our Title and Financial Network i…" at bounding box center [555, 284] width 451 height 22
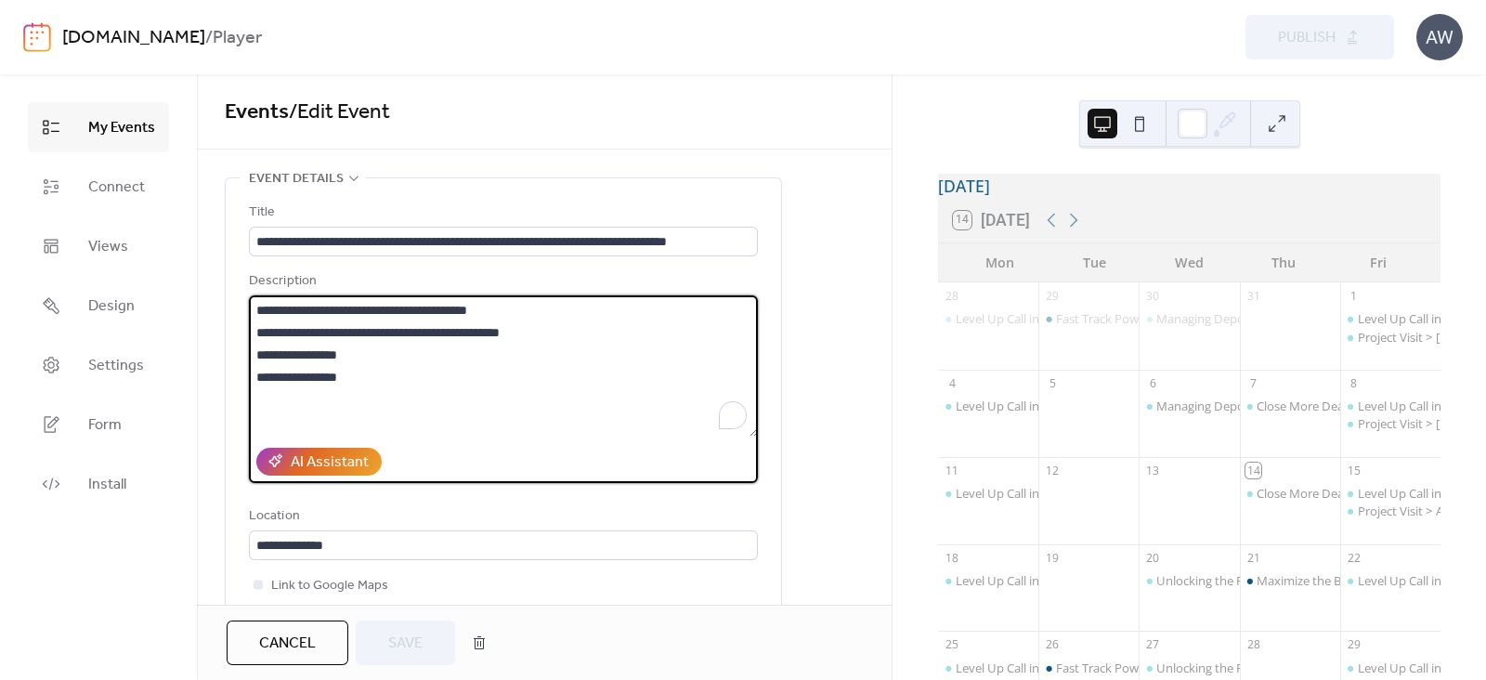
drag, startPoint x: 262, startPoint y: 330, endPoint x: 570, endPoint y: 332, distance: 308.4
click at [570, 332] on textarea "**********" at bounding box center [503, 365] width 509 height 141
paste textarea "To enrich screen reader interactions, please activate Accessibility in Grammarl…"
type textarea "**********"
click at [428, 653] on button "Save" at bounding box center [405, 643] width 99 height 45
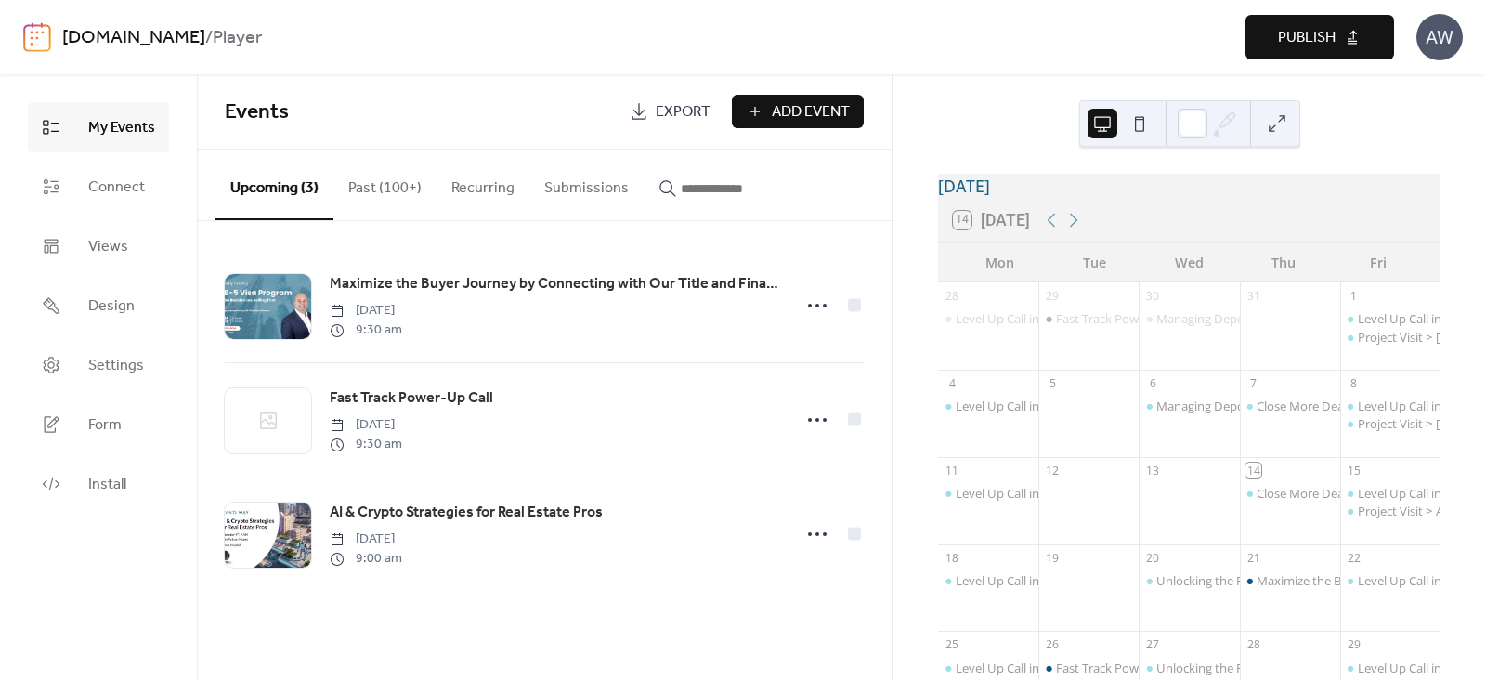
click at [1333, 48] on span "Publish" at bounding box center [1307, 38] width 58 height 22
click at [183, 35] on link "[DOMAIN_NAME]" at bounding box center [133, 37] width 143 height 35
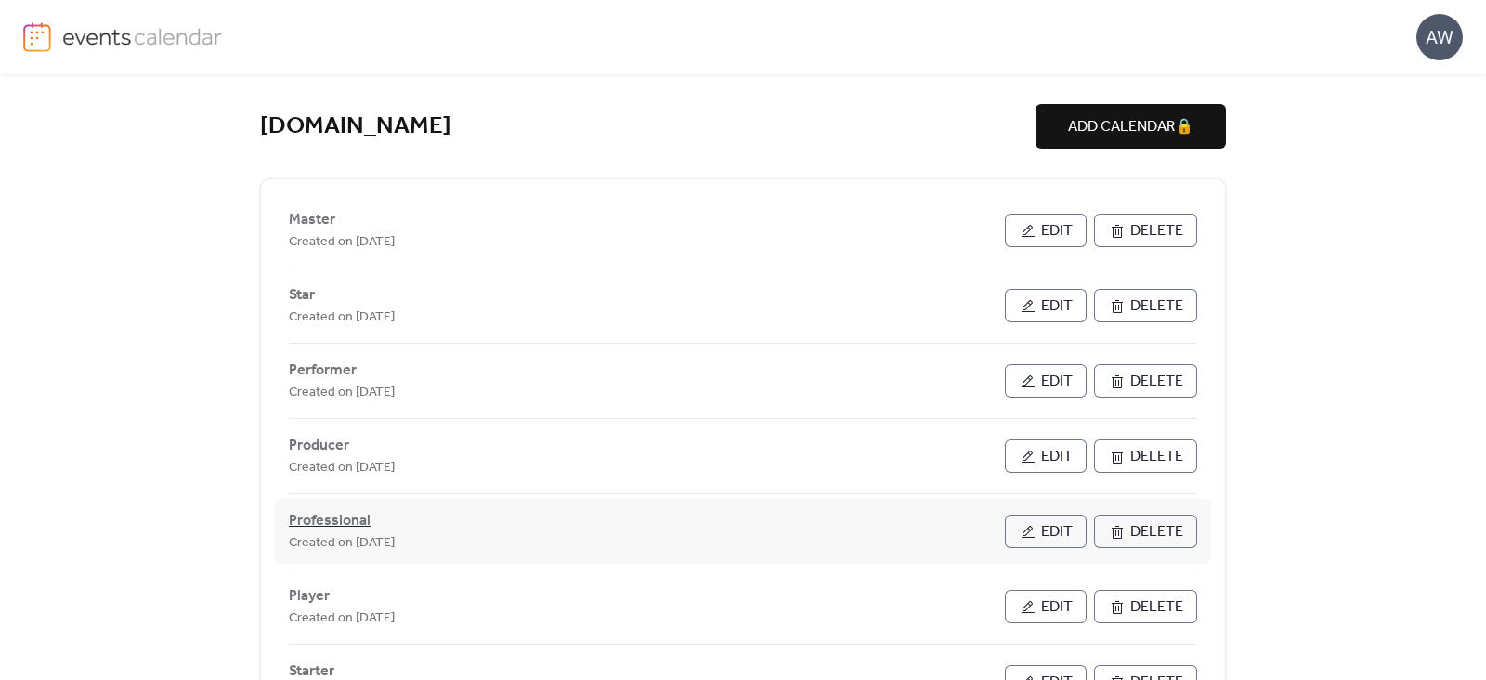
click at [322, 513] on span "Professional" at bounding box center [330, 521] width 82 height 22
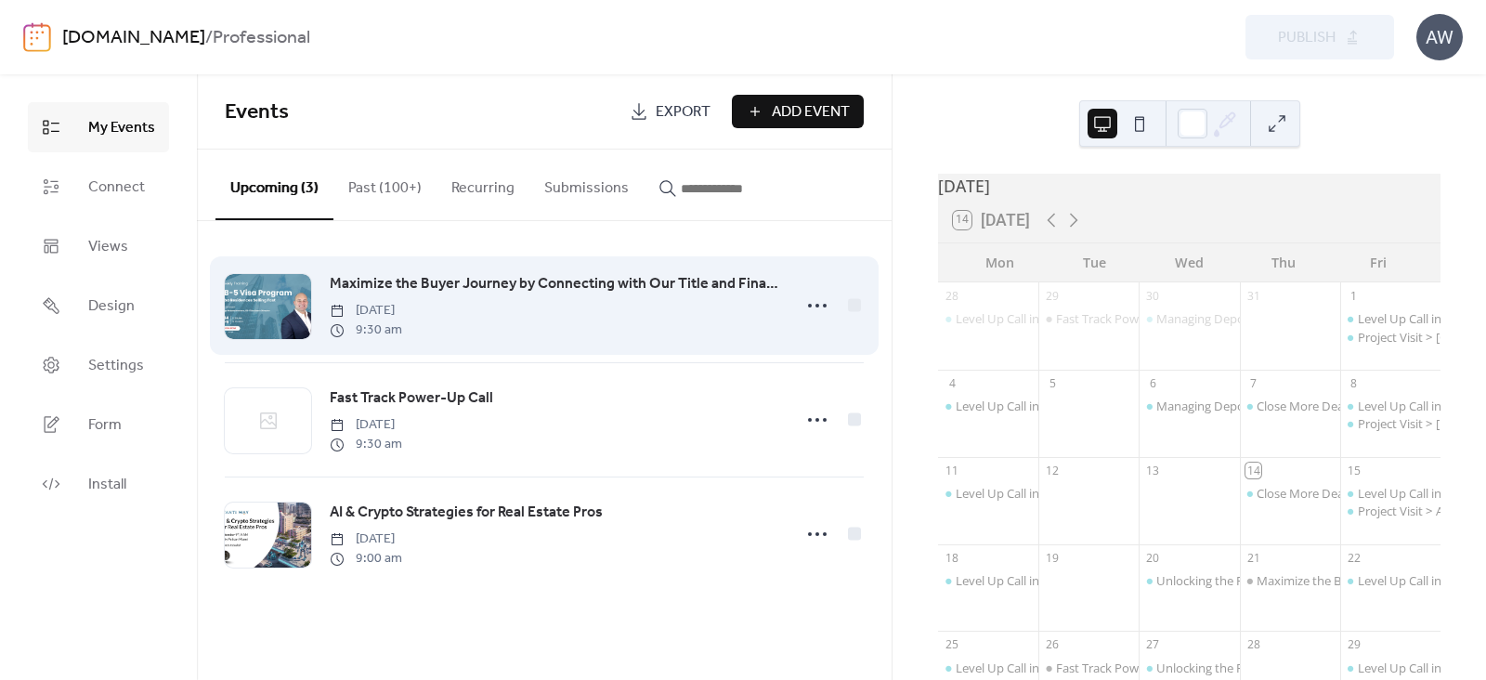
click at [364, 281] on span "Maximize the Buyer Journey by Connecting with Our Title and Financial Network i…" at bounding box center [555, 284] width 451 height 22
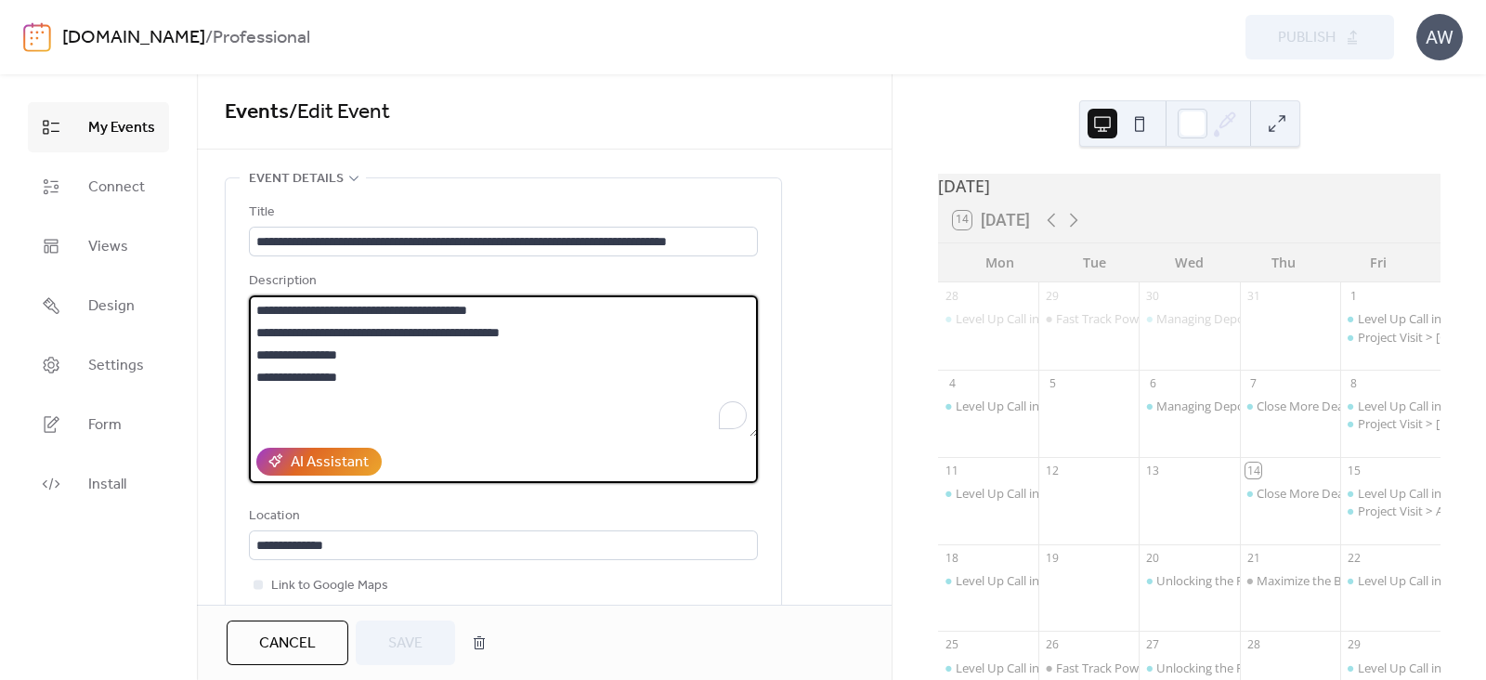
drag, startPoint x: 256, startPoint y: 329, endPoint x: 588, endPoint y: 328, distance: 331.6
click at [588, 328] on textarea "**********" at bounding box center [503, 365] width 509 height 141
paste textarea "To enrich screen reader interactions, please activate Accessibility in Grammarl…"
type textarea "**********"
click at [422, 647] on button "Save" at bounding box center [405, 643] width 99 height 45
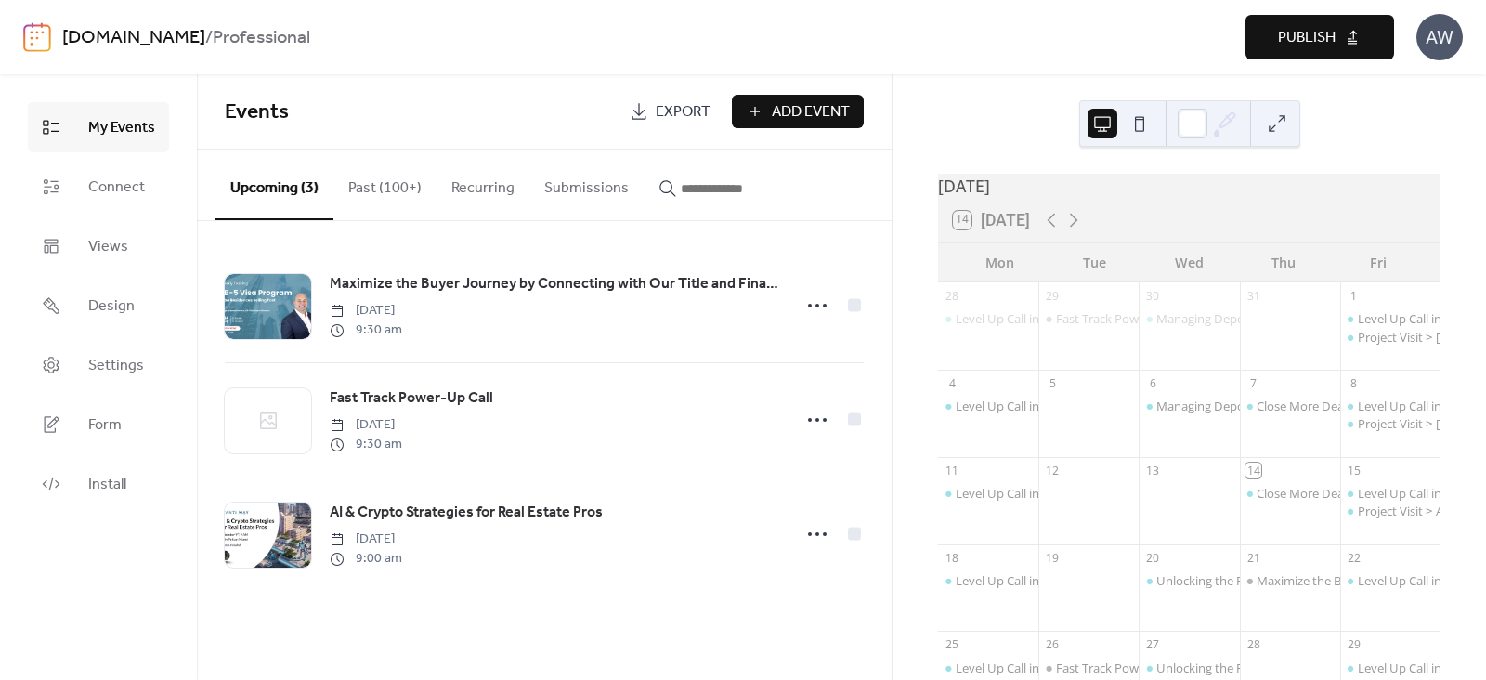
click at [1315, 34] on span "Publish" at bounding box center [1307, 38] width 58 height 22
click at [205, 39] on link "[DOMAIN_NAME]" at bounding box center [133, 37] width 143 height 35
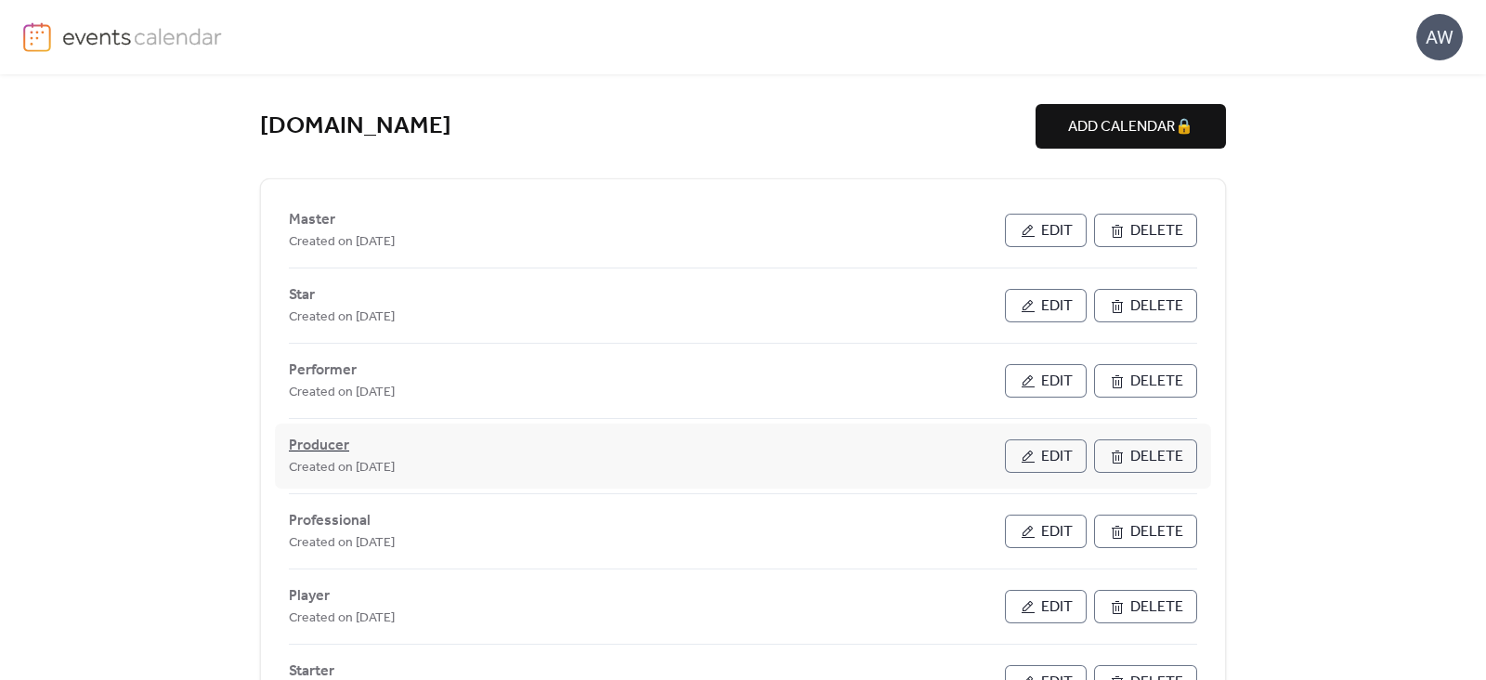
click at [330, 440] on span "Producer" at bounding box center [319, 446] width 60 height 22
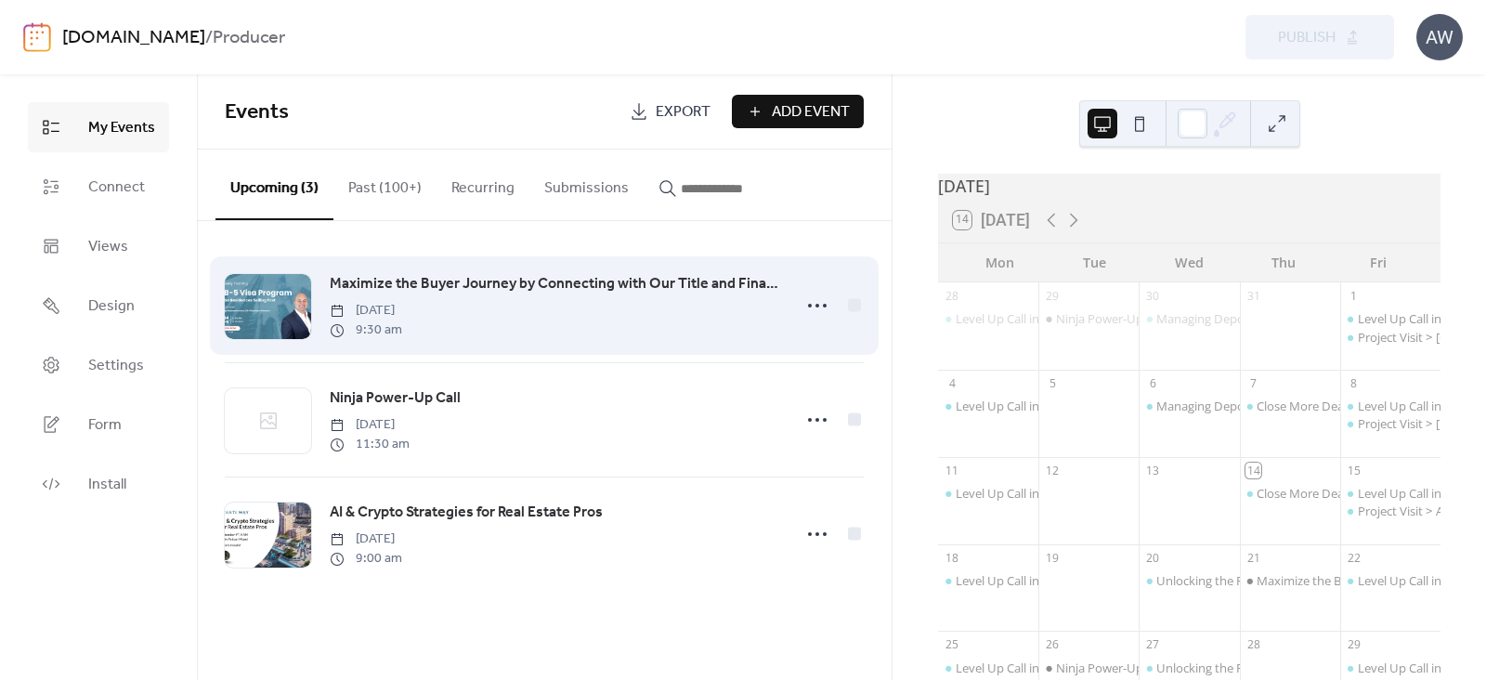
click at [407, 284] on span "Maximize the Buyer Journey by Connecting with Our Title and Financial Network i…" at bounding box center [555, 284] width 451 height 22
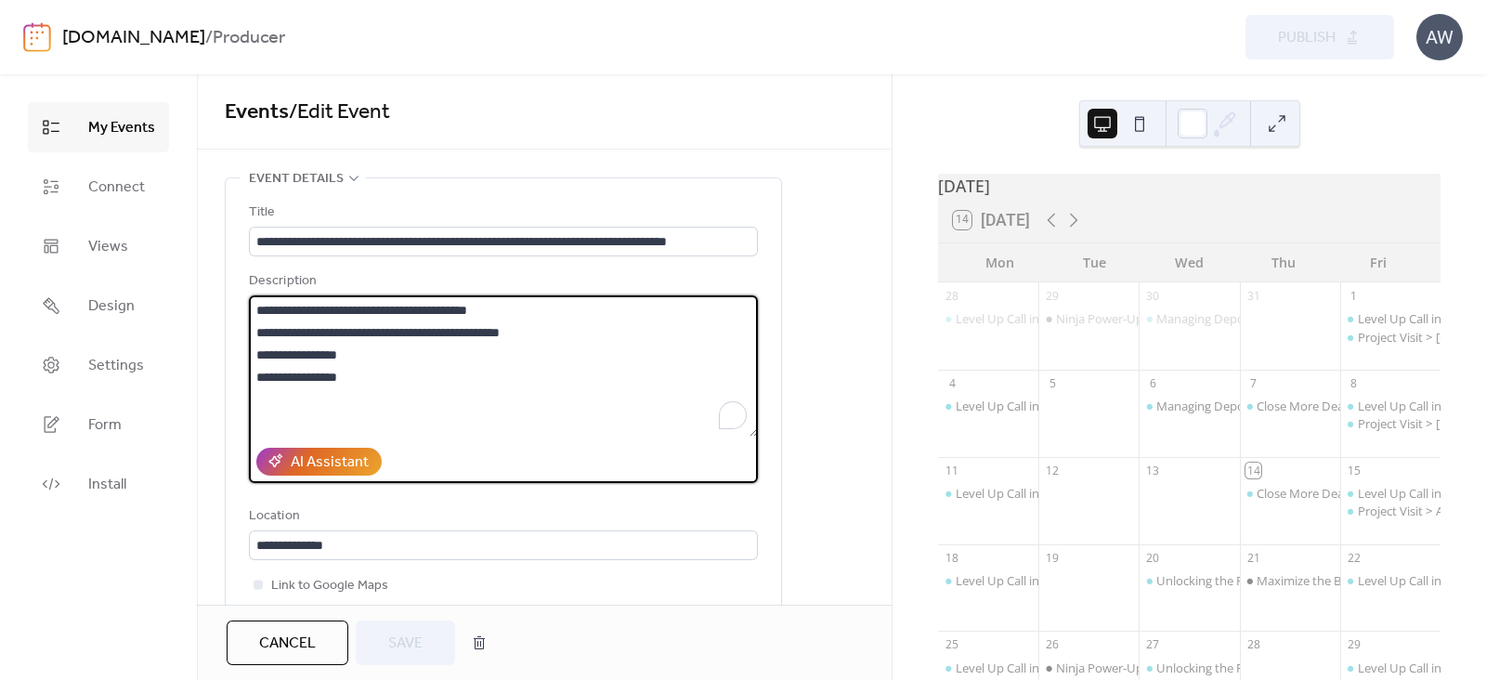
drag, startPoint x: 254, startPoint y: 328, endPoint x: 576, endPoint y: 334, distance: 322.4
click at [576, 334] on textarea "**********" at bounding box center [503, 365] width 509 height 141
paste textarea "To enrich screen reader interactions, please activate Accessibility in Grammarl…"
type textarea "**********"
click at [412, 636] on span "Save" at bounding box center [405, 644] width 34 height 22
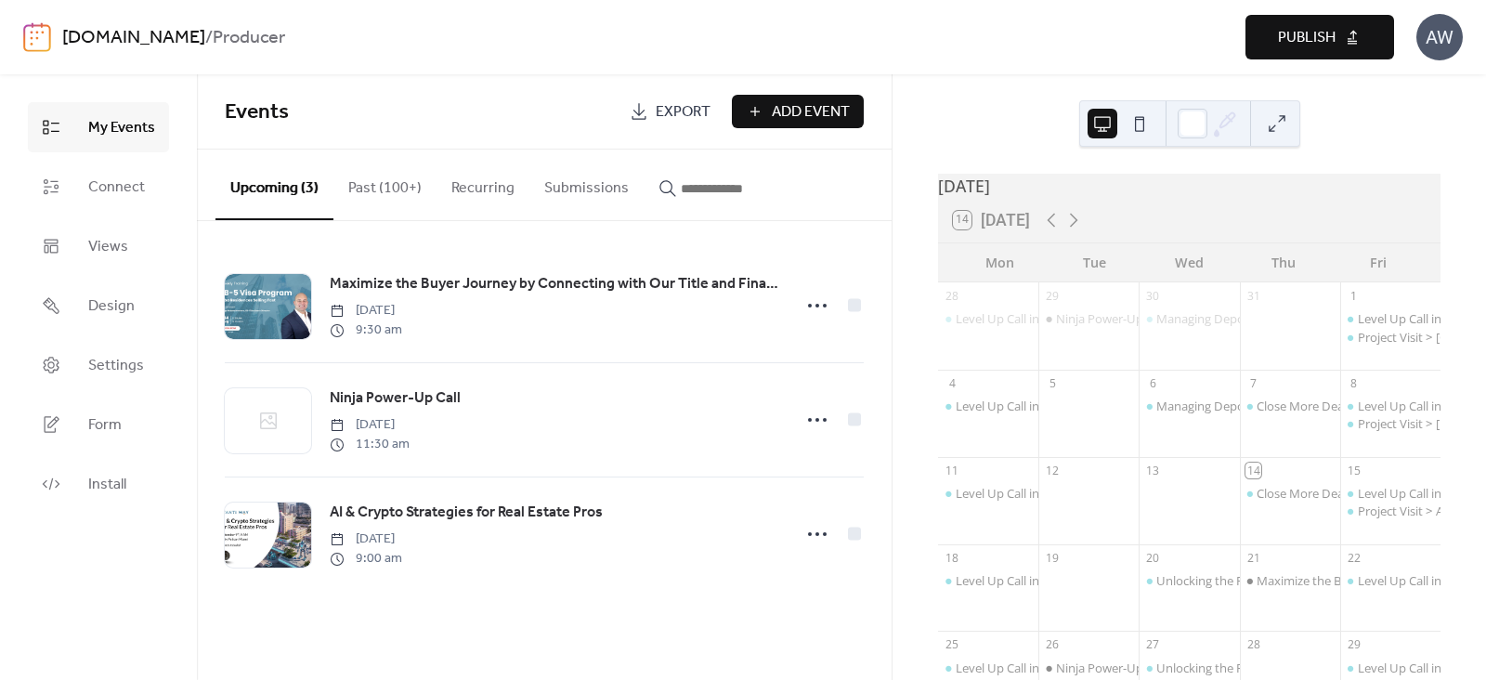
click at [1310, 30] on span "Publish" at bounding box center [1307, 38] width 58 height 22
click at [195, 37] on link "[DOMAIN_NAME]" at bounding box center [133, 37] width 143 height 35
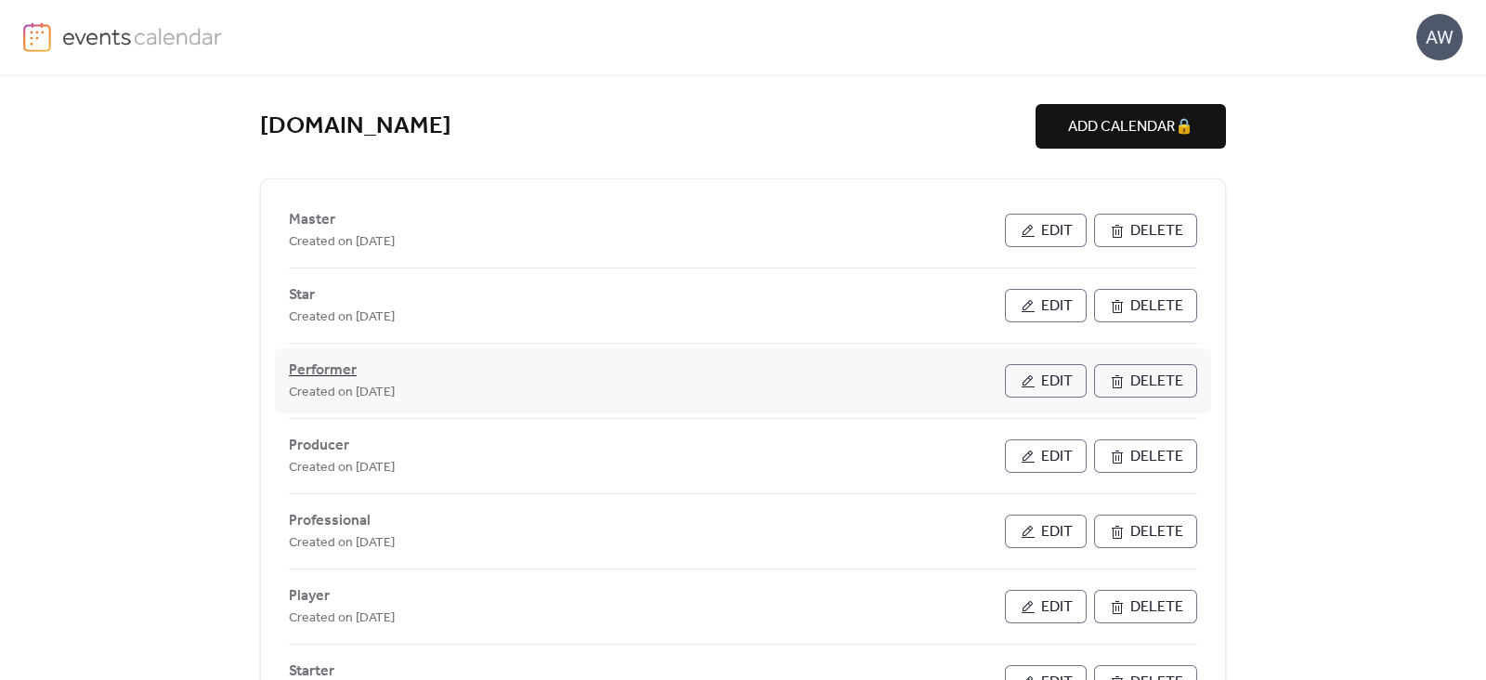
click at [322, 369] on span "Performer" at bounding box center [323, 371] width 68 height 22
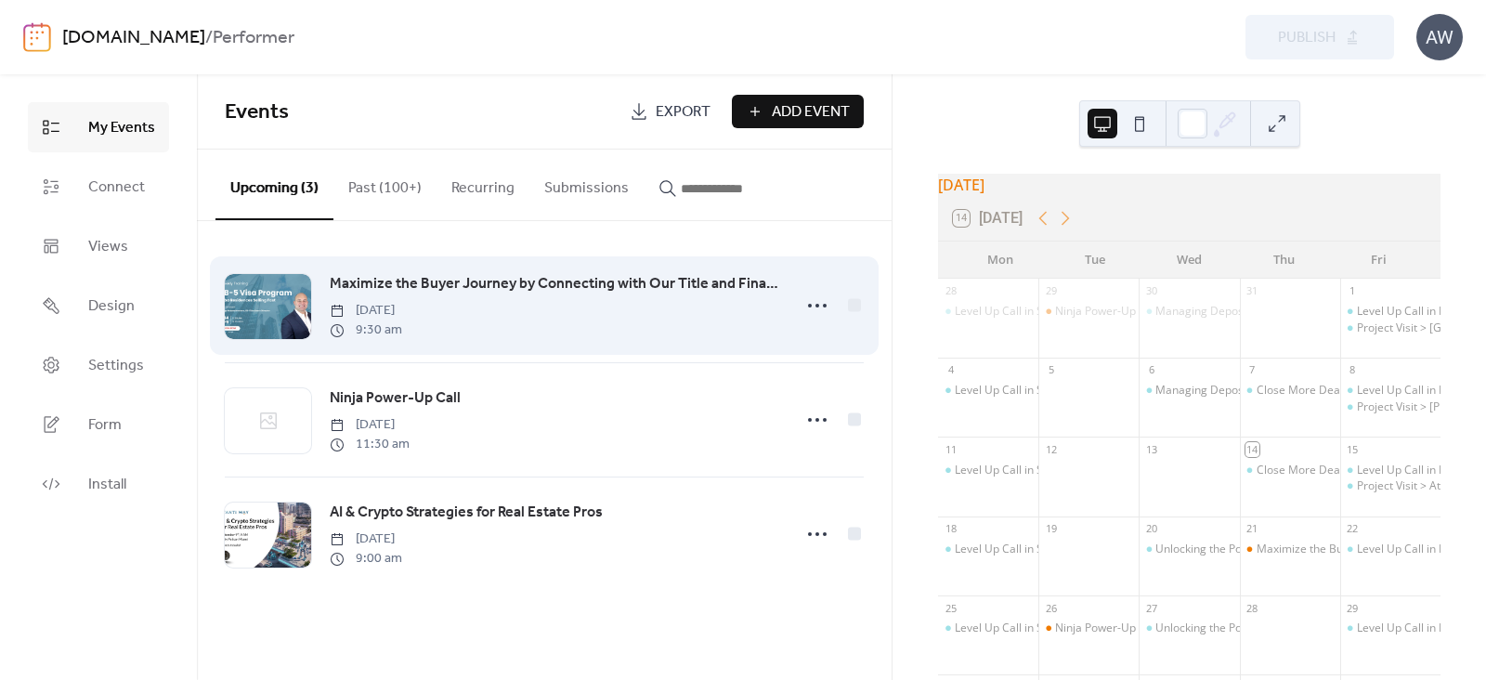
click at [367, 281] on span "Maximize the Buyer Journey by Connecting with Our Title and Financial Network i…" at bounding box center [555, 284] width 451 height 22
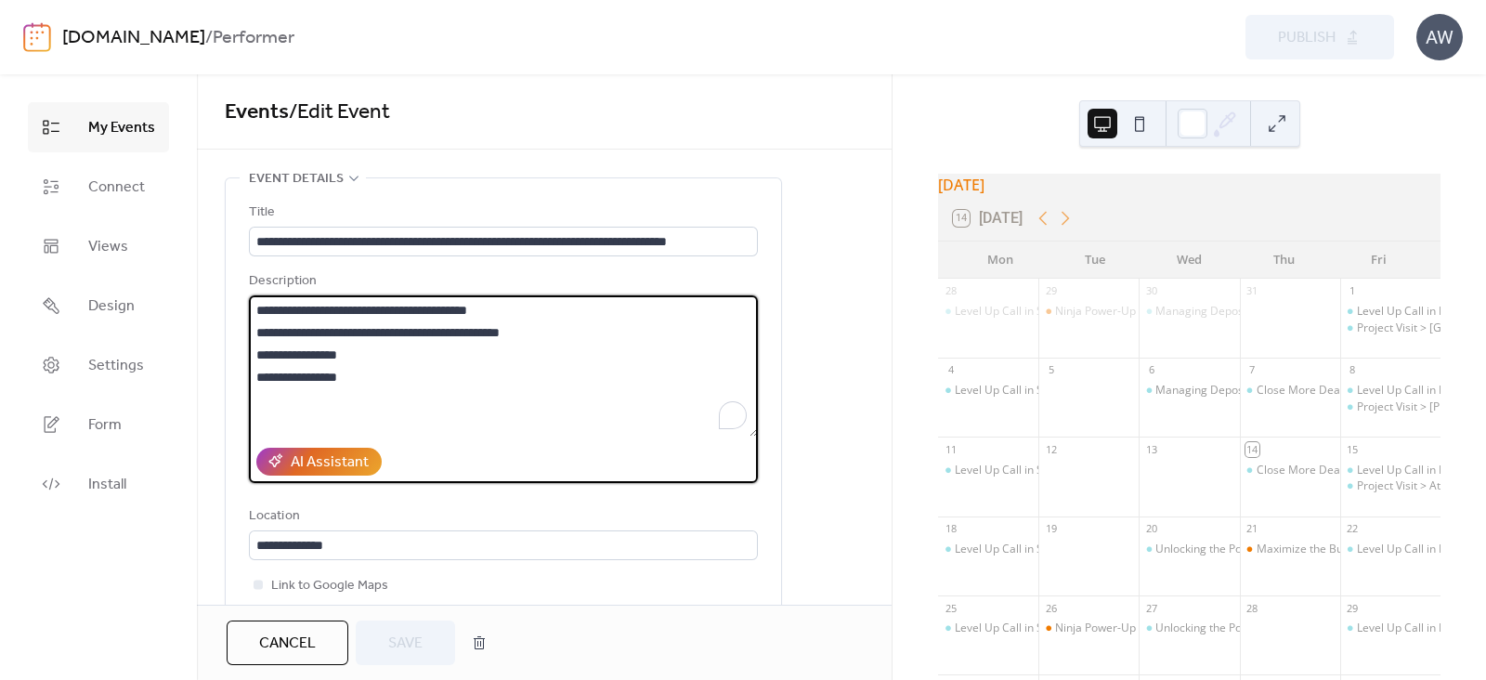
drag, startPoint x: 253, startPoint y: 328, endPoint x: 571, endPoint y: 327, distance: 318.6
click at [571, 327] on textarea "**********" at bounding box center [503, 365] width 509 height 141
paste textarea "To enrich screen reader interactions, please activate Accessibility in Grammarl…"
type textarea "**********"
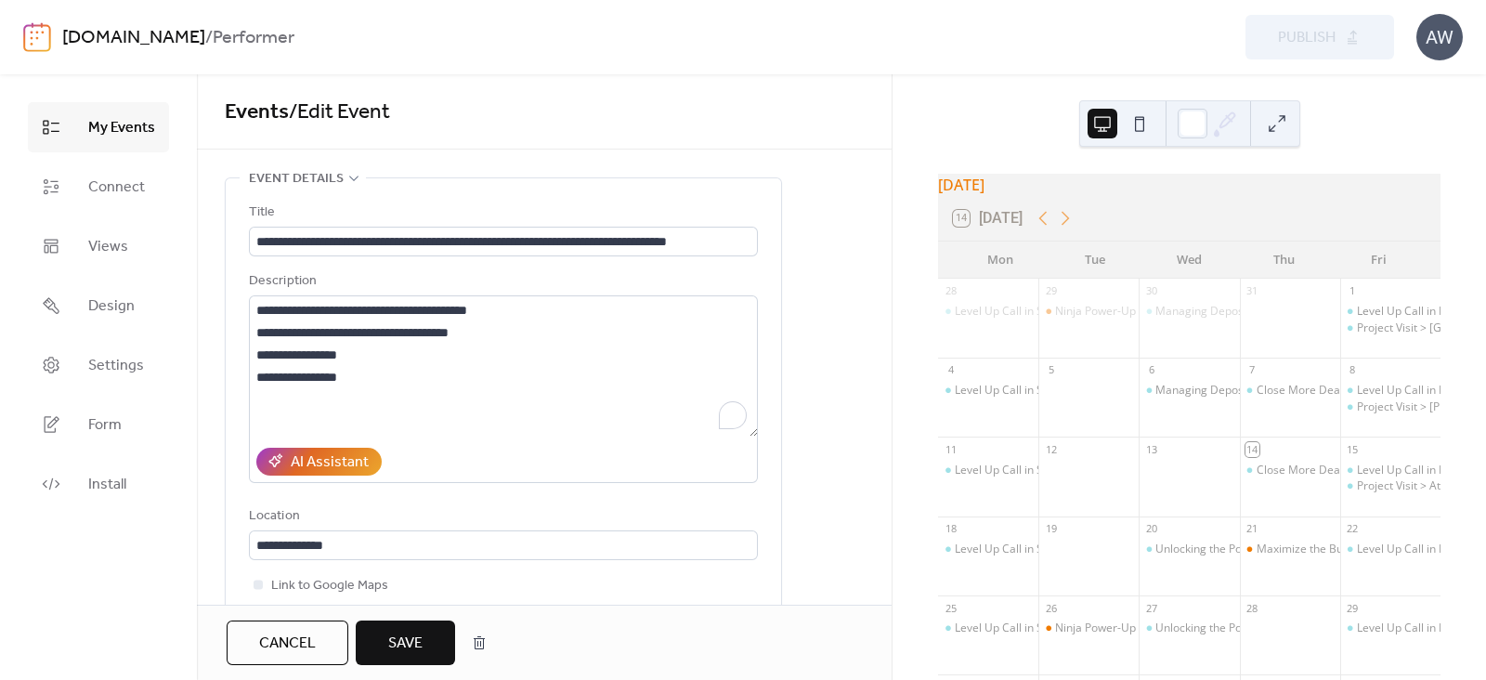
click at [395, 634] on span "Save" at bounding box center [405, 644] width 34 height 22
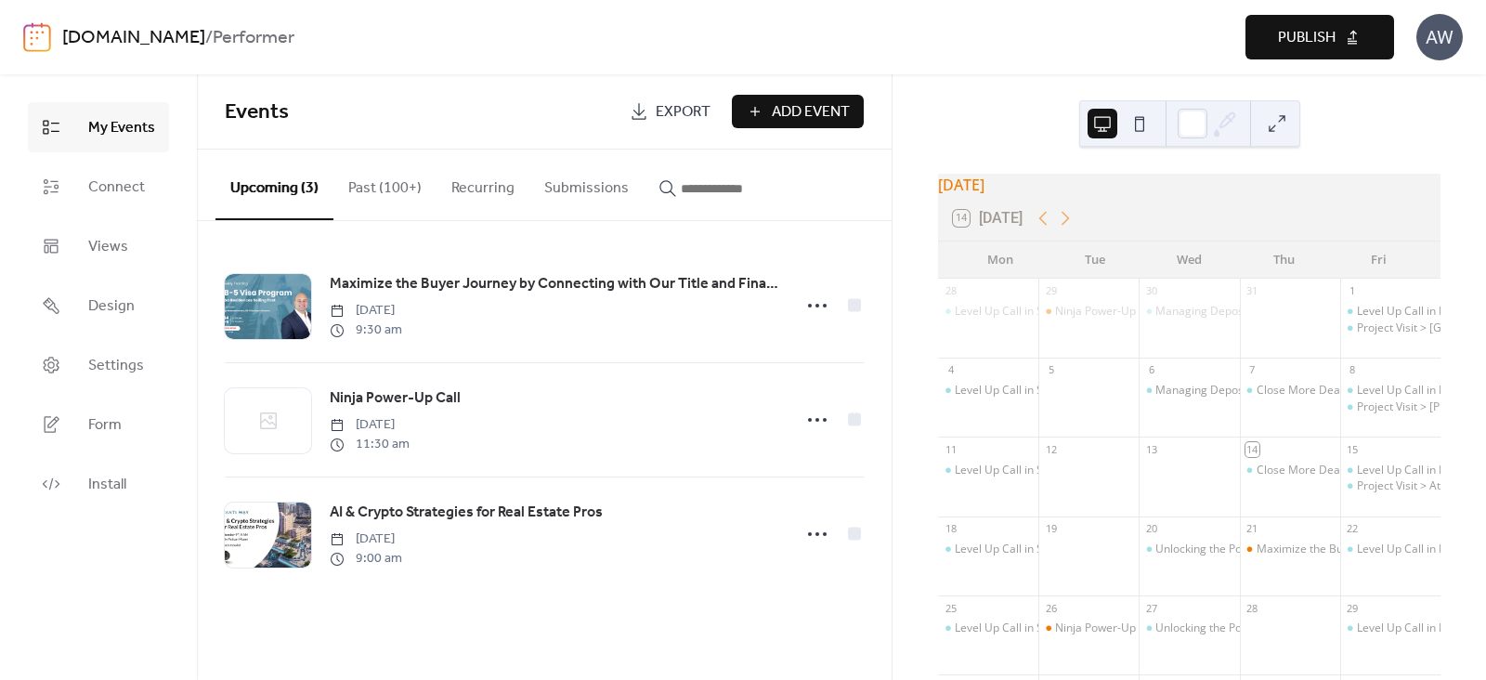
click at [1275, 44] on button "Publish" at bounding box center [1320, 37] width 149 height 45
click at [205, 35] on link "[DOMAIN_NAME]" at bounding box center [133, 37] width 143 height 35
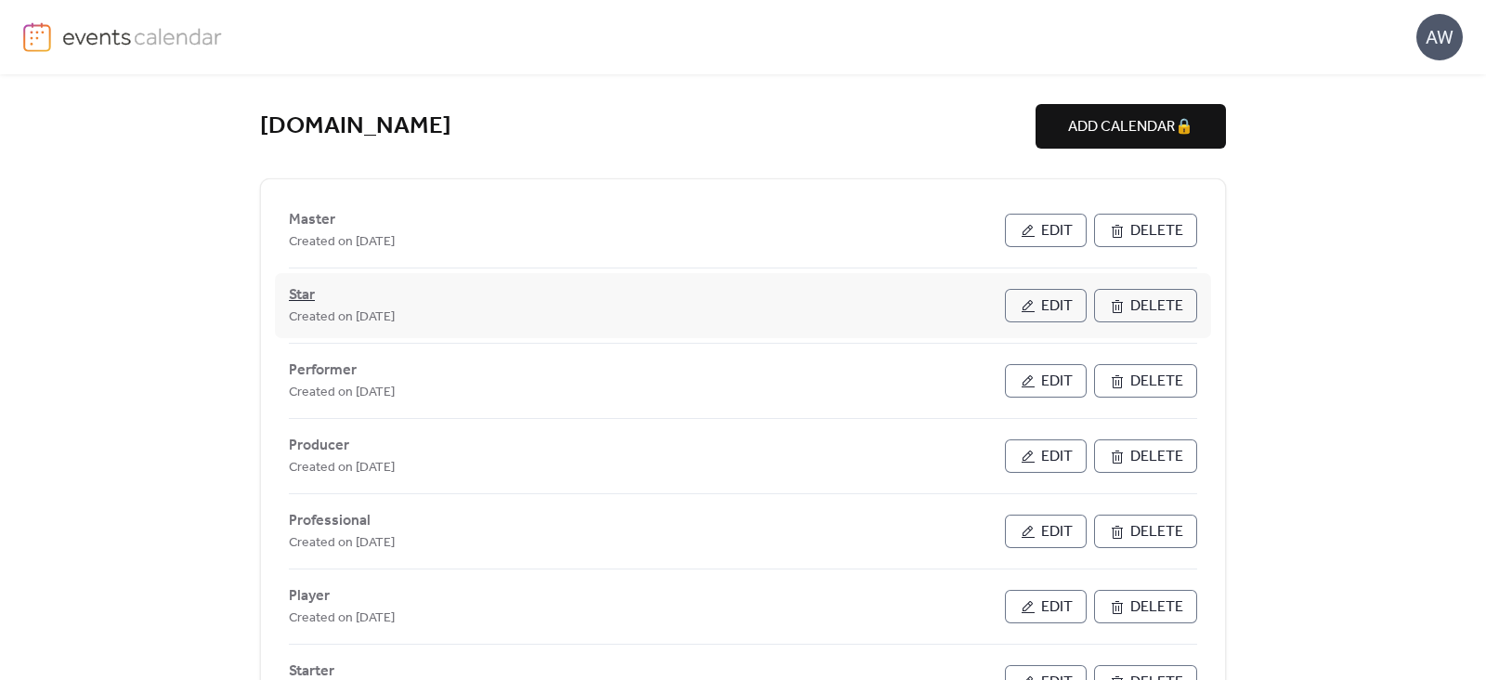
click at [295, 291] on span "Star" at bounding box center [302, 295] width 26 height 22
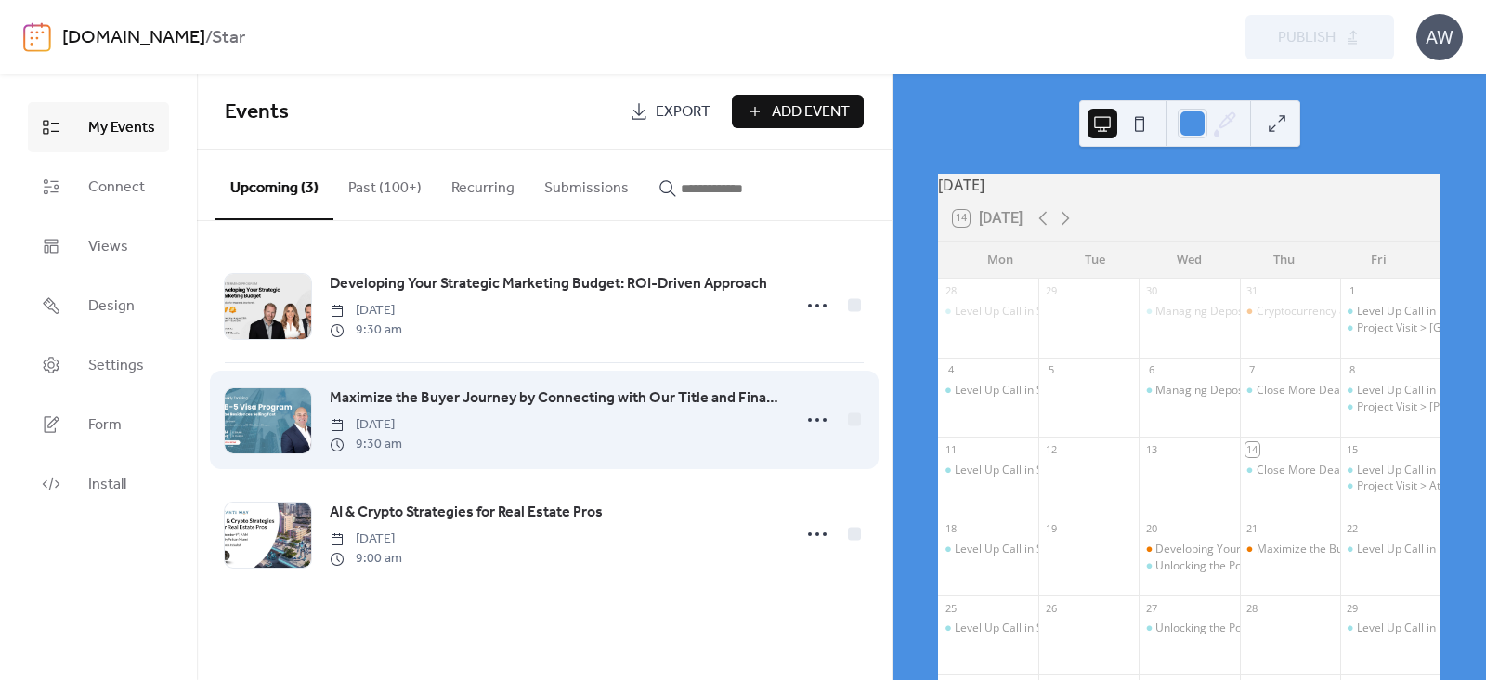
click at [373, 399] on span "Maximize the Buyer Journey by Connecting with Our Title and Financial Network i…" at bounding box center [555, 398] width 451 height 22
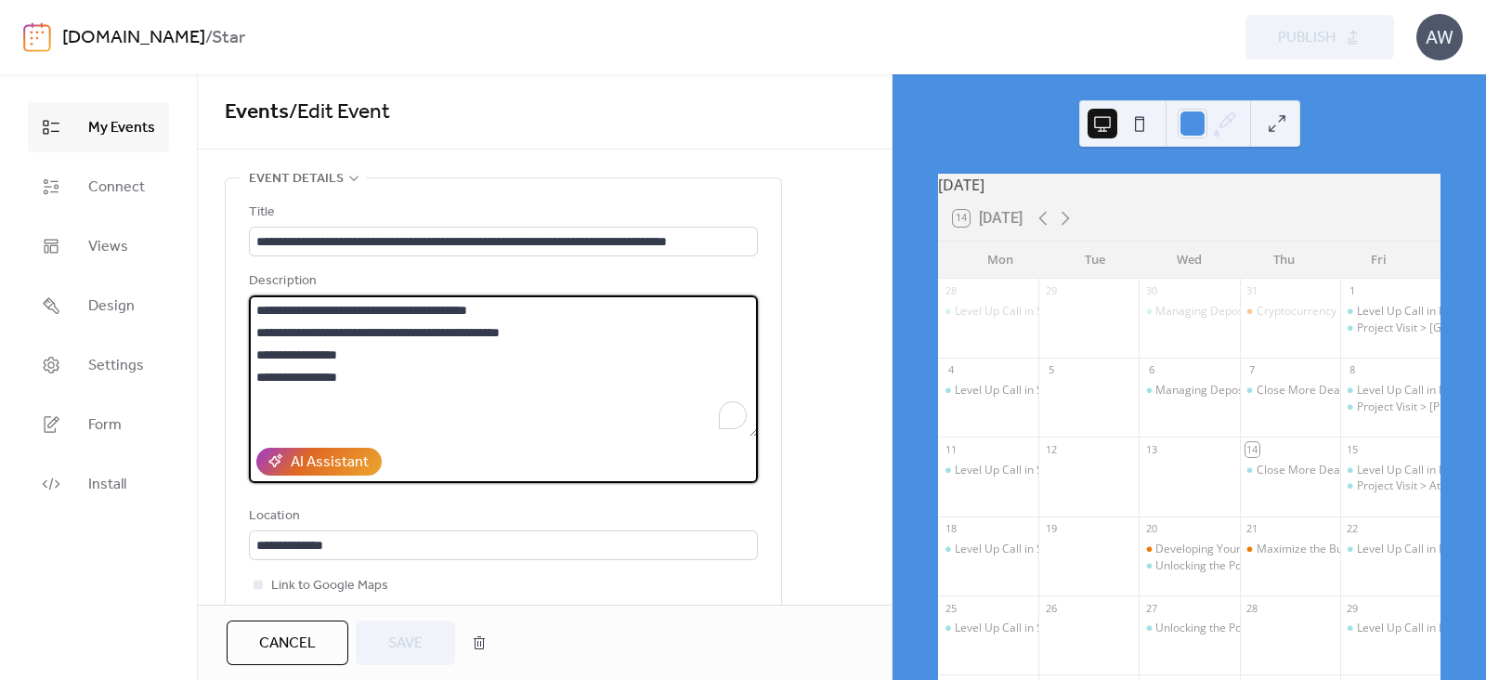
drag, startPoint x: 282, startPoint y: 329, endPoint x: 582, endPoint y: 346, distance: 300.5
click at [582, 346] on textarea "**********" at bounding box center [503, 365] width 509 height 141
drag, startPoint x: 556, startPoint y: 330, endPoint x: 254, endPoint y: 325, distance: 301.9
click at [254, 325] on div "**********" at bounding box center [503, 432] width 557 height 511
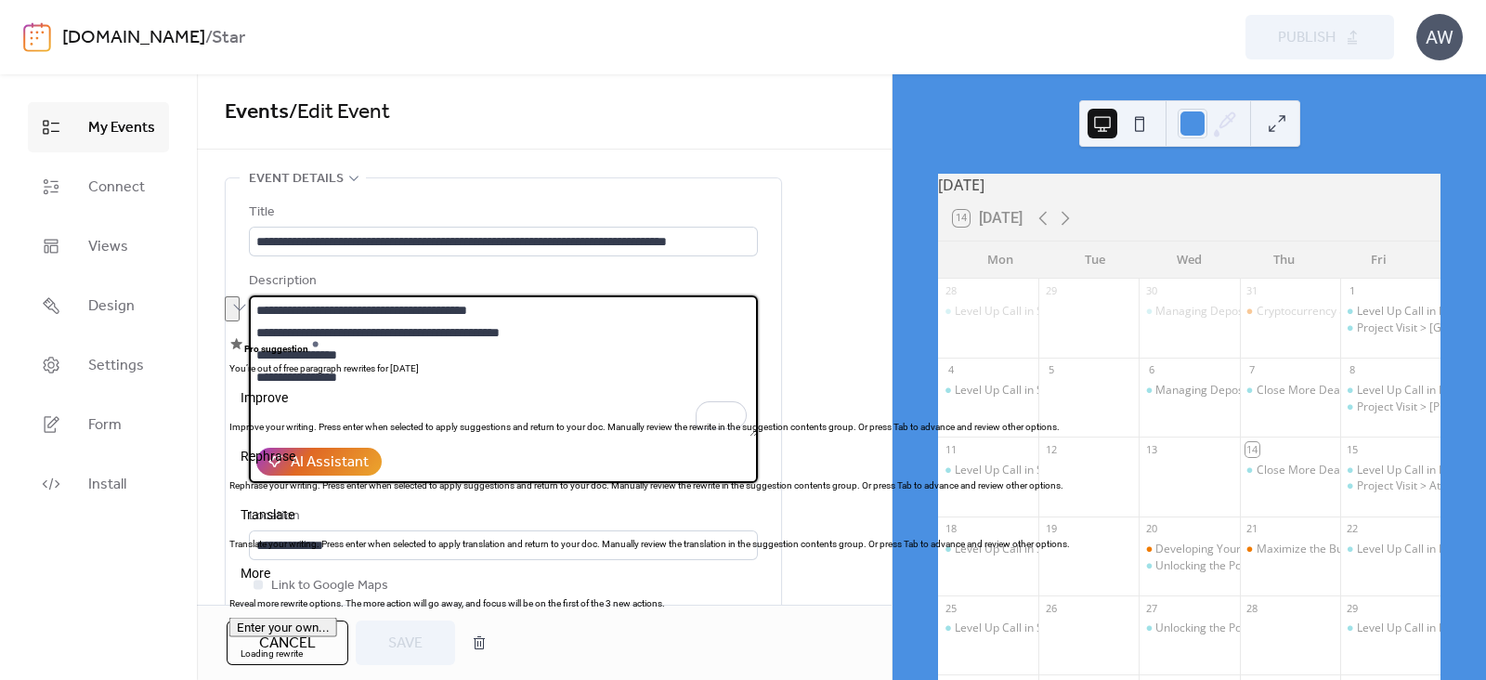
paste textarea "To enrich screen reader interactions, please activate Accessibility in Grammarl…"
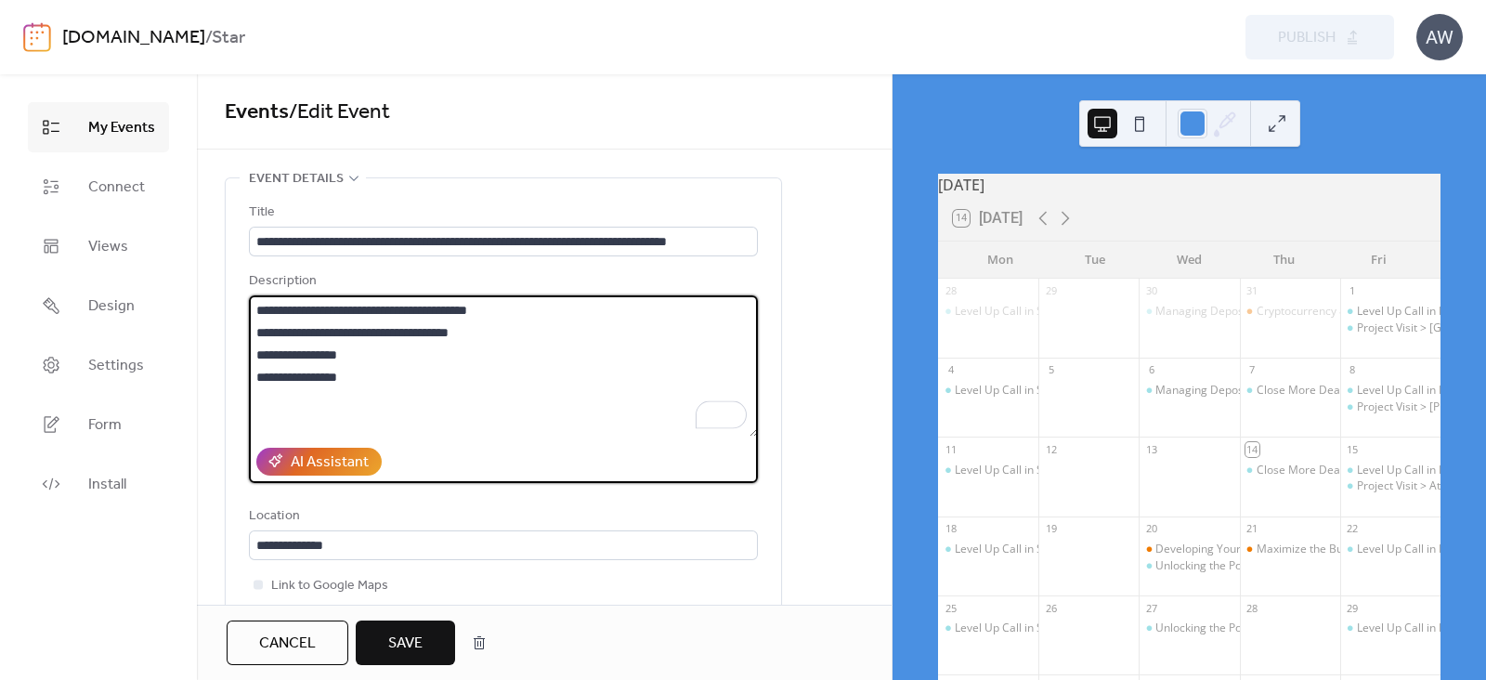
type textarea "**********"
click at [413, 646] on span "Save" at bounding box center [405, 644] width 34 height 22
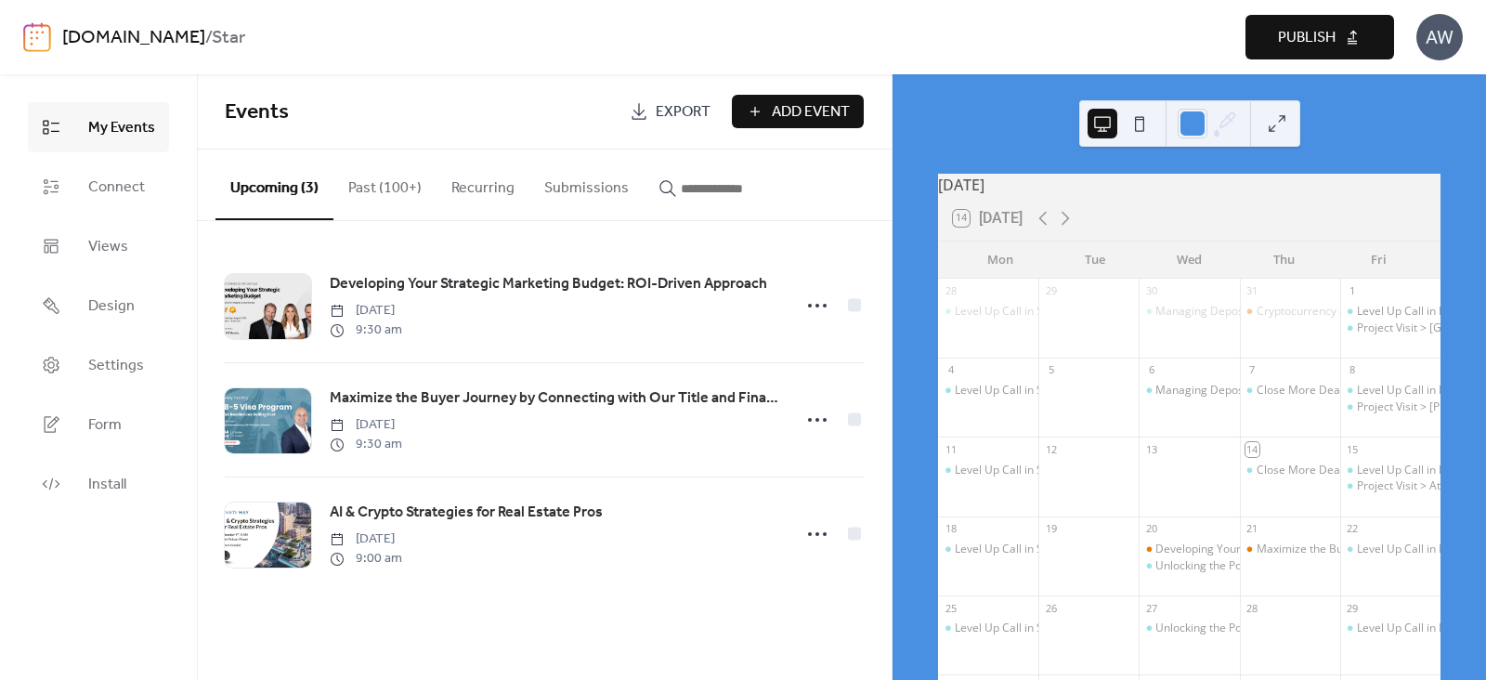
click at [1312, 39] on span "Publish" at bounding box center [1307, 38] width 58 height 22
click at [205, 39] on link "[DOMAIN_NAME]" at bounding box center [133, 37] width 143 height 35
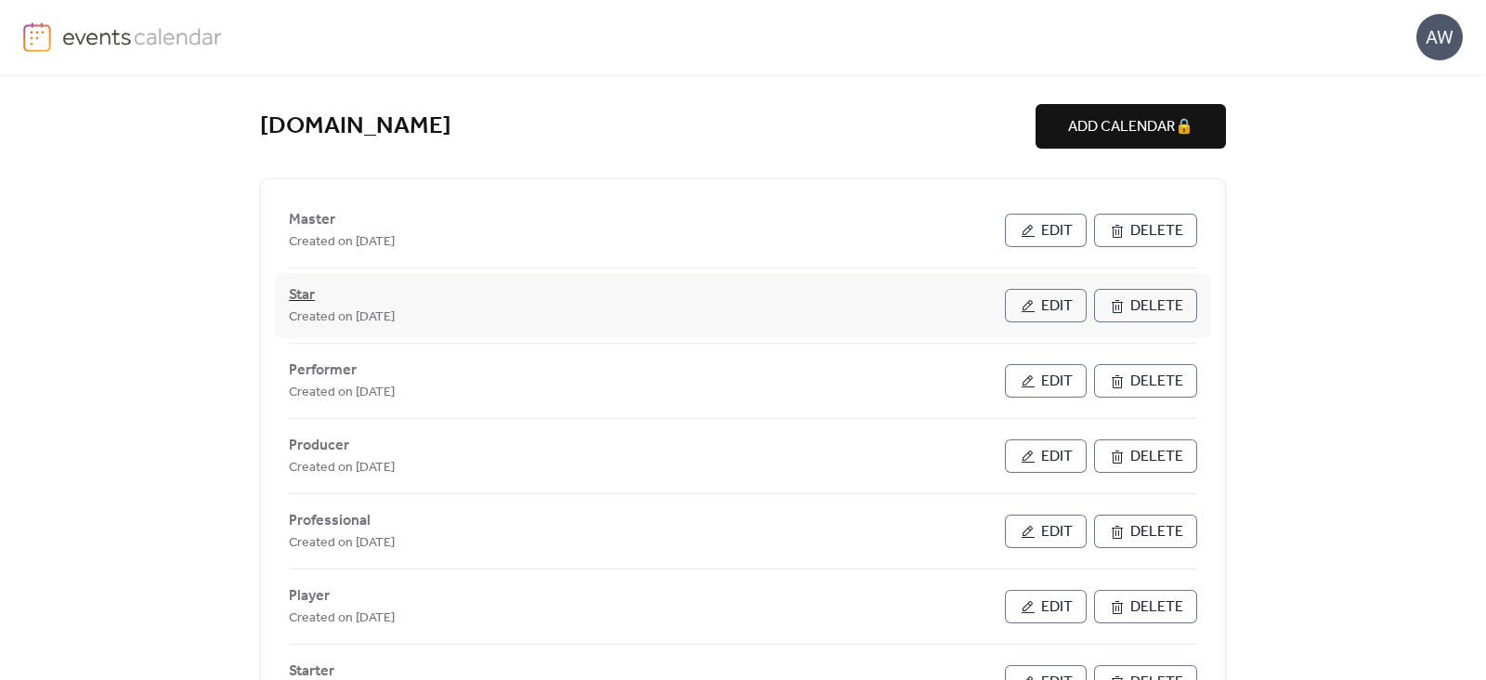
click at [305, 291] on span "Star" at bounding box center [302, 295] width 26 height 22
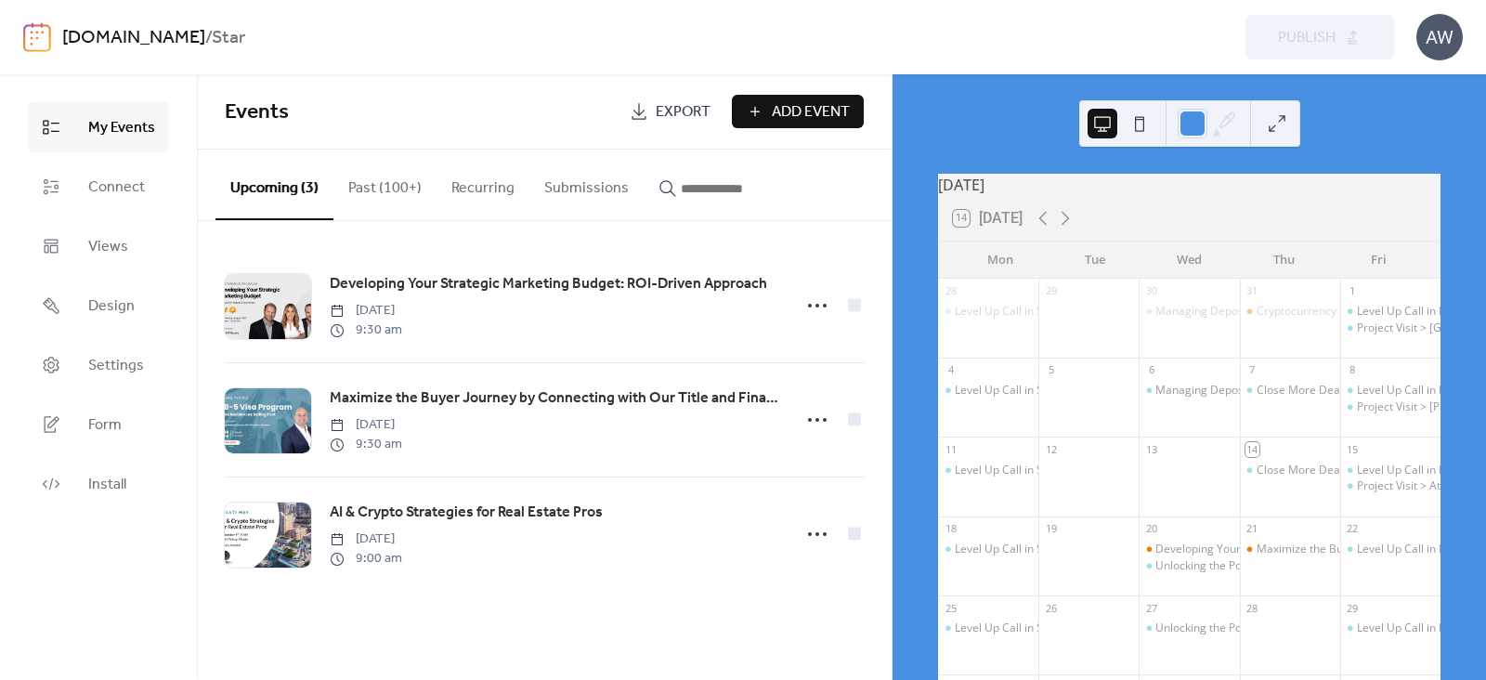
click at [203, 36] on link "[DOMAIN_NAME]" at bounding box center [133, 37] width 143 height 35
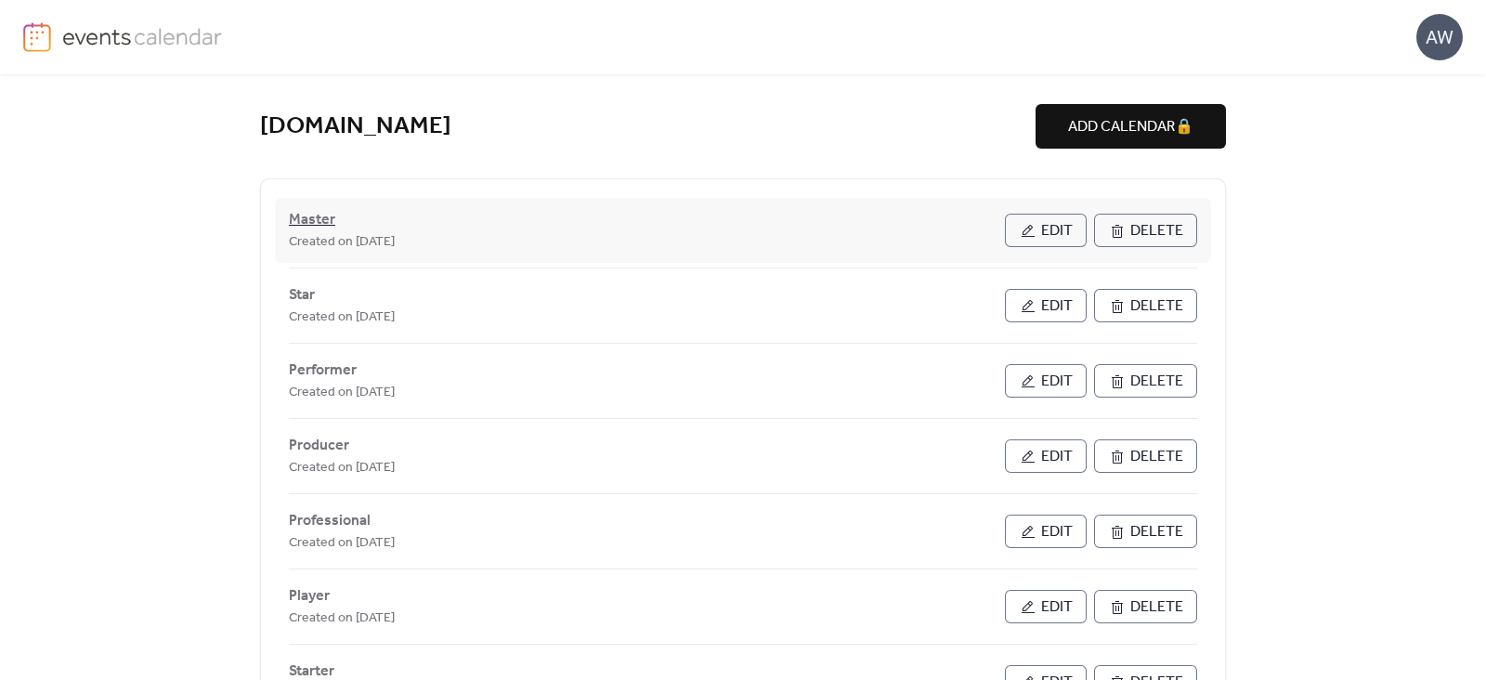
click at [303, 216] on span "Master" at bounding box center [312, 220] width 46 height 22
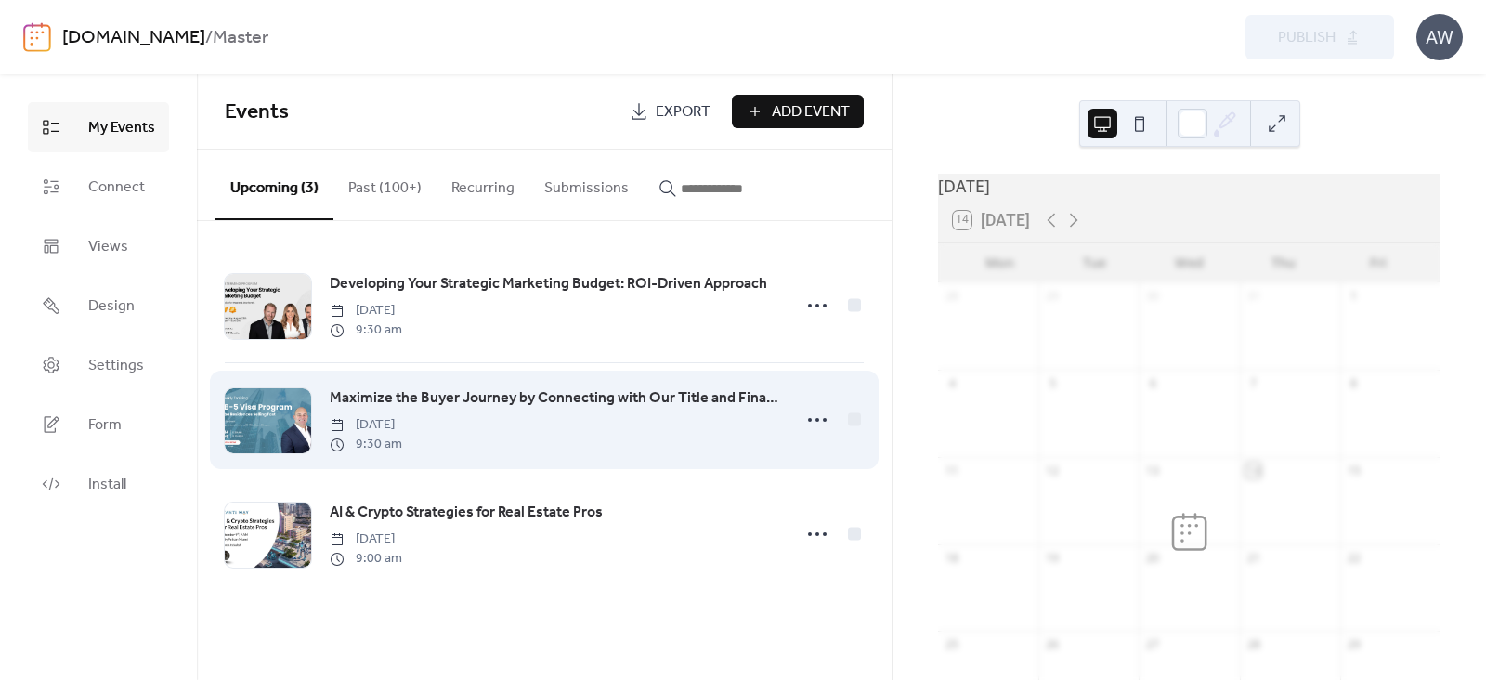
click at [357, 393] on span "Maximize the Buyer Journey by Connecting with Our Title and Financial Network i…" at bounding box center [555, 398] width 451 height 22
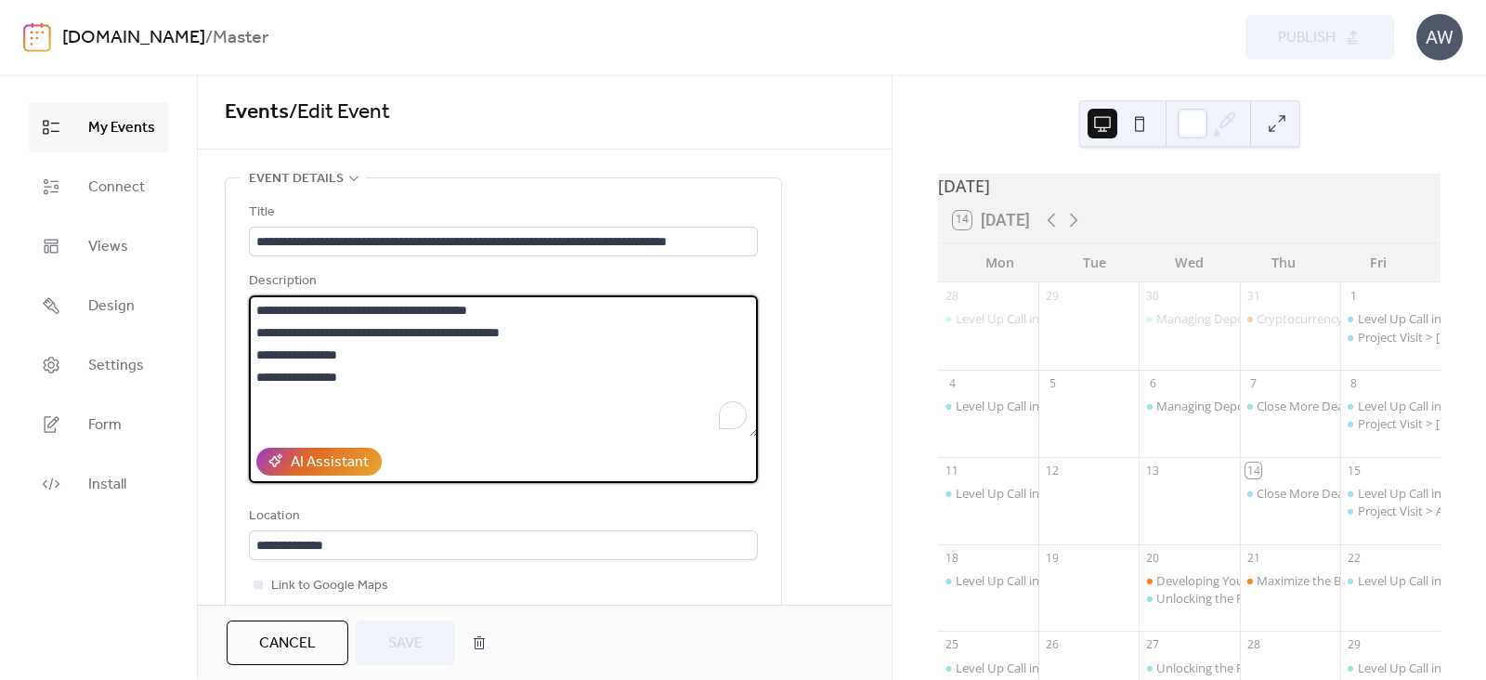
drag, startPoint x: 259, startPoint y: 334, endPoint x: 568, endPoint y: 322, distance: 308.7
click at [568, 322] on textarea "**********" at bounding box center [503, 365] width 509 height 141
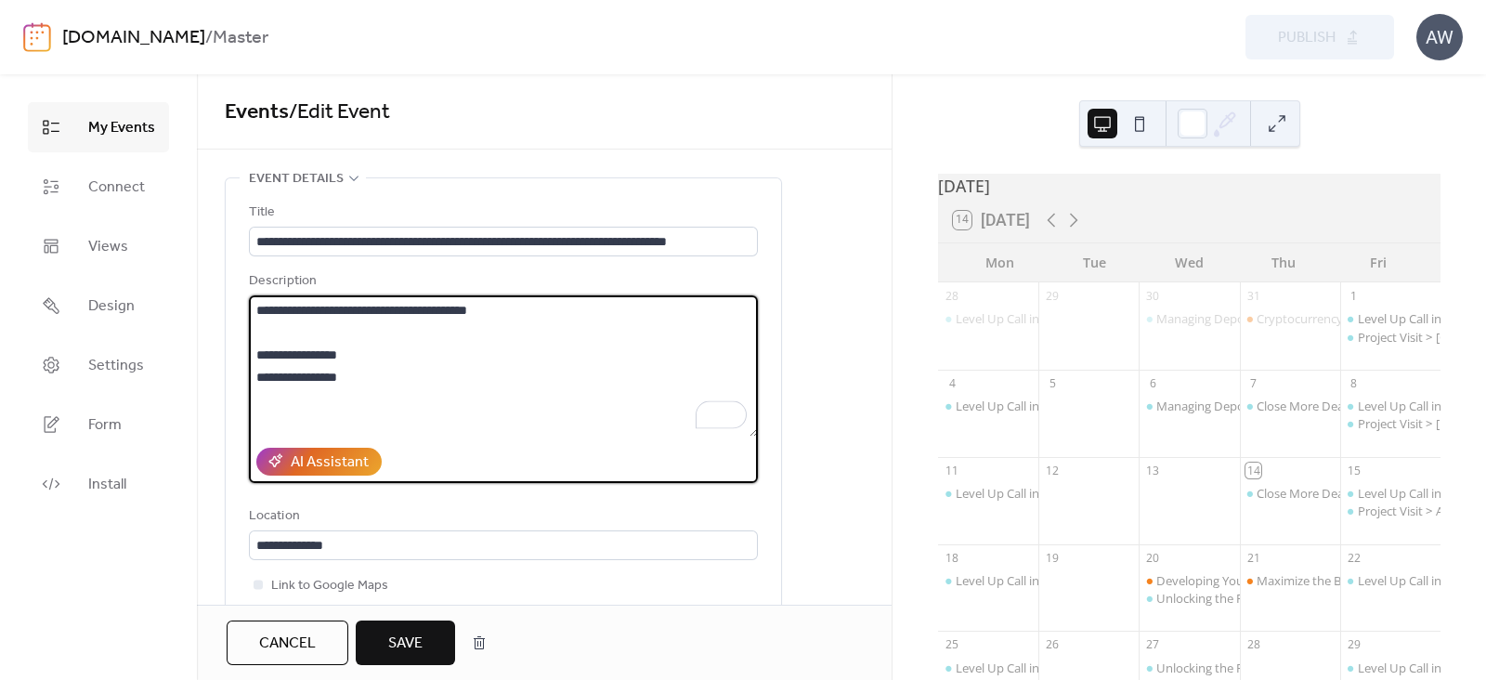
paste textarea "**********"
type textarea "**********"
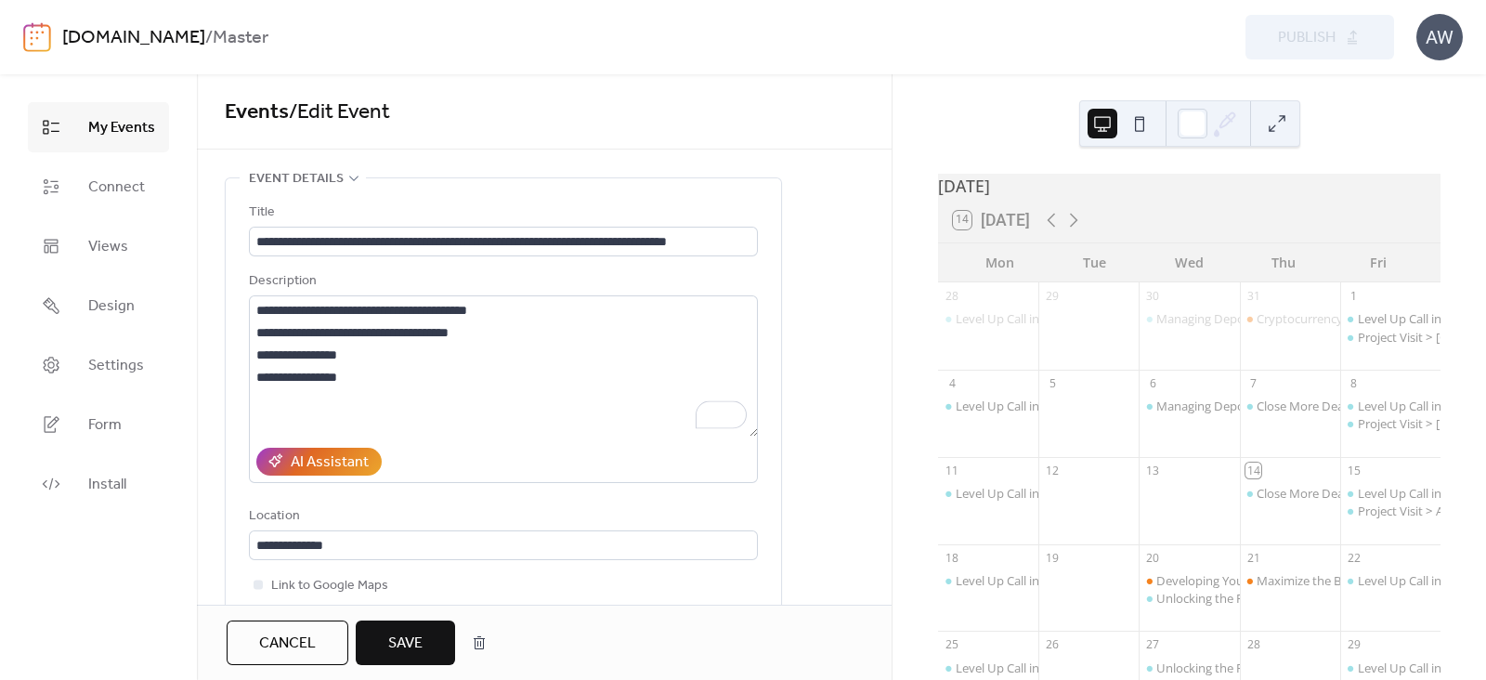
click at [421, 634] on span "Save" at bounding box center [405, 644] width 34 height 22
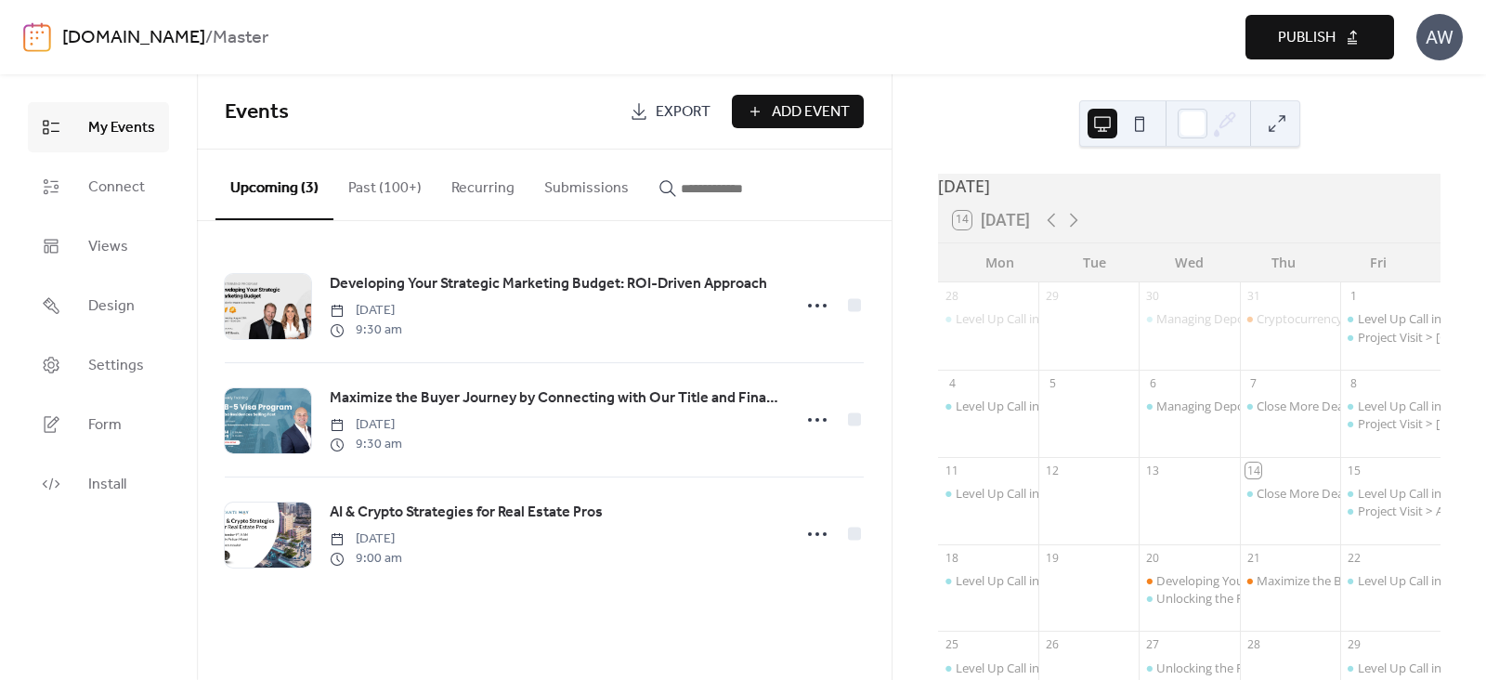
click at [1336, 22] on button "Publish" at bounding box center [1320, 37] width 149 height 45
click at [153, 38] on link "[DOMAIN_NAME]" at bounding box center [133, 37] width 143 height 35
